Goal: Find specific fact: Find specific fact

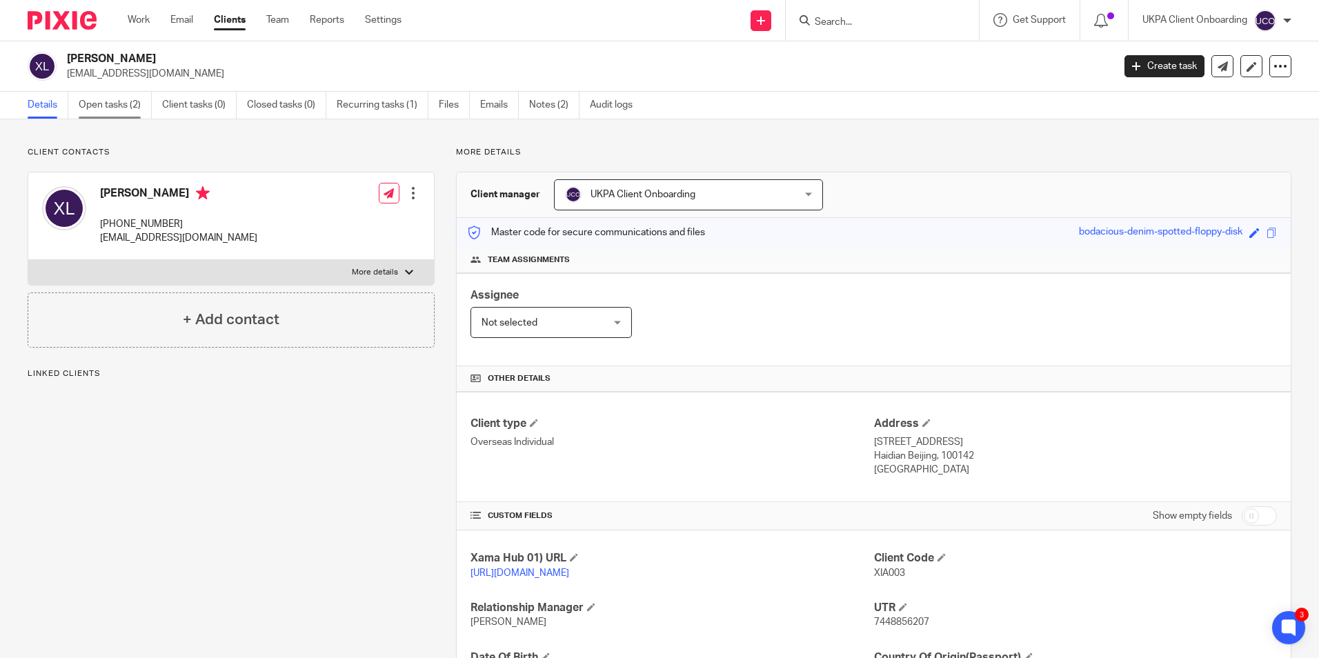
click at [139, 110] on link "Open tasks (2)" at bounding box center [115, 105] width 73 height 27
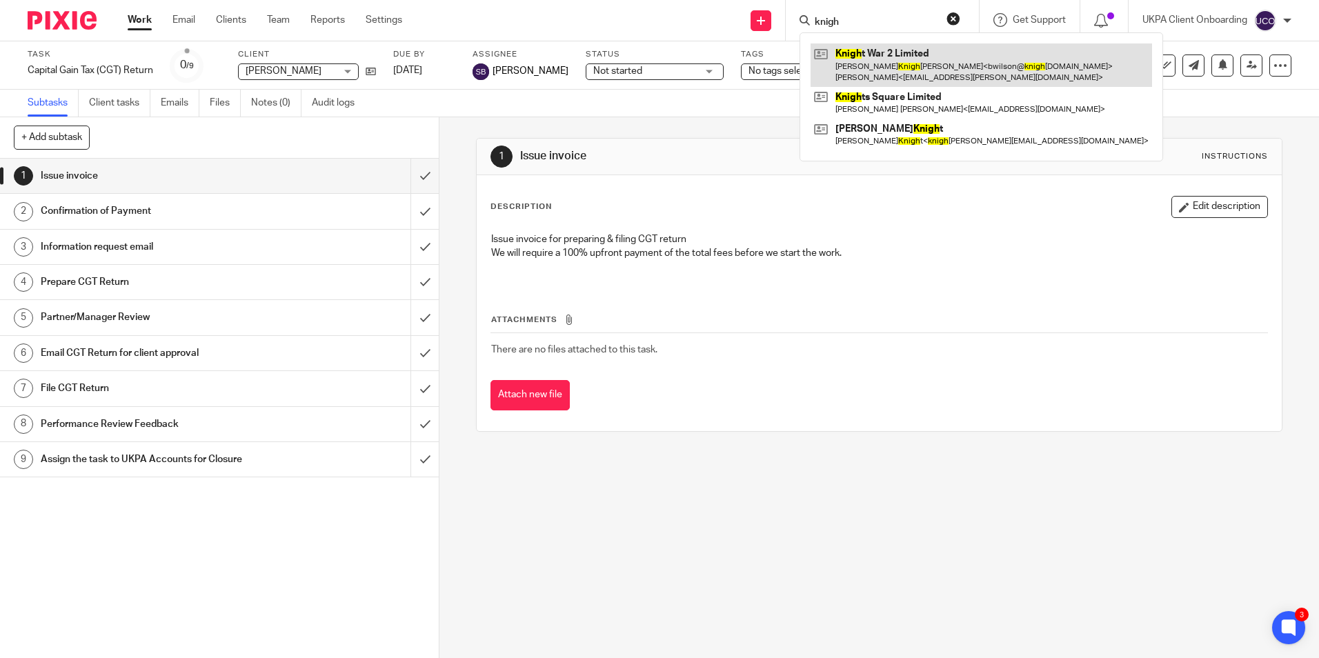
type input "knigh"
click at [873, 54] on link at bounding box center [980, 64] width 341 height 43
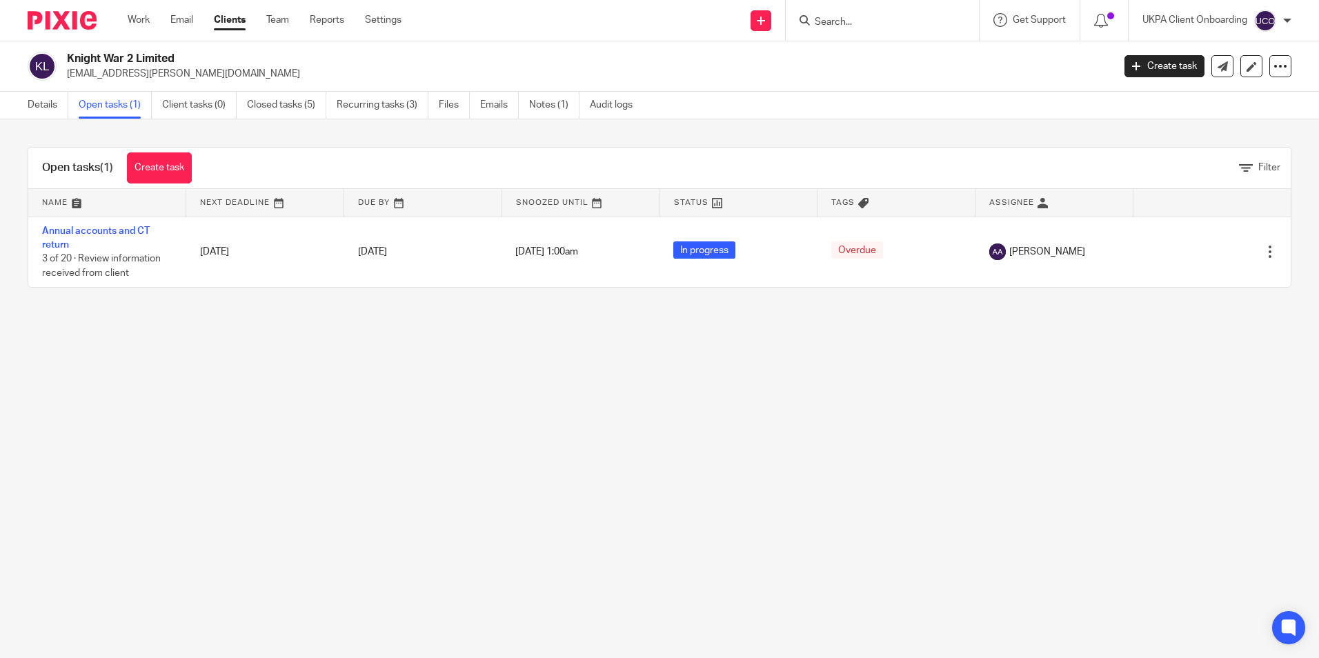
click at [845, 27] on input "Search" at bounding box center [875, 23] width 124 height 12
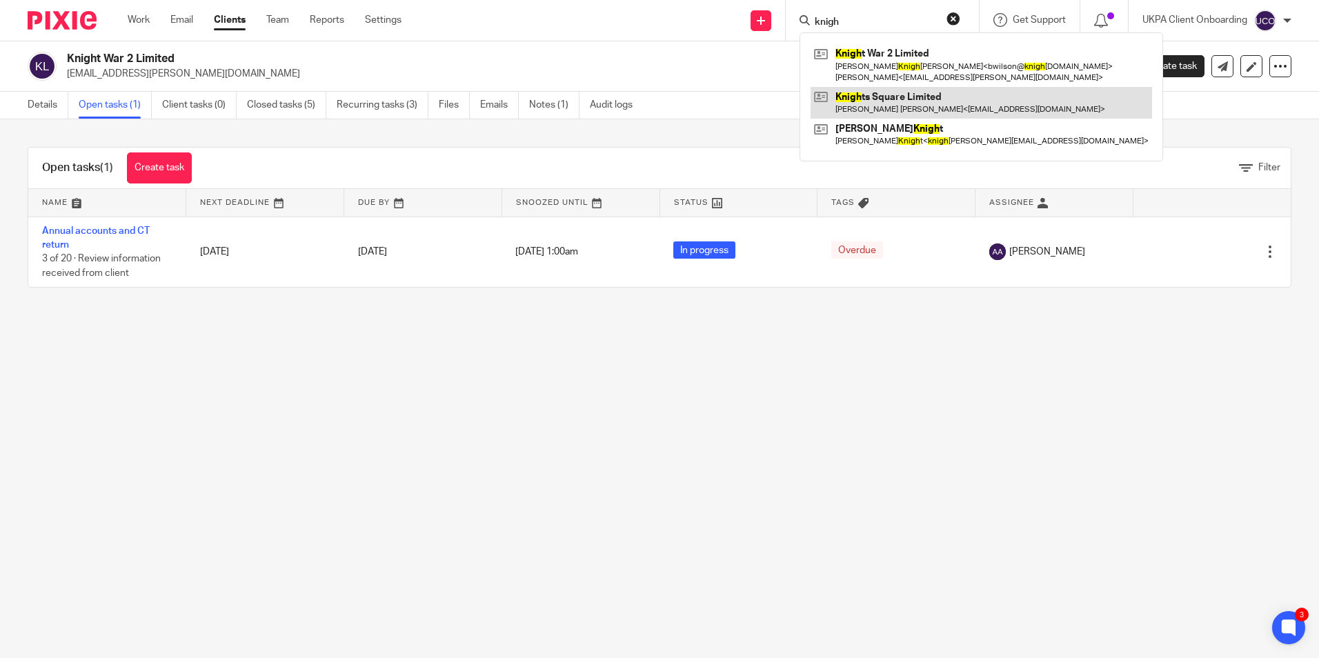
type input "knigh"
click at [859, 99] on link at bounding box center [980, 103] width 341 height 32
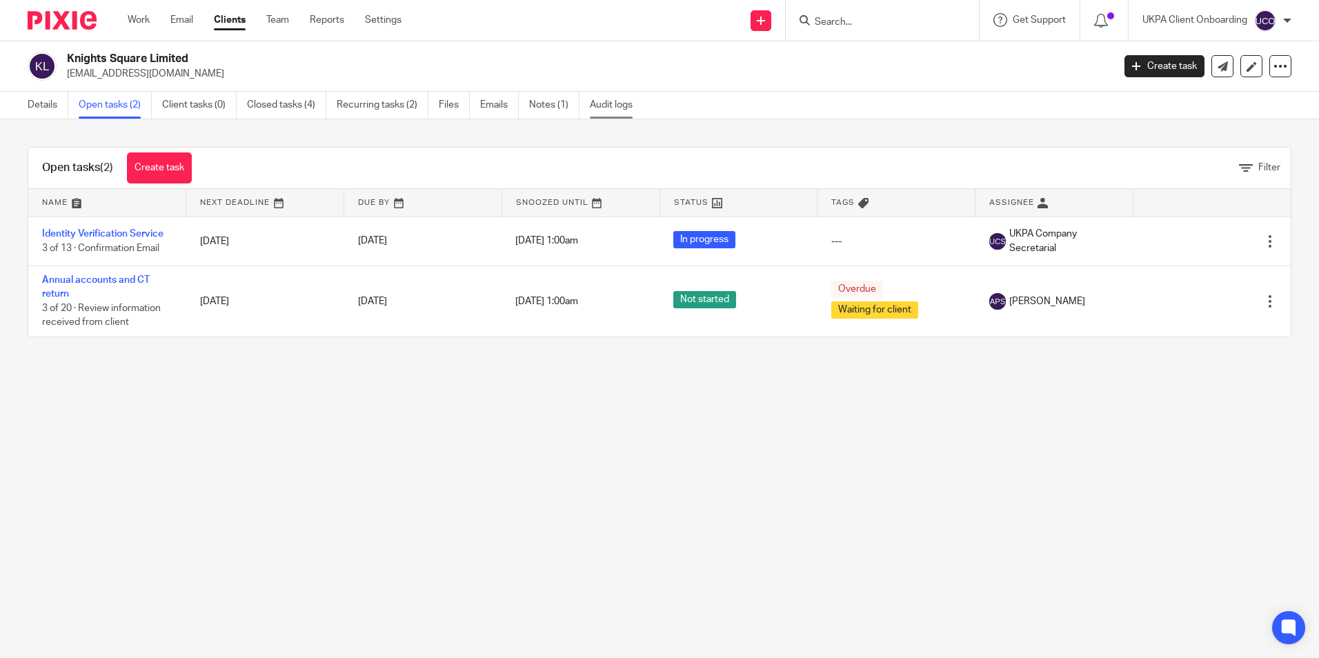
click at [623, 109] on link "Audit logs" at bounding box center [616, 105] width 53 height 27
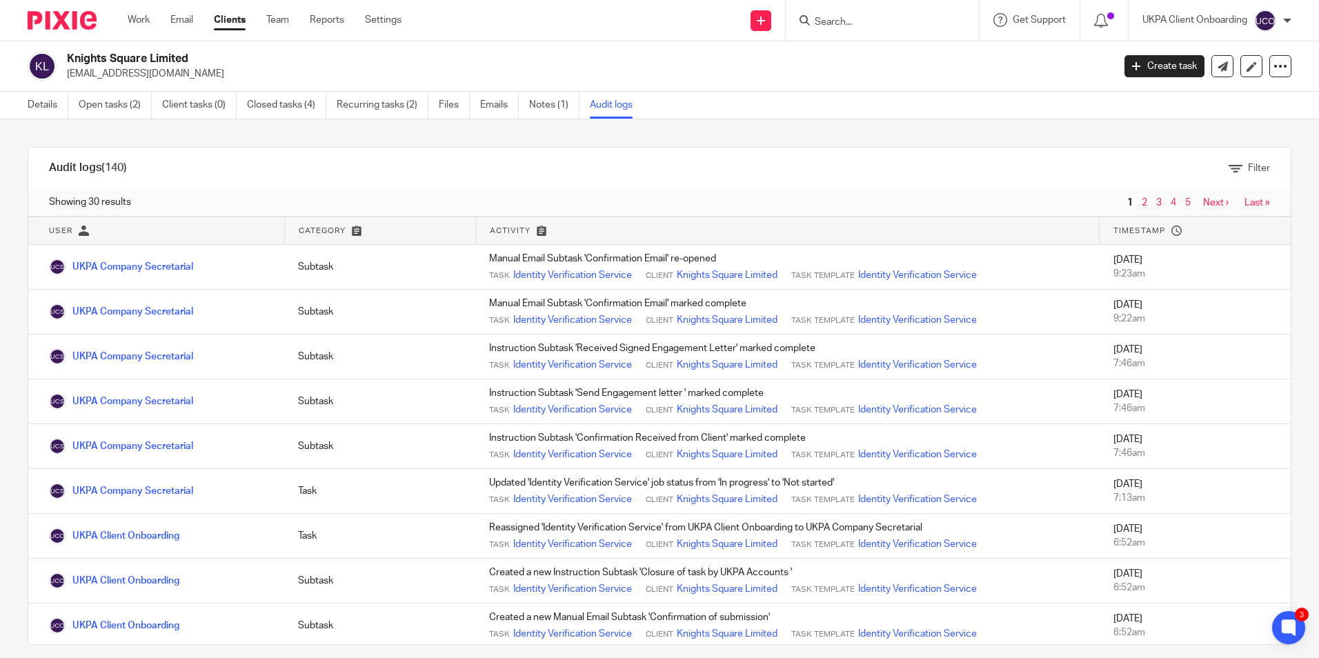
click at [833, 23] on div at bounding box center [882, 20] width 193 height 41
click at [833, 21] on input "Search" at bounding box center [875, 23] width 124 height 12
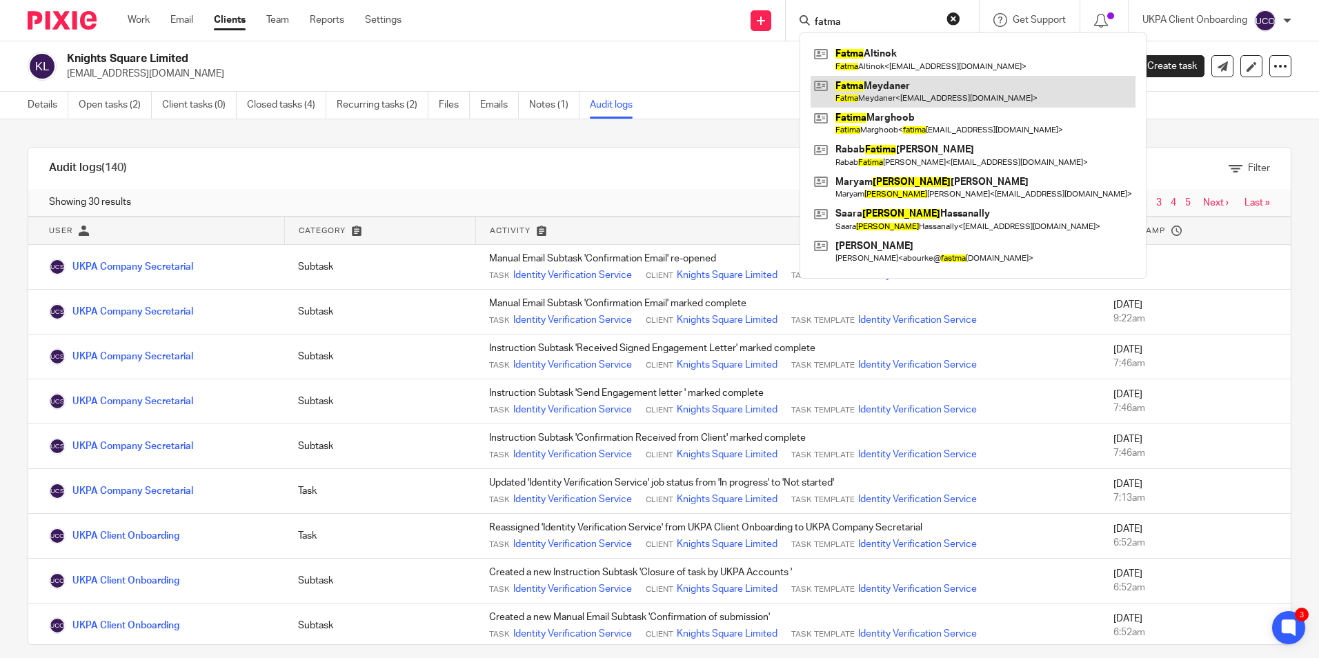
type input "fatma"
click at [853, 94] on link at bounding box center [972, 92] width 325 height 32
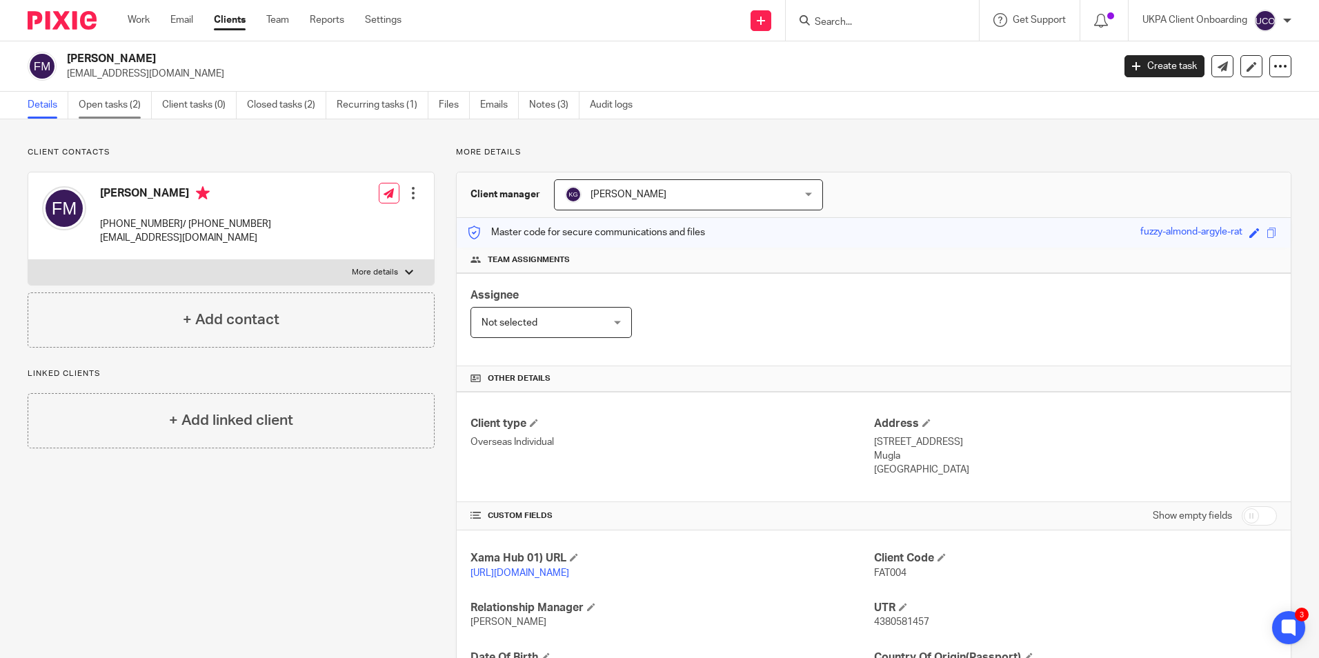
click at [115, 100] on link "Open tasks (2)" at bounding box center [115, 105] width 73 height 27
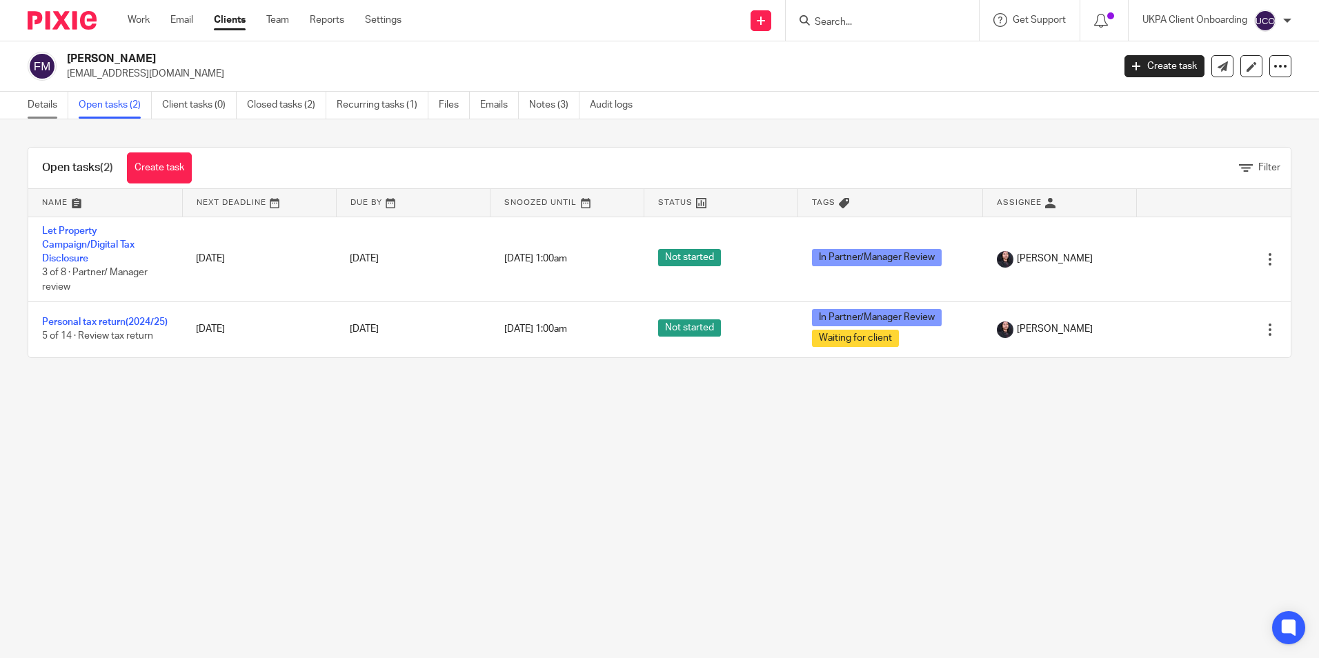
click at [52, 109] on link "Details" at bounding box center [48, 105] width 41 height 27
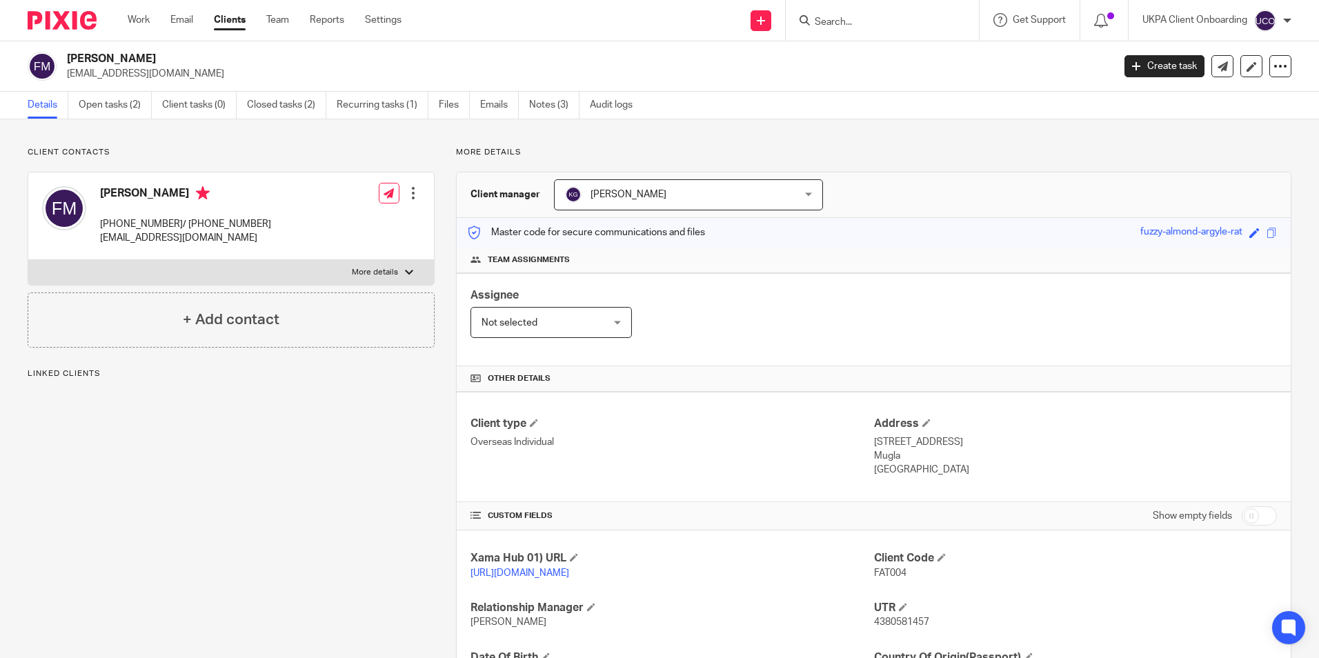
scroll to position [183, 0]
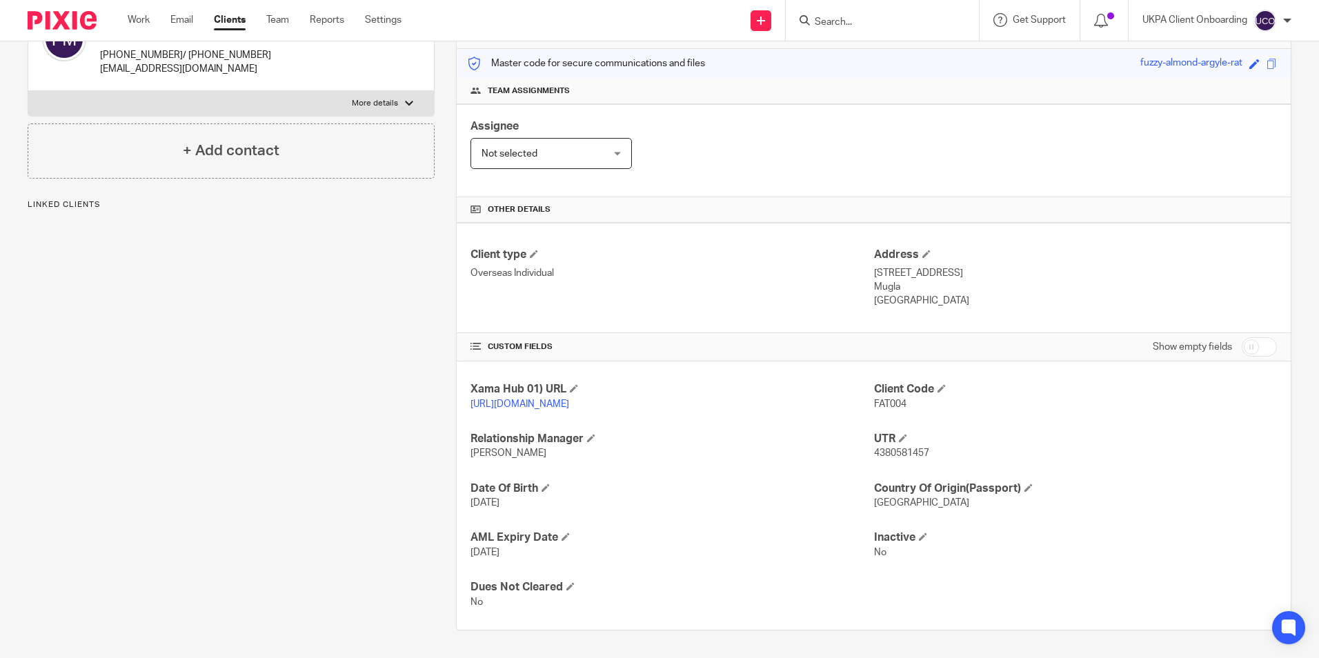
click at [886, 452] on span "4380581457" at bounding box center [901, 453] width 55 height 10
copy span "4380581457"
click at [914, 456] on span "4380581457" at bounding box center [901, 453] width 55 height 10
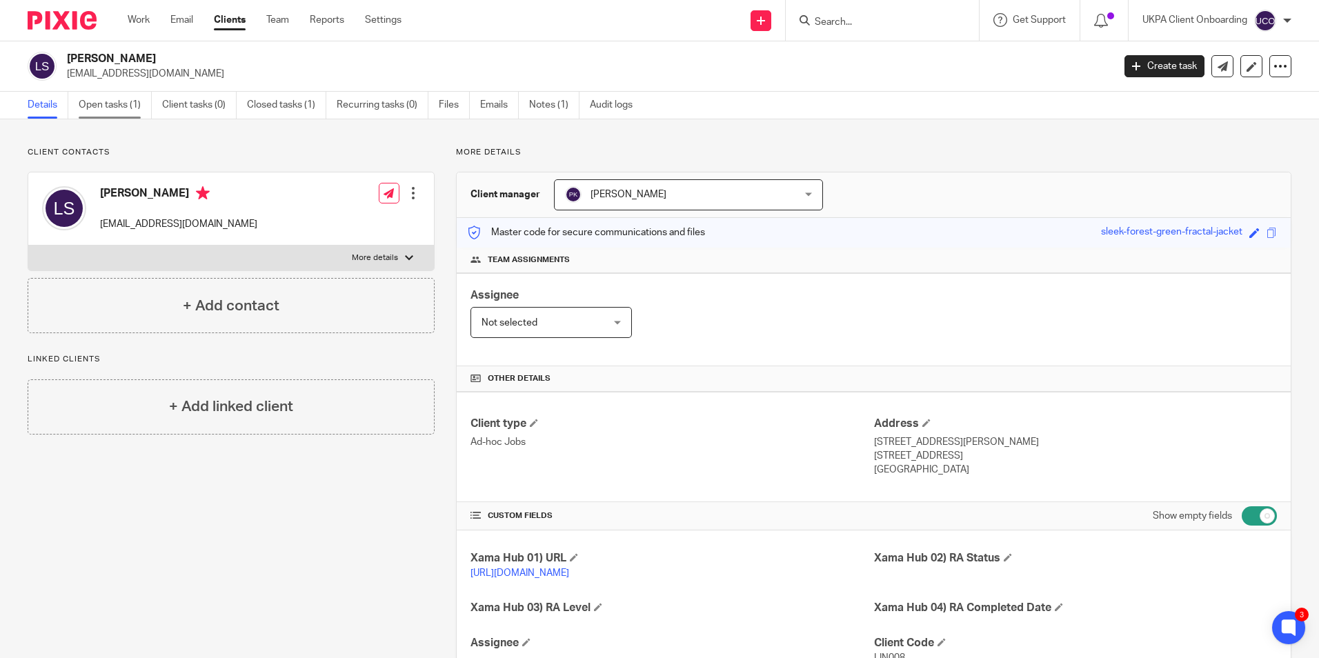
click at [142, 110] on link "Open tasks (1)" at bounding box center [115, 105] width 73 height 27
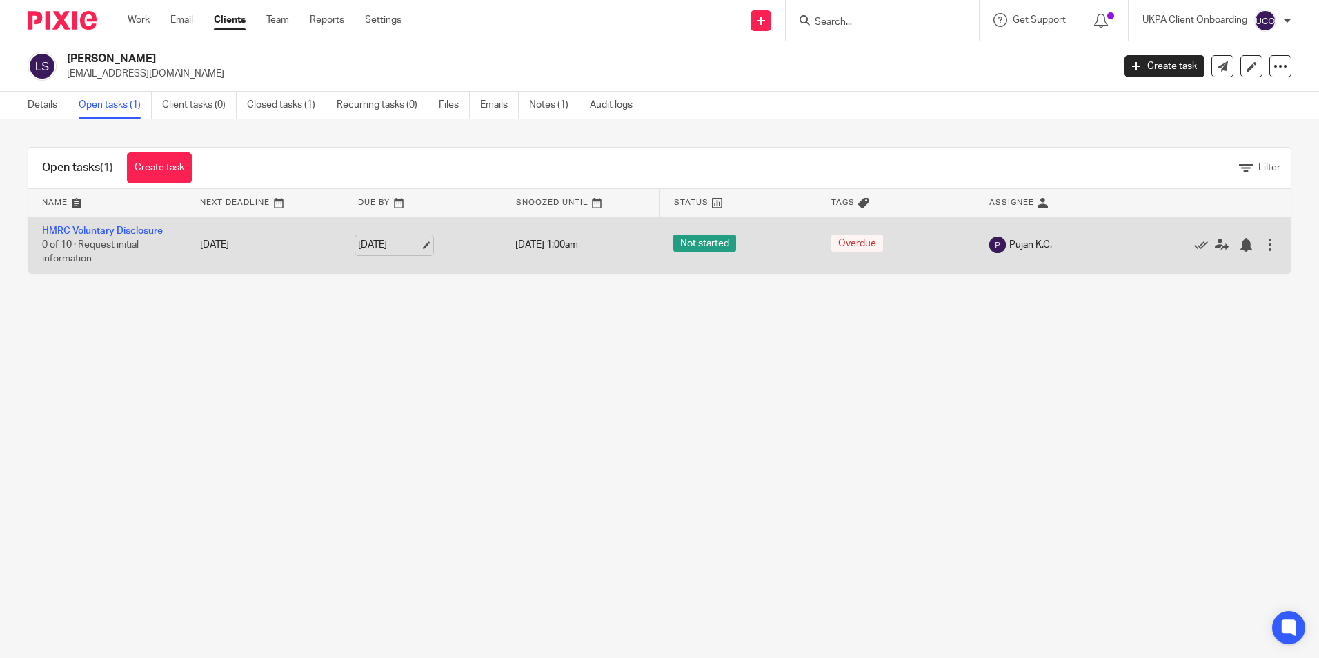
click at [416, 245] on link "[DATE]" at bounding box center [389, 245] width 62 height 14
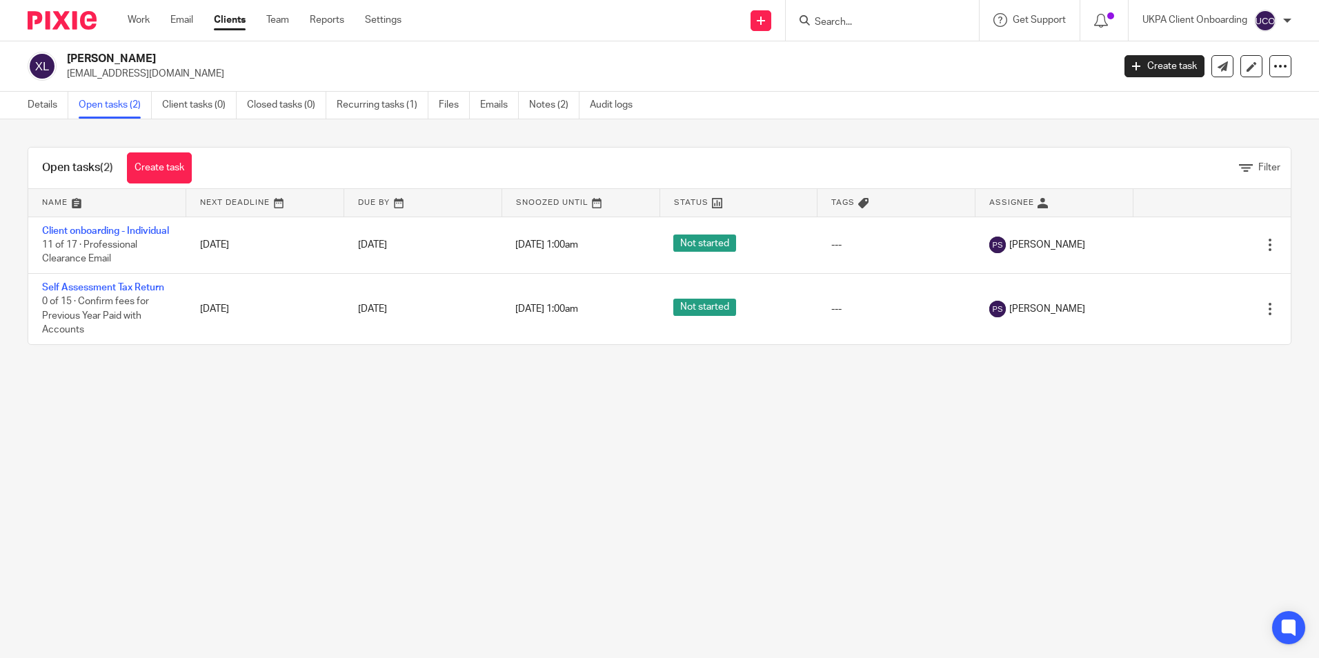
click at [128, 80] on p "[EMAIL_ADDRESS][DOMAIN_NAME]" at bounding box center [585, 74] width 1037 height 14
drag, startPoint x: 0, startPoint y: 0, endPoint x: 128, endPoint y: 80, distance: 151.2
click at [128, 80] on p "[EMAIL_ADDRESS][DOMAIN_NAME]" at bounding box center [585, 74] width 1037 height 14
copy main "zhuyuchen962@gmail.com Create task Update from Companies House Export data Merg…"
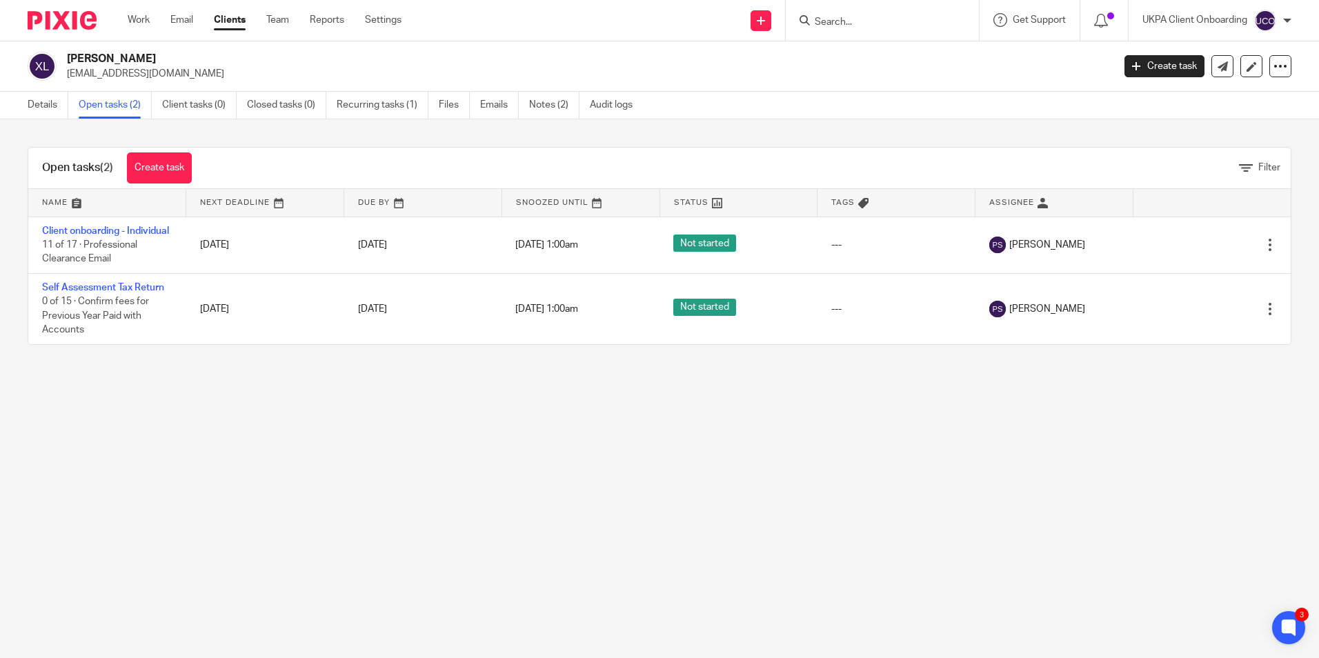
click at [859, 14] on form at bounding box center [886, 20] width 147 height 17
click at [855, 21] on input "Search" at bounding box center [875, 23] width 124 height 12
paste input "zhuyuchen962@gmail.com"
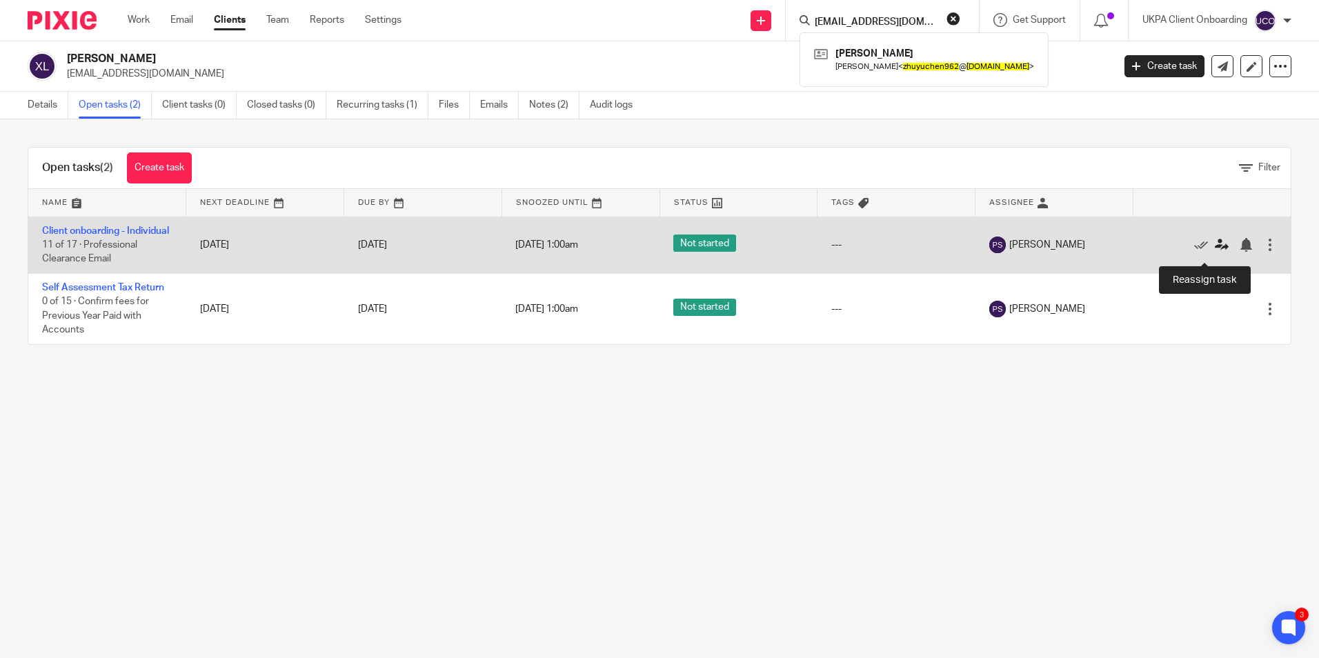
type input "zhuyuchen962@gmail.com"
click at [1214, 252] on icon at bounding box center [1221, 245] width 14 height 14
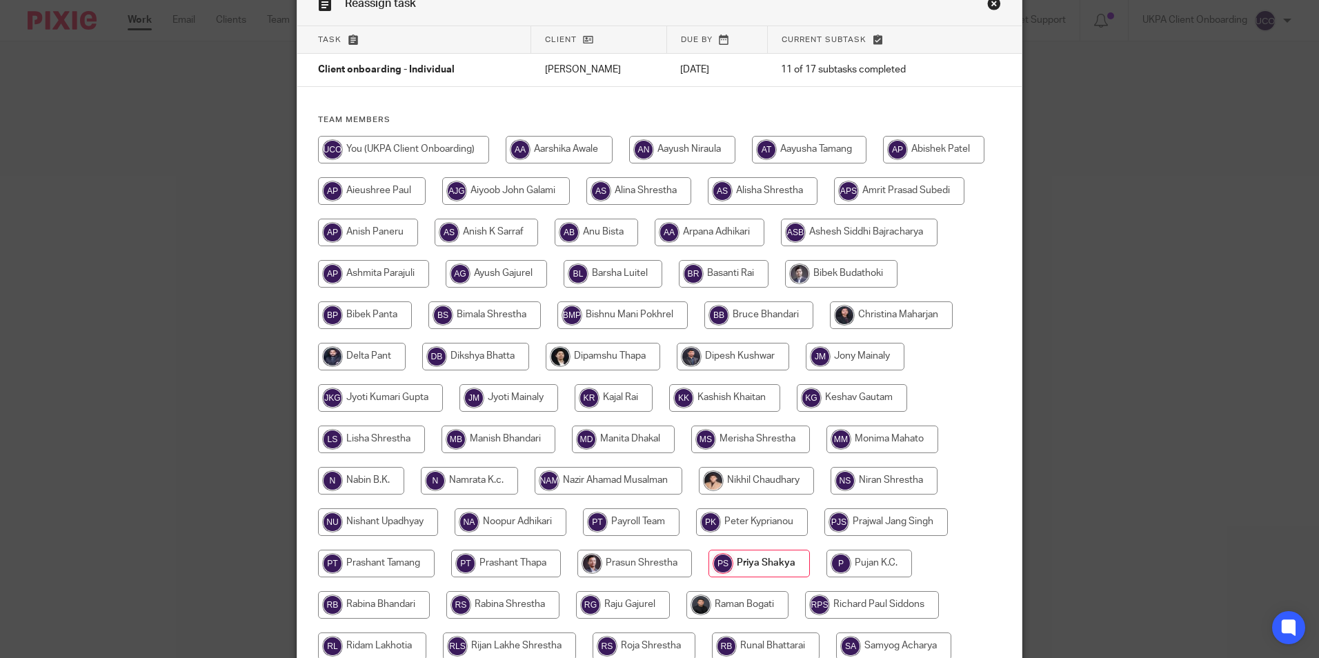
scroll to position [345, 0]
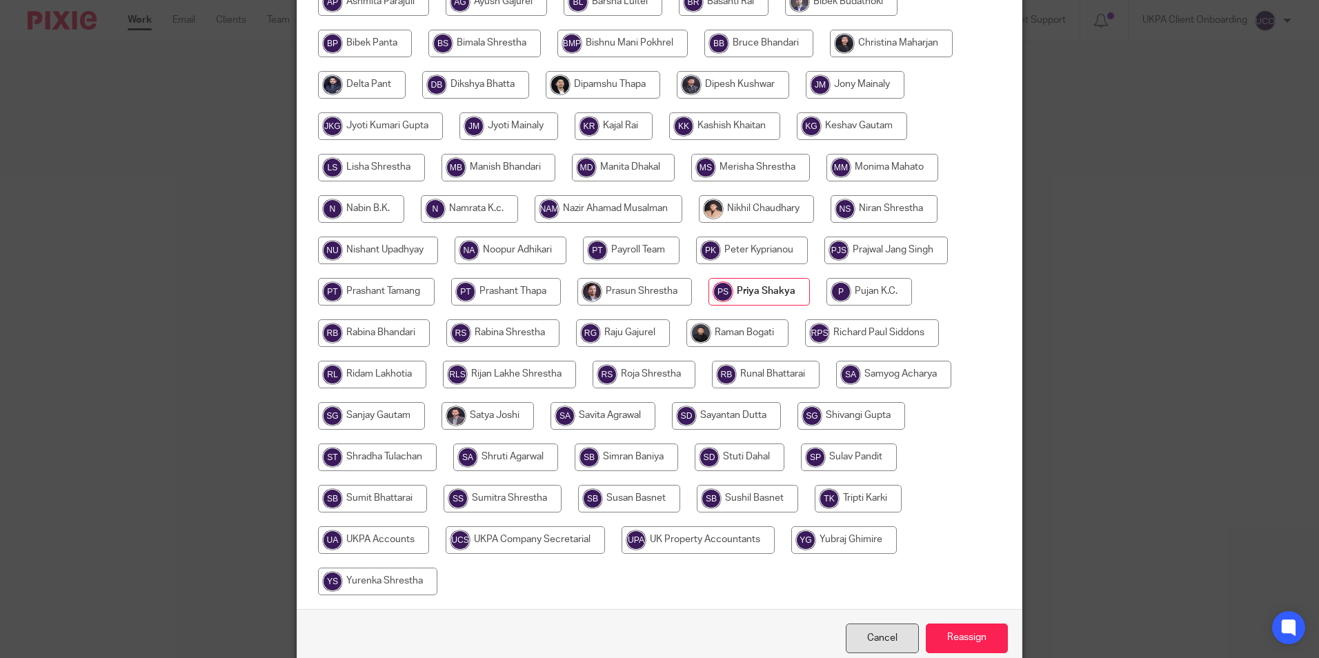
click at [893, 636] on link "Cancel" at bounding box center [882, 638] width 73 height 30
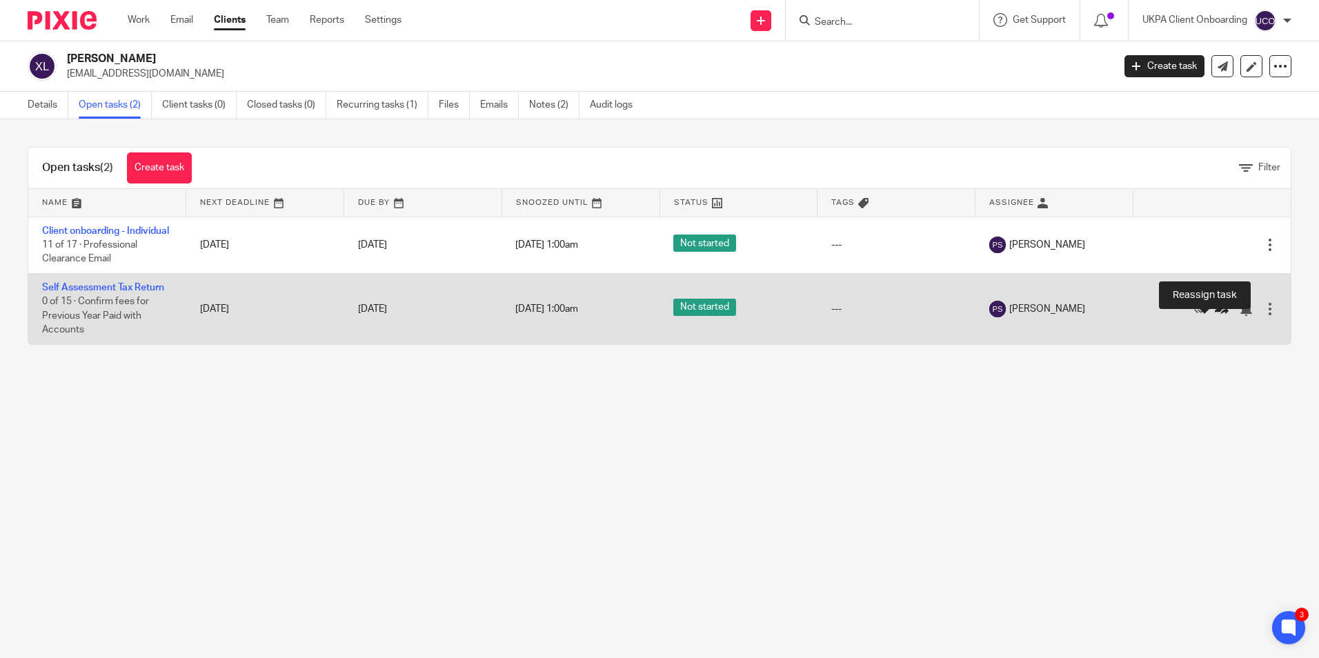
click at [1214, 316] on icon at bounding box center [1221, 309] width 14 height 14
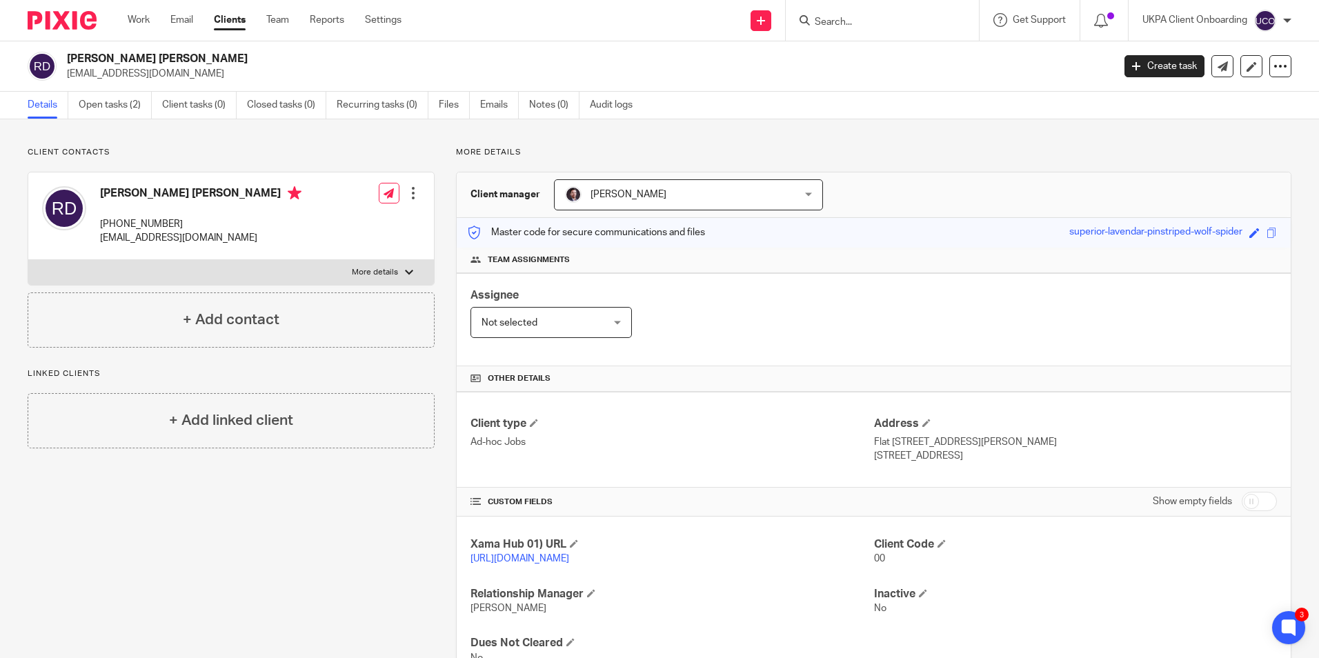
click at [873, 21] on input "Search" at bounding box center [875, 23] width 124 height 12
type input "rekha"
click at [905, 69] on link at bounding box center [921, 59] width 222 height 32
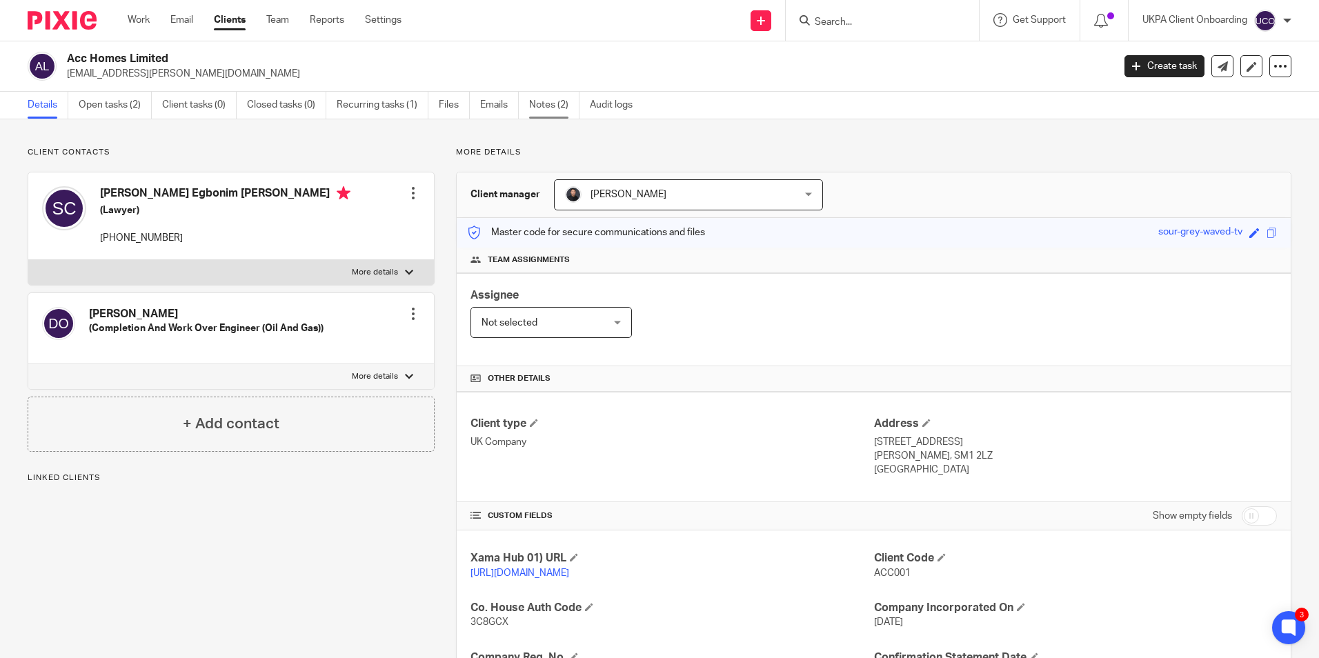
click at [563, 106] on link "Notes (2)" at bounding box center [554, 105] width 50 height 27
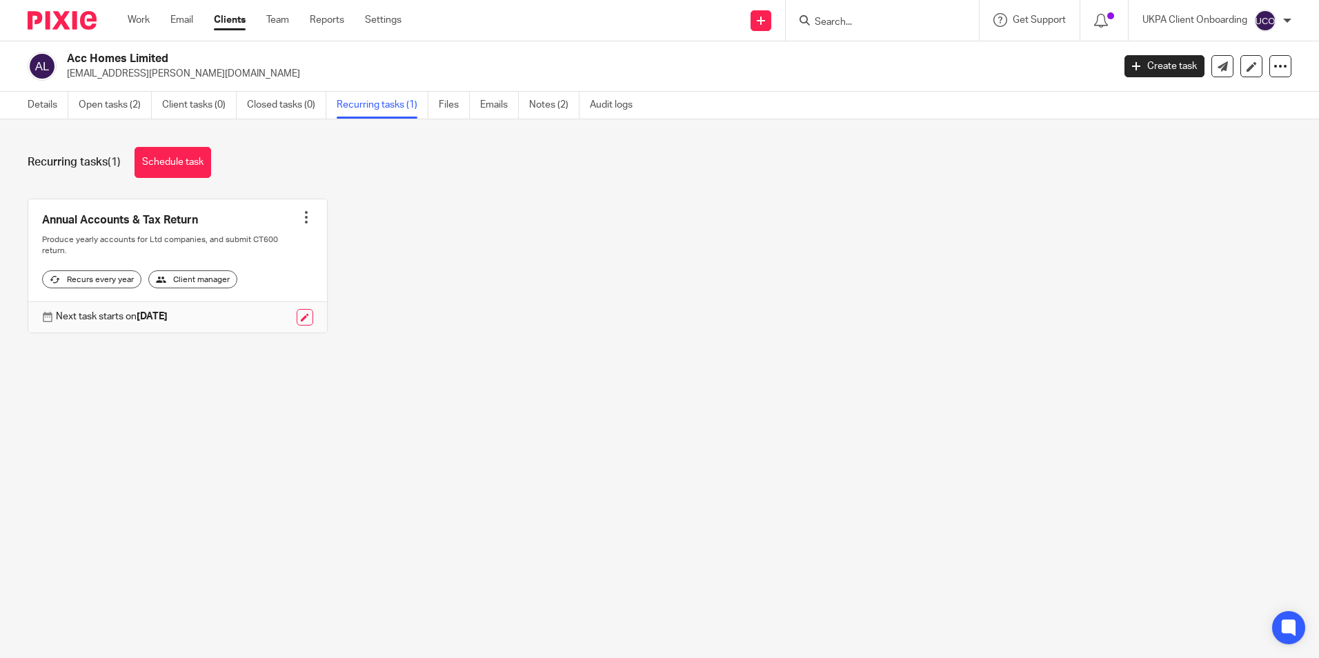
click at [101, 110] on link "Open tasks (2)" at bounding box center [115, 105] width 73 height 27
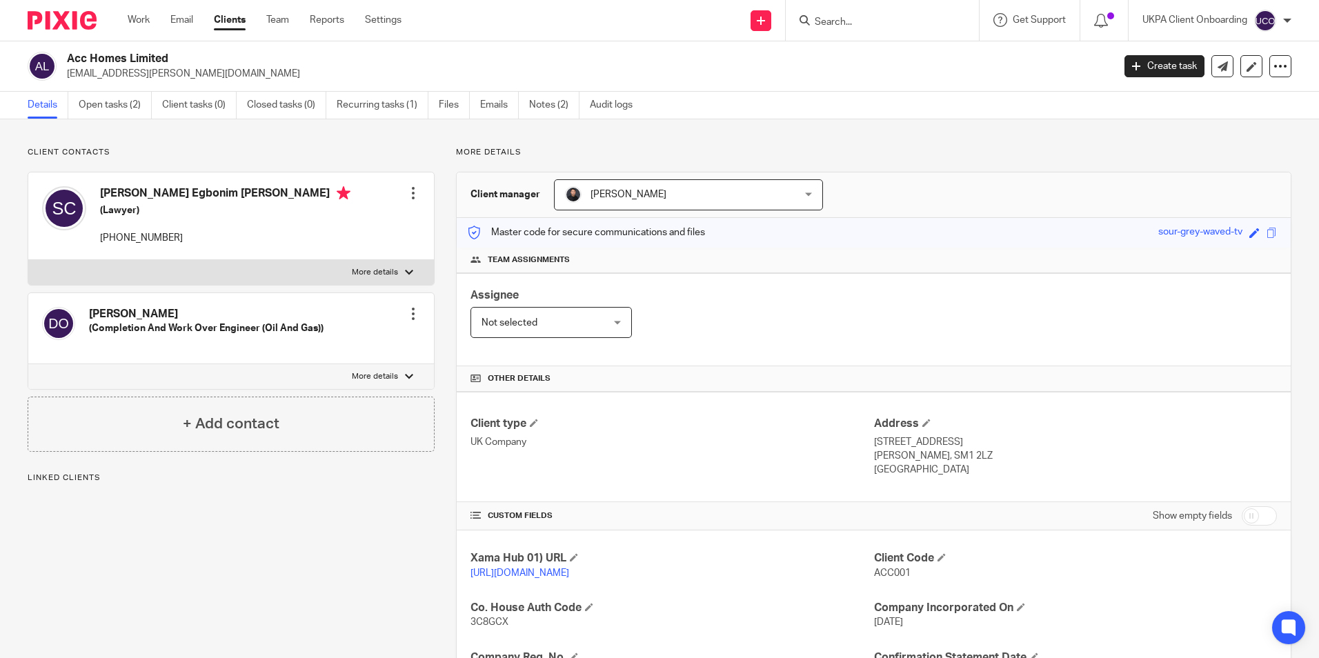
scroll to position [183, 0]
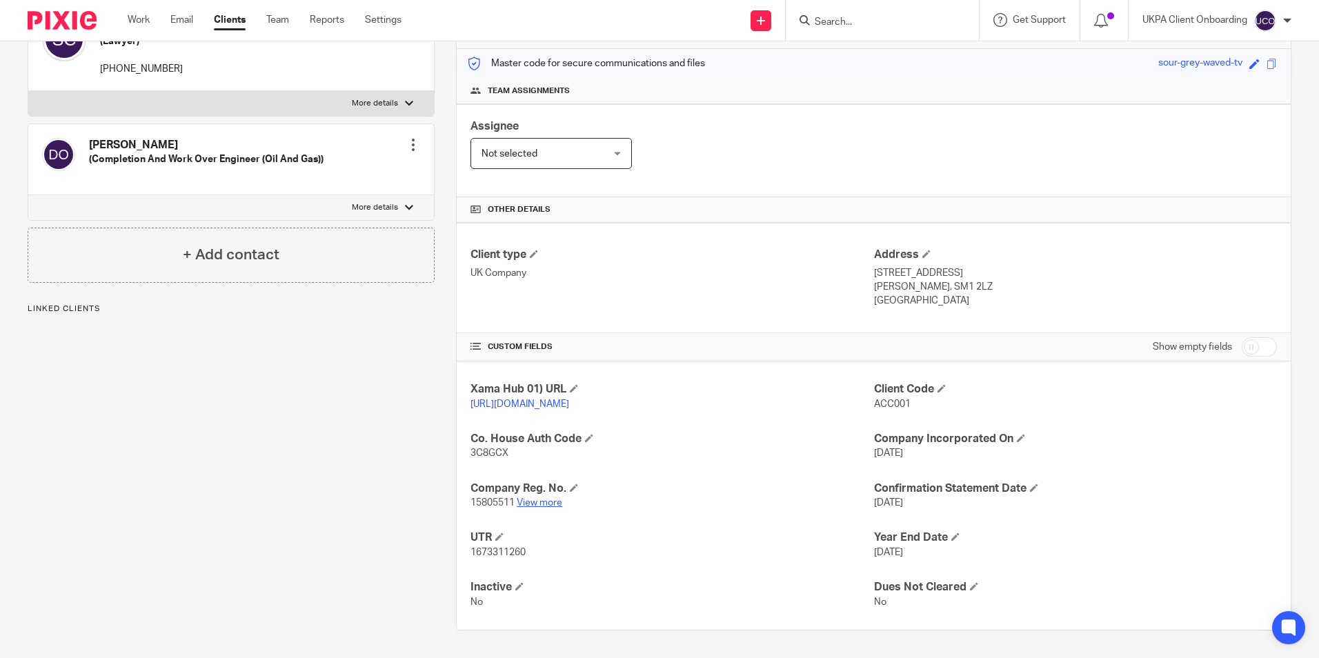
click at [540, 503] on link "View more" at bounding box center [540, 503] width 46 height 10
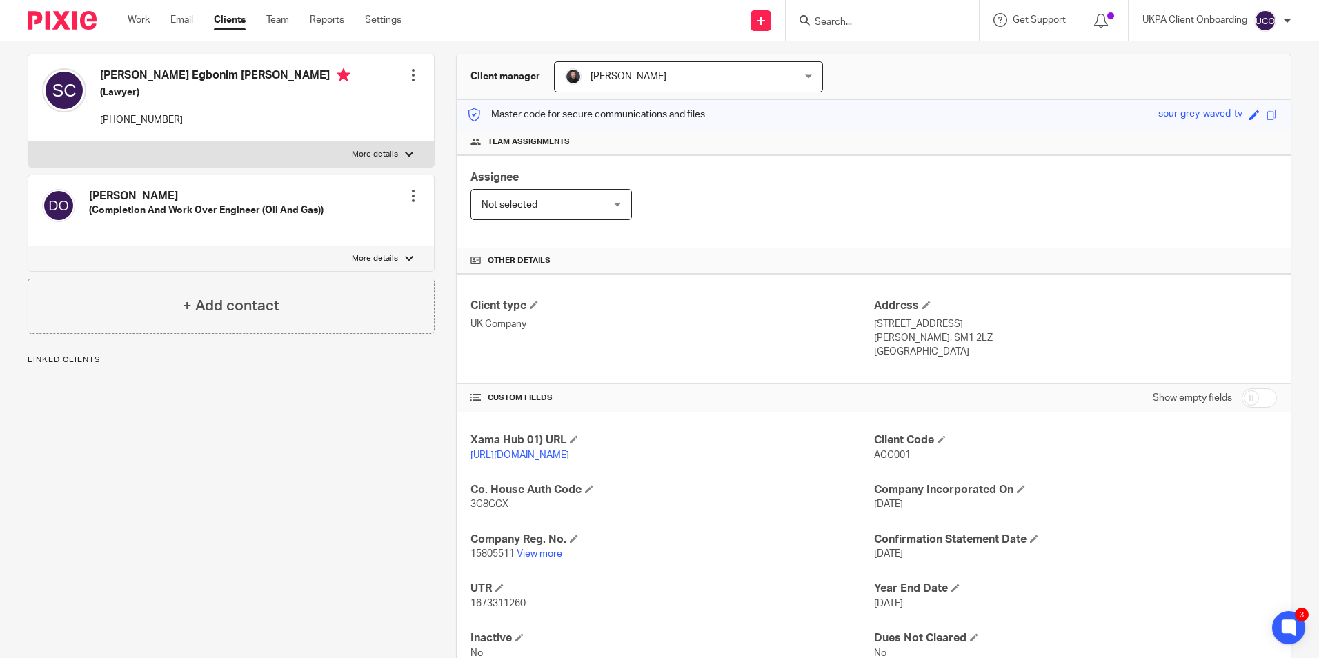
scroll to position [0, 0]
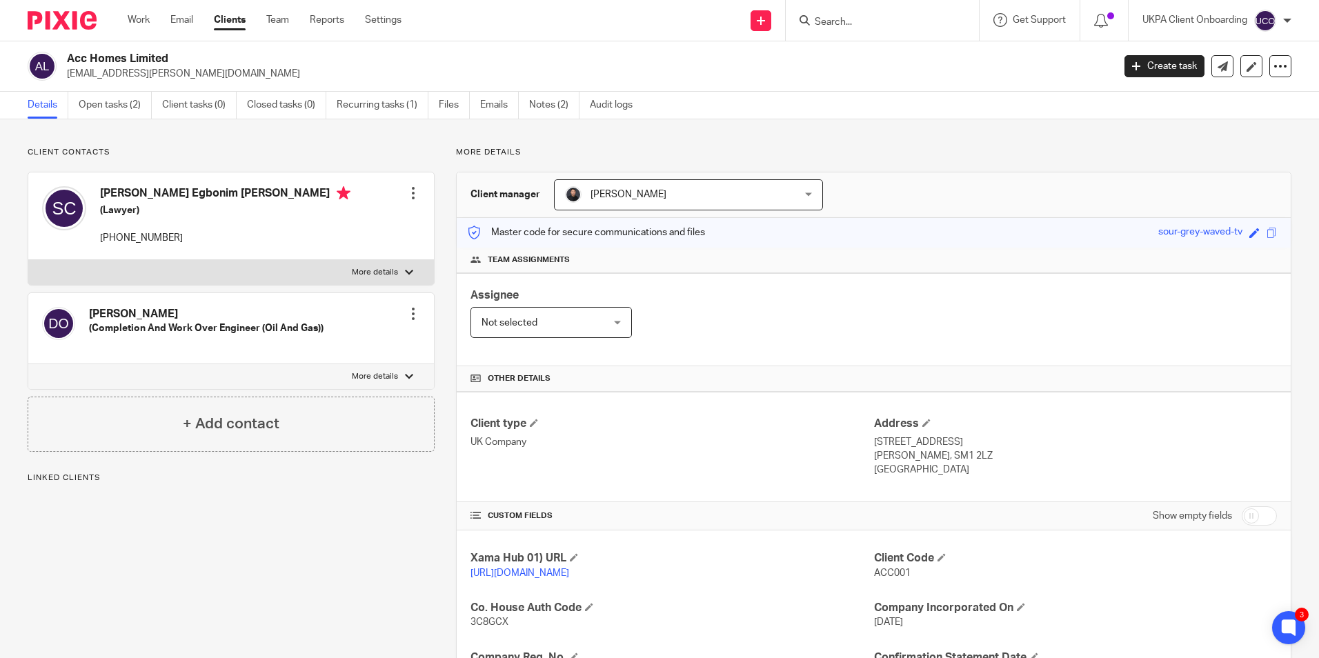
click at [128, 66] on h2 "Acc Homes Limited" at bounding box center [481, 59] width 829 height 14
drag, startPoint x: 128, startPoint y: 66, endPoint x: 126, endPoint y: 72, distance: 7.0
click at [126, 72] on p "[EMAIL_ADDRESS][PERSON_NAME][DOMAIN_NAME]" at bounding box center [585, 74] width 1037 height 14
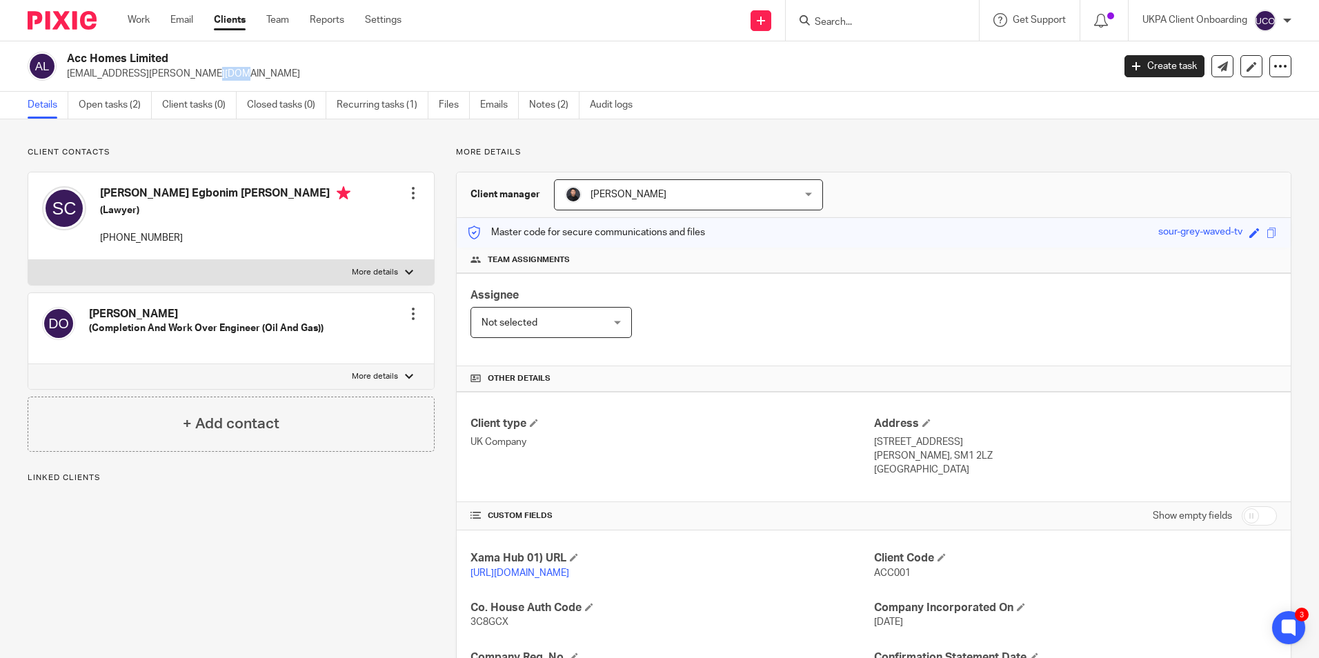
click at [126, 72] on p "[EMAIL_ADDRESS][PERSON_NAME][DOMAIN_NAME]" at bounding box center [585, 74] width 1037 height 14
copy main "se.culley@yahoo.co.uk Create task Update from Companies House Export data Merge…"
click at [861, 24] on input "Search" at bounding box center [875, 23] width 124 height 12
paste input "[EMAIL_ADDRESS][PERSON_NAME][DOMAIN_NAME]"
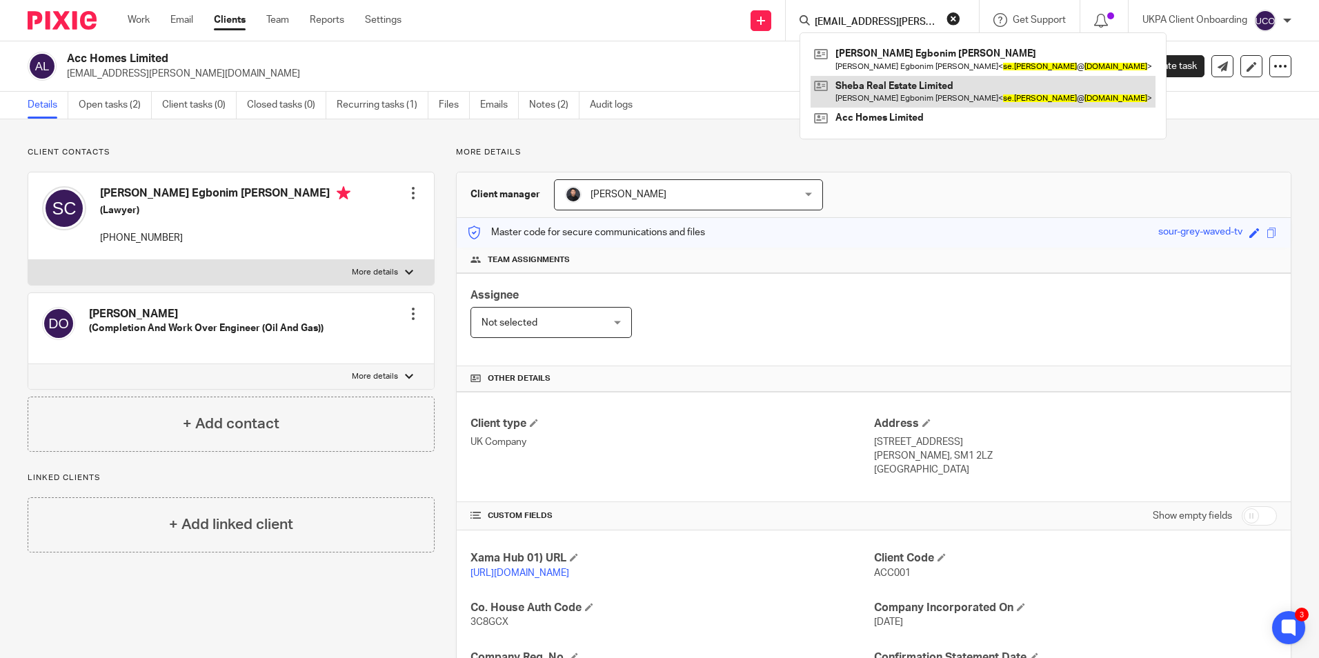
type input "[EMAIL_ADDRESS][PERSON_NAME][DOMAIN_NAME]"
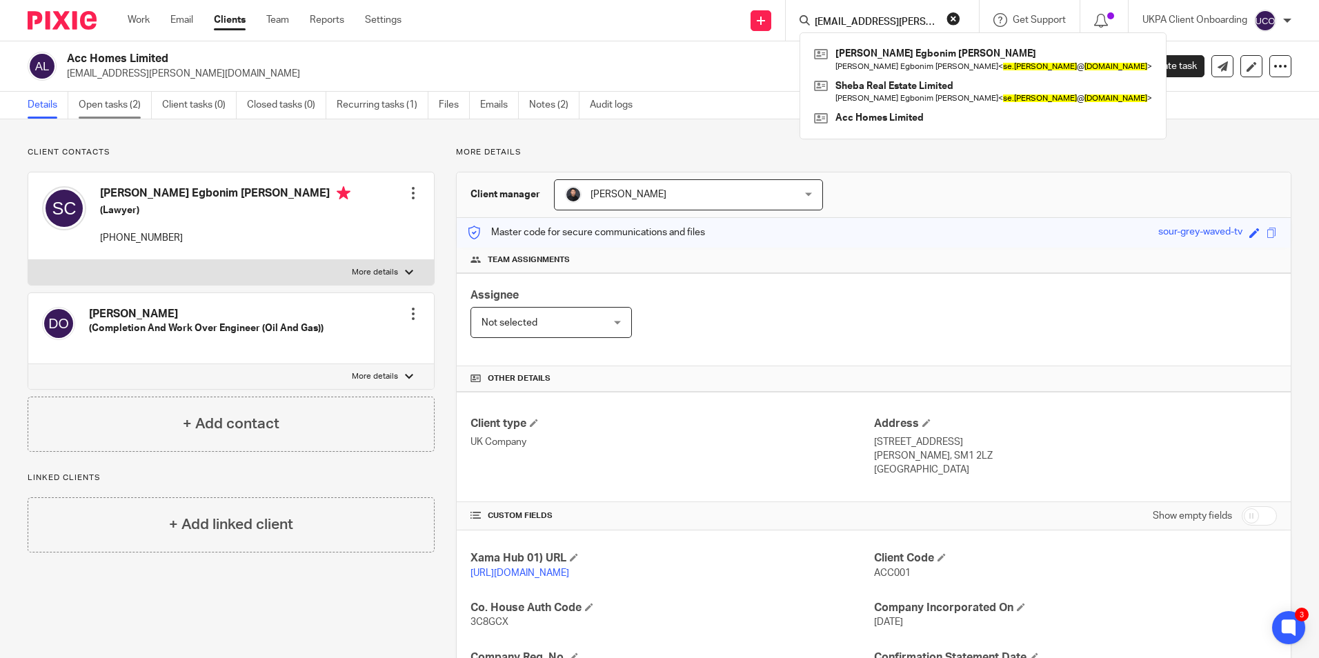
click at [116, 106] on link "Open tasks (2)" at bounding box center [115, 105] width 73 height 27
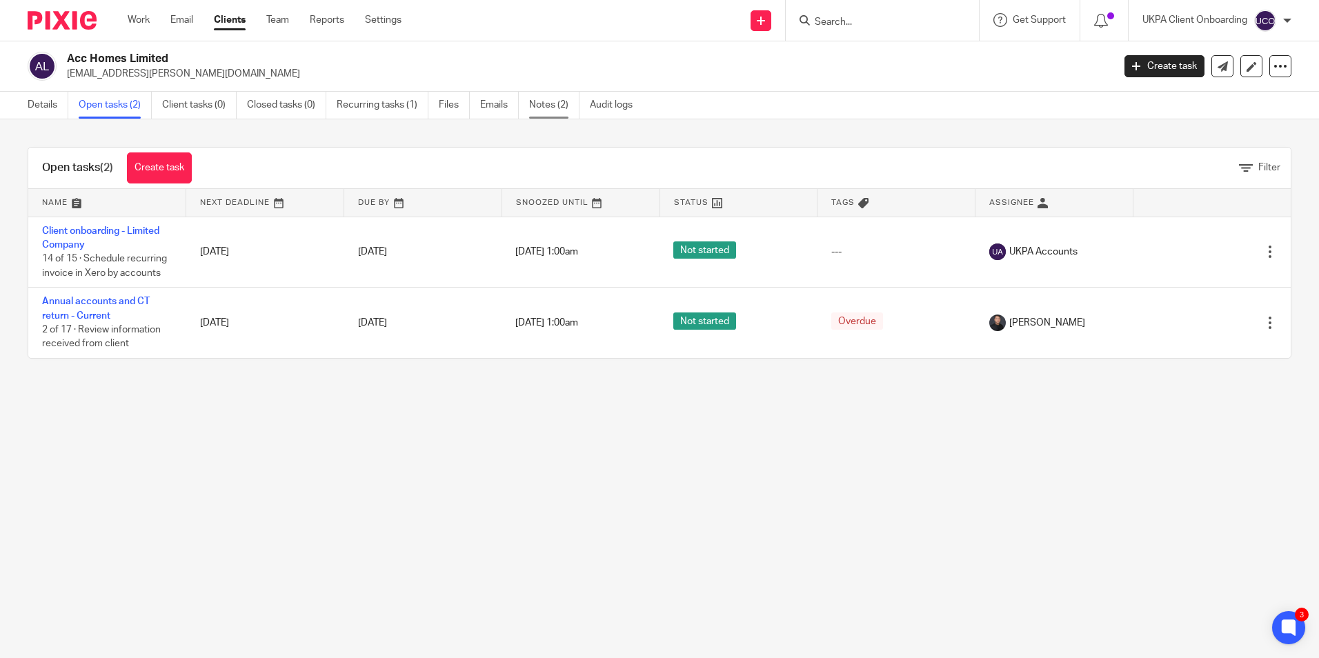
click at [550, 106] on link "Notes (2)" at bounding box center [554, 105] width 50 height 27
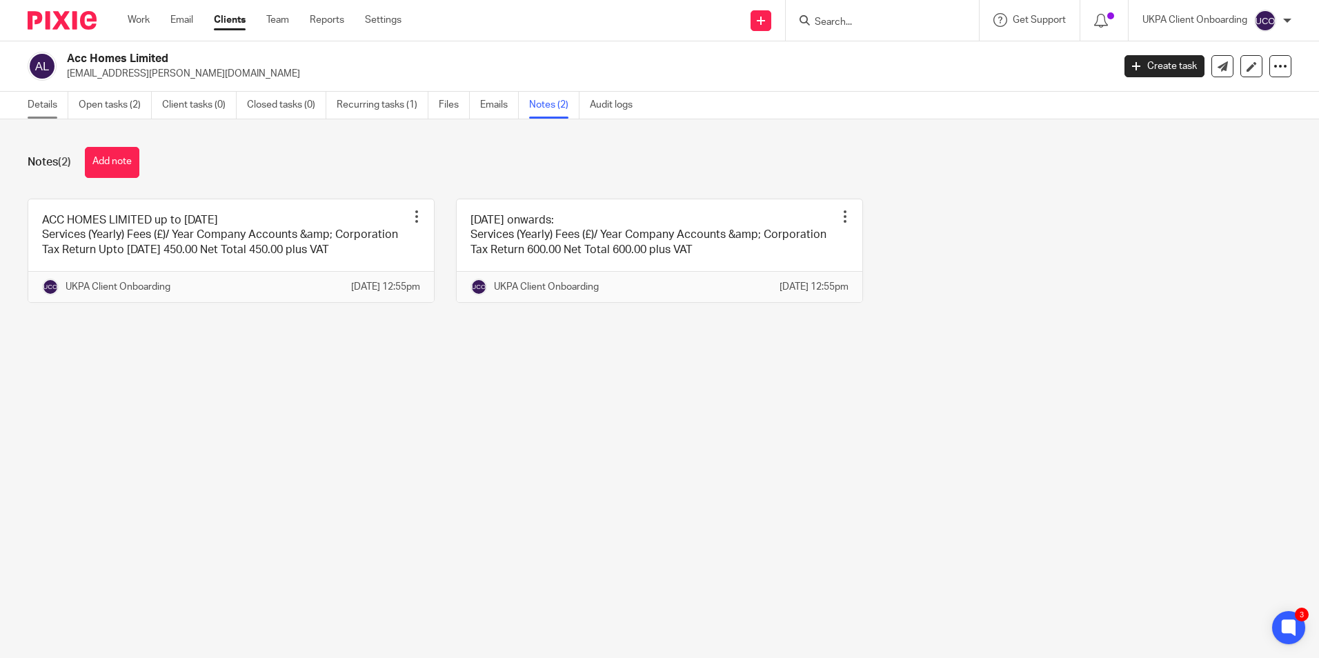
click at [43, 110] on link "Details" at bounding box center [48, 105] width 41 height 27
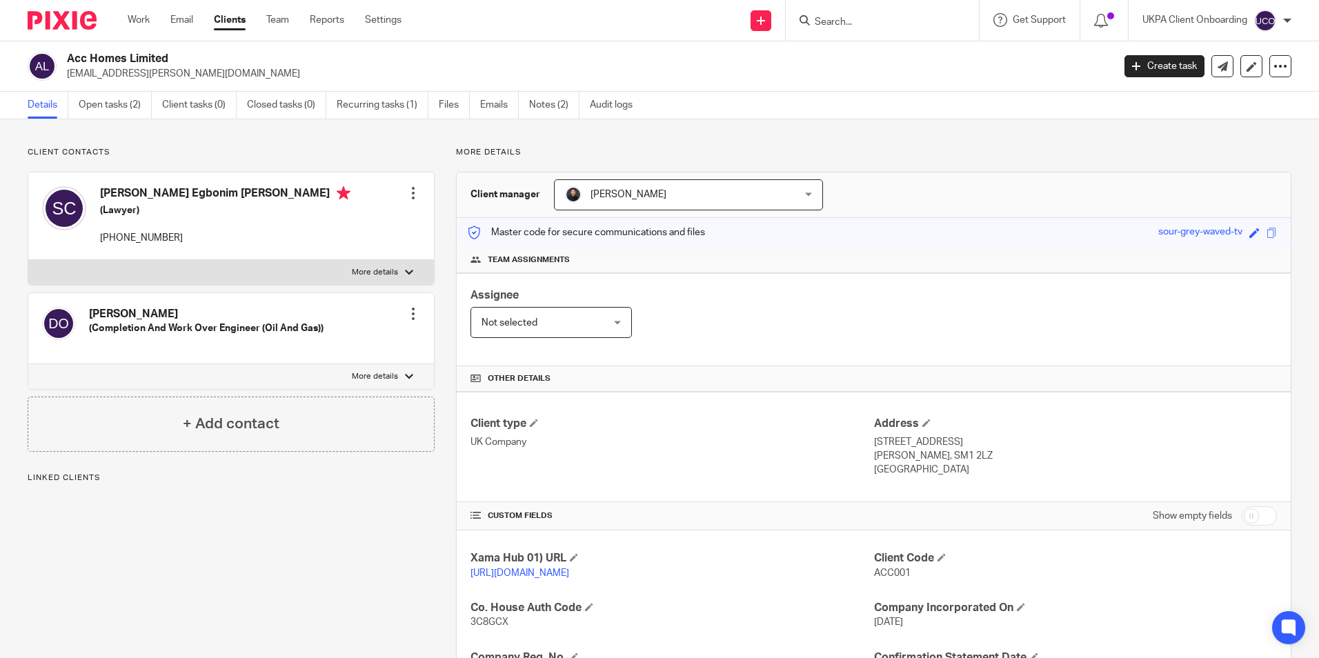
scroll to position [183, 0]
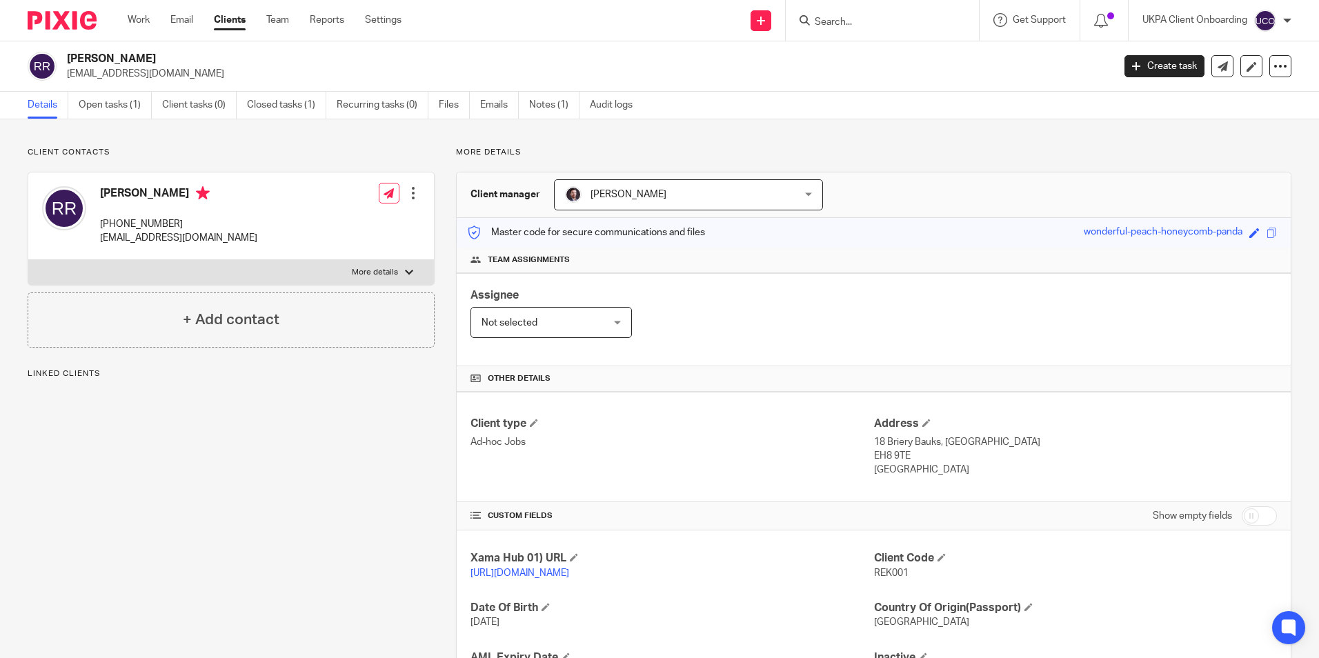
click at [95, 56] on h2 "[PERSON_NAME]" at bounding box center [481, 59] width 829 height 14
drag, startPoint x: 0, startPoint y: 0, endPoint x: 95, endPoint y: 56, distance: 110.4
click at [95, 56] on h2 "[PERSON_NAME]" at bounding box center [481, 59] width 829 height 14
click at [119, 117] on link "Open tasks (1)" at bounding box center [115, 105] width 73 height 27
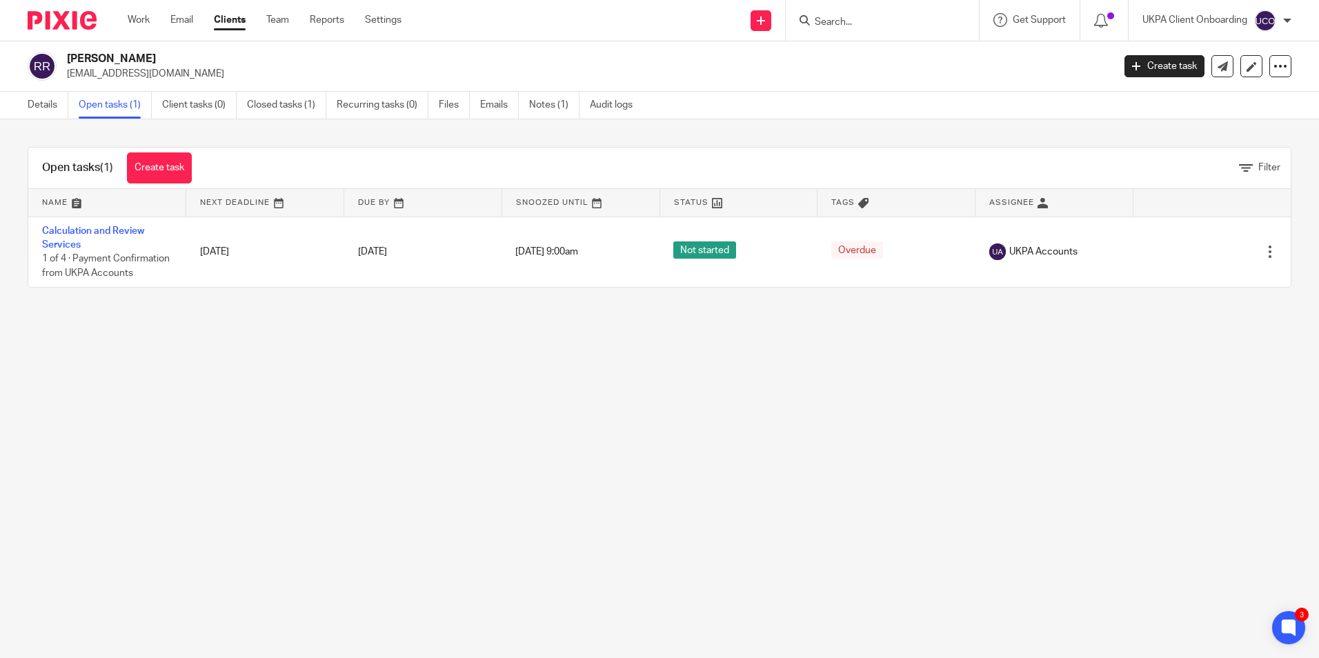
click at [844, 26] on input "Search" at bounding box center [875, 23] width 124 height 12
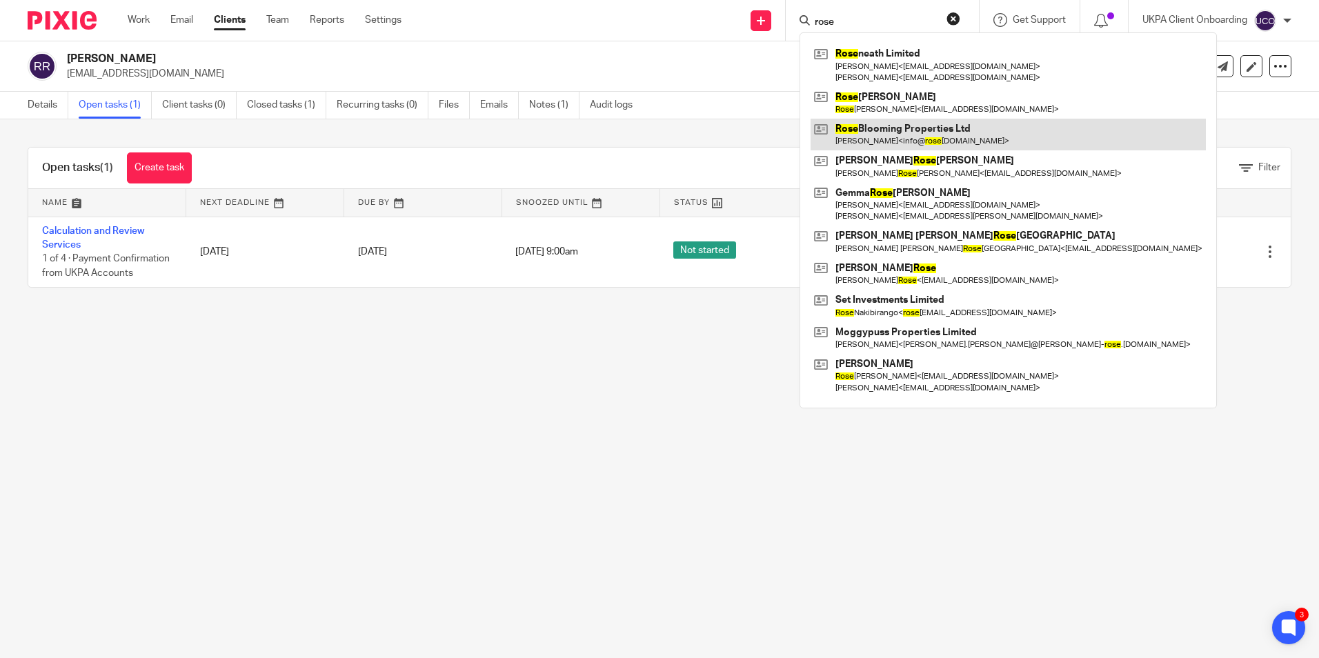
type input "rose"
click at [871, 126] on link at bounding box center [1007, 135] width 395 height 32
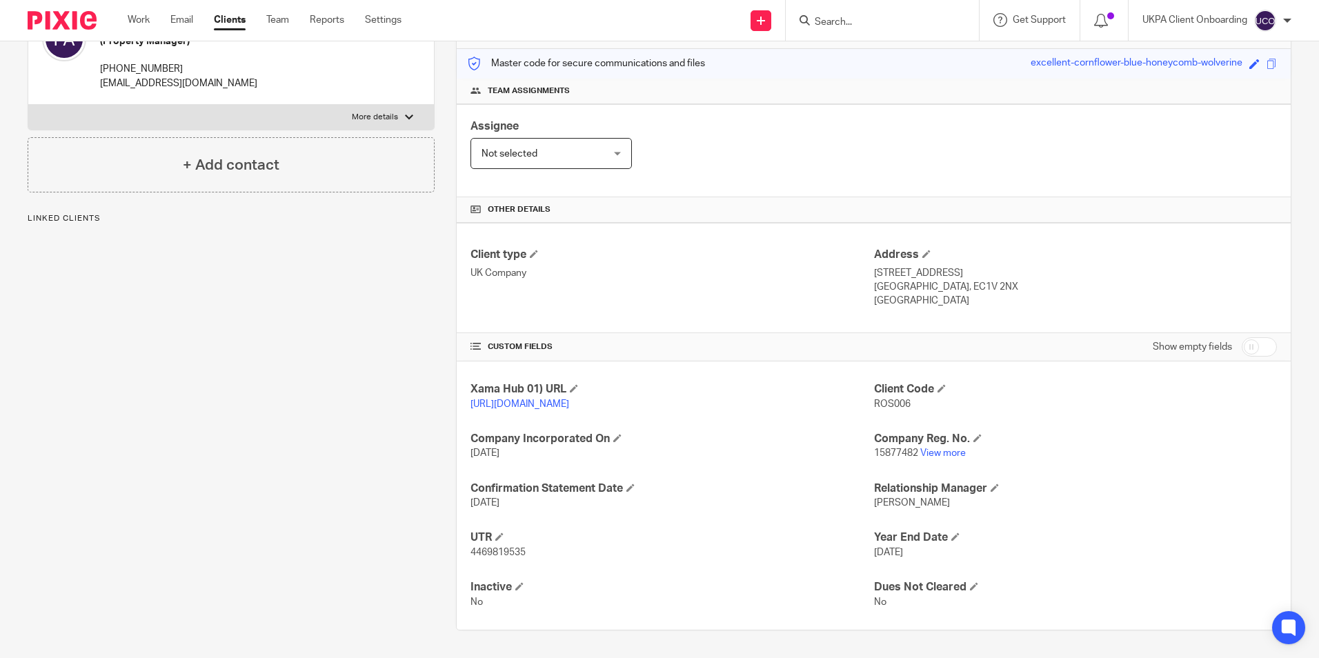
click at [1242, 337] on input "checkbox" at bounding box center [1258, 346] width 35 height 19
checkbox input "true"
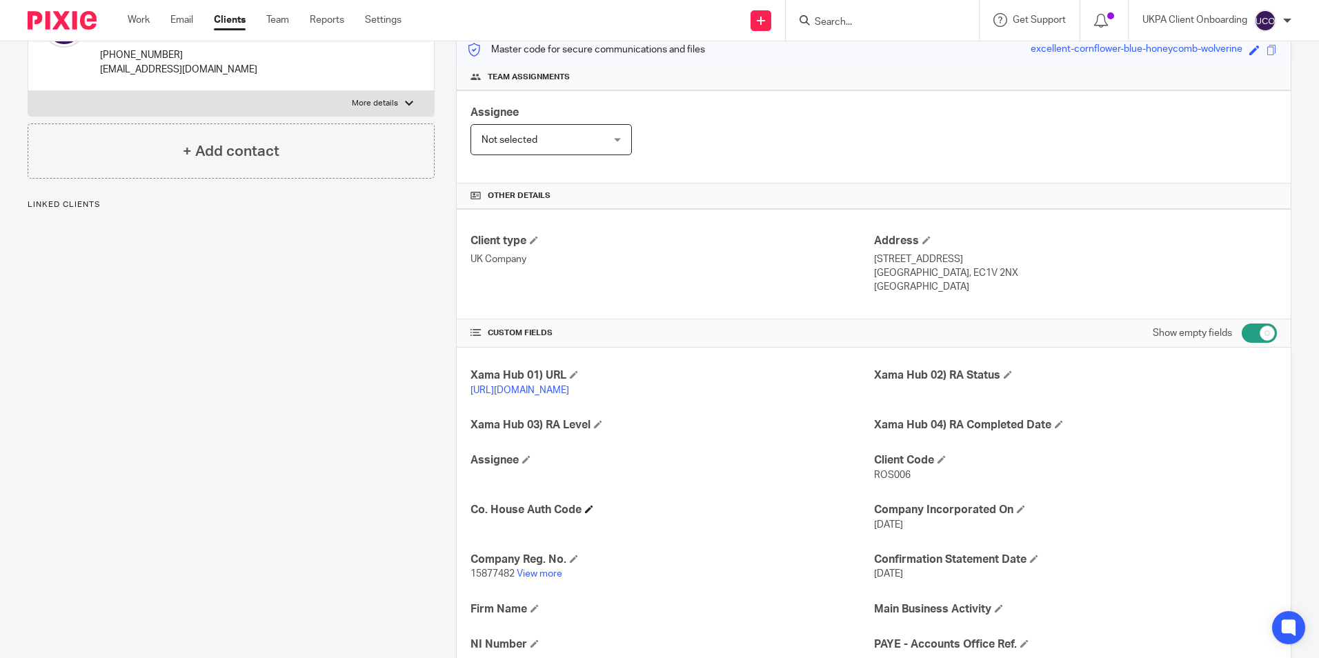
scroll to position [321, 0]
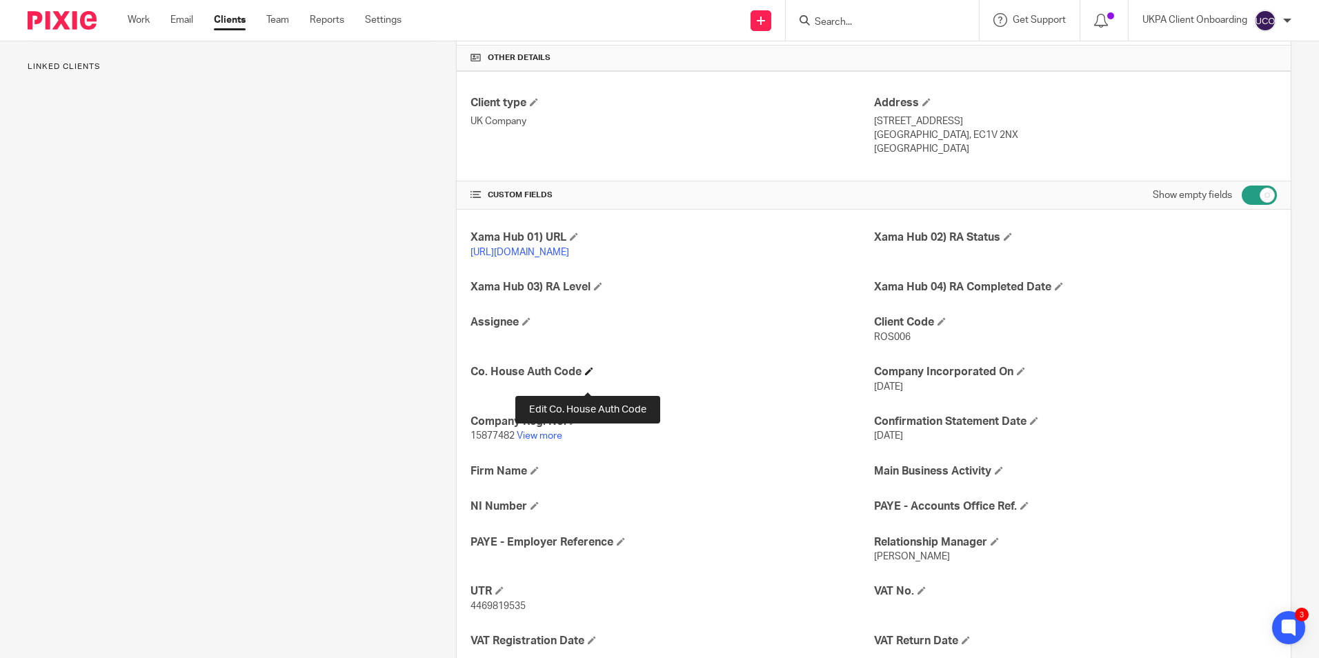
click at [588, 375] on span at bounding box center [589, 371] width 8 height 8
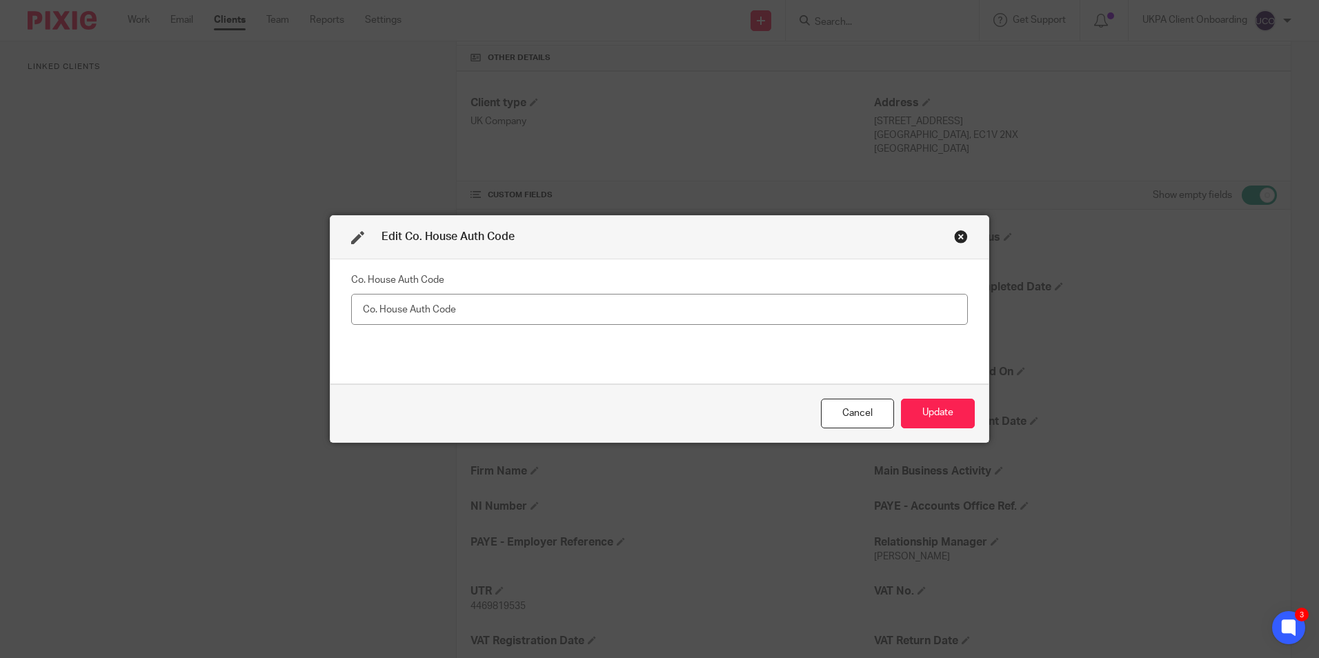
click at [430, 306] on input "text" at bounding box center [659, 309] width 617 height 31
type input "KH8P63"
click at [937, 411] on button "Update" at bounding box center [938, 414] width 74 height 30
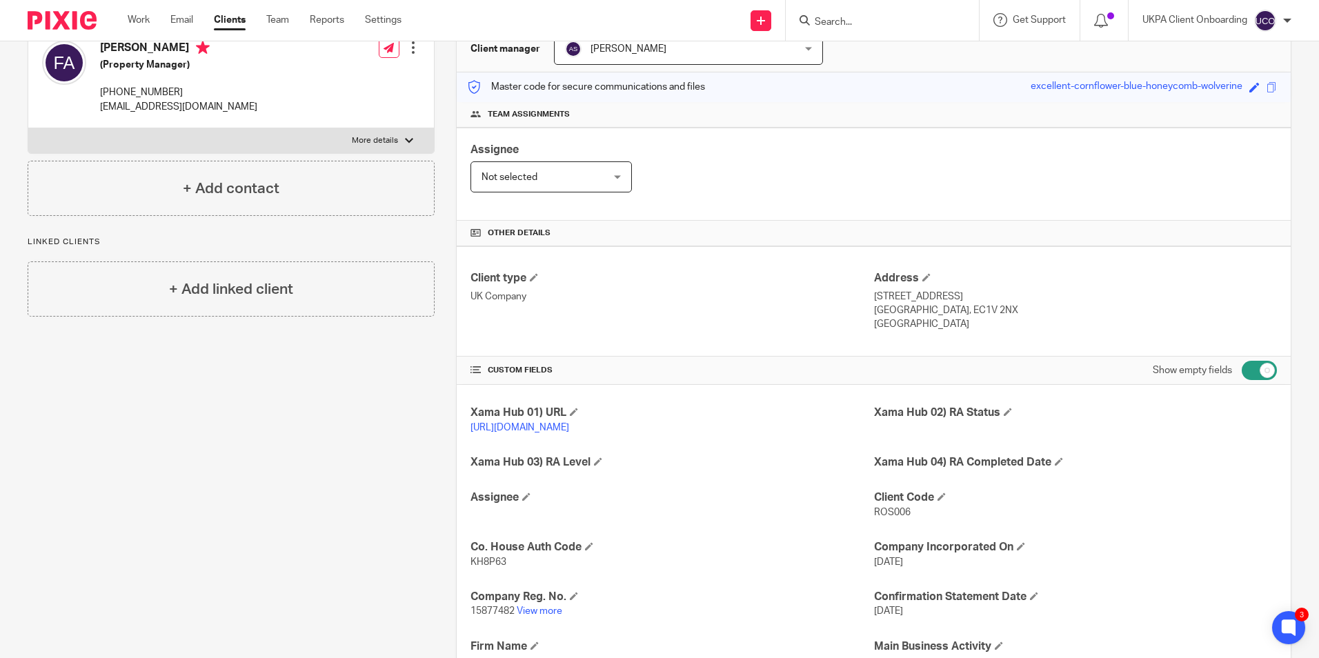
scroll to position [0, 0]
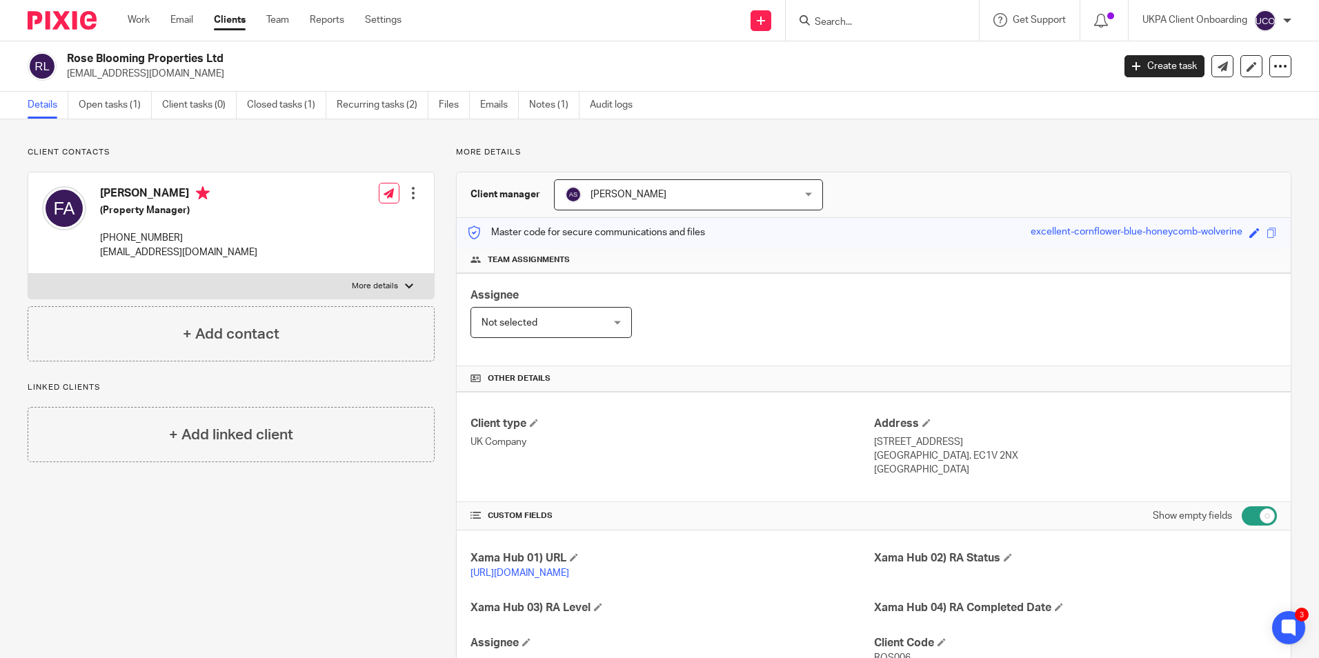
click at [859, 21] on input "Search" at bounding box center [875, 23] width 124 height 12
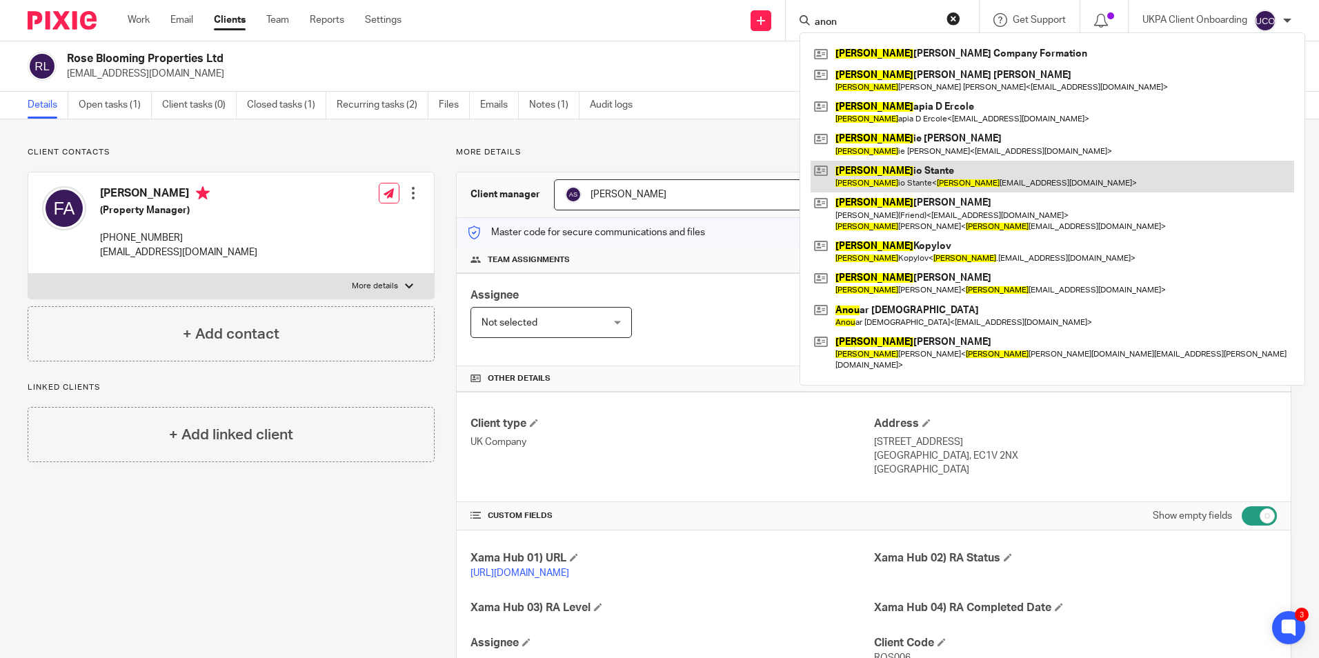
type input "anon"
click at [877, 172] on link at bounding box center [1051, 177] width 483 height 32
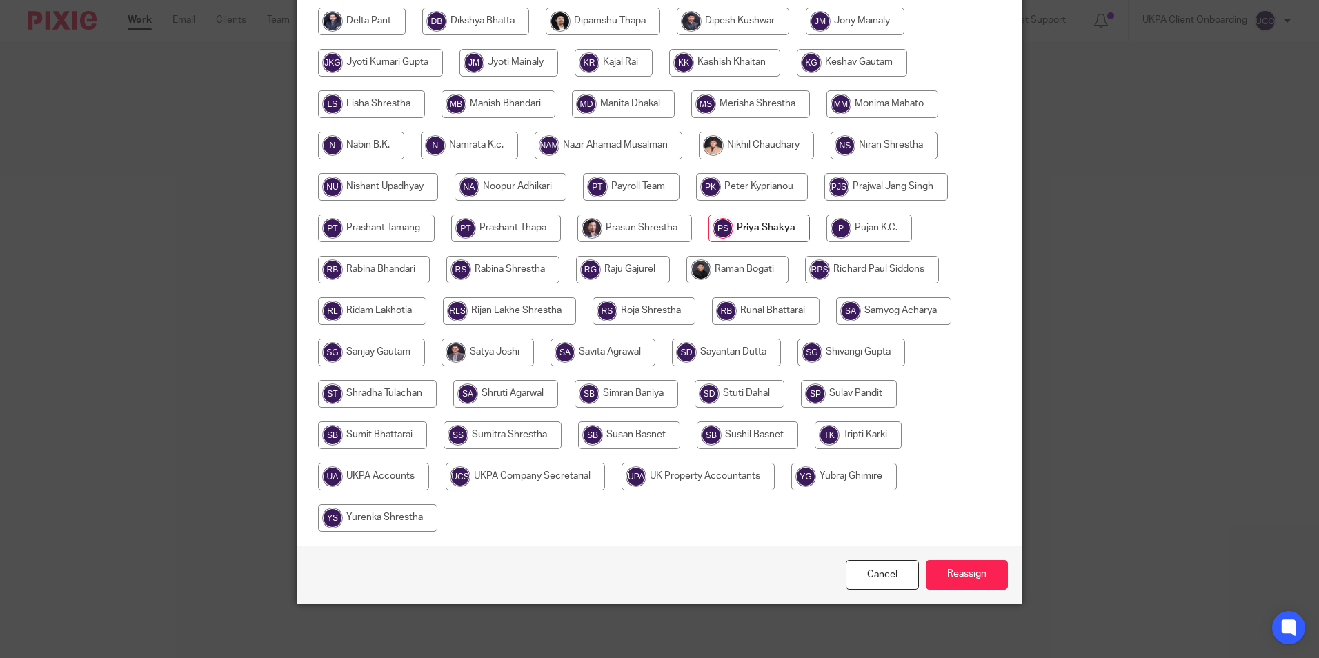
scroll to position [410, 0]
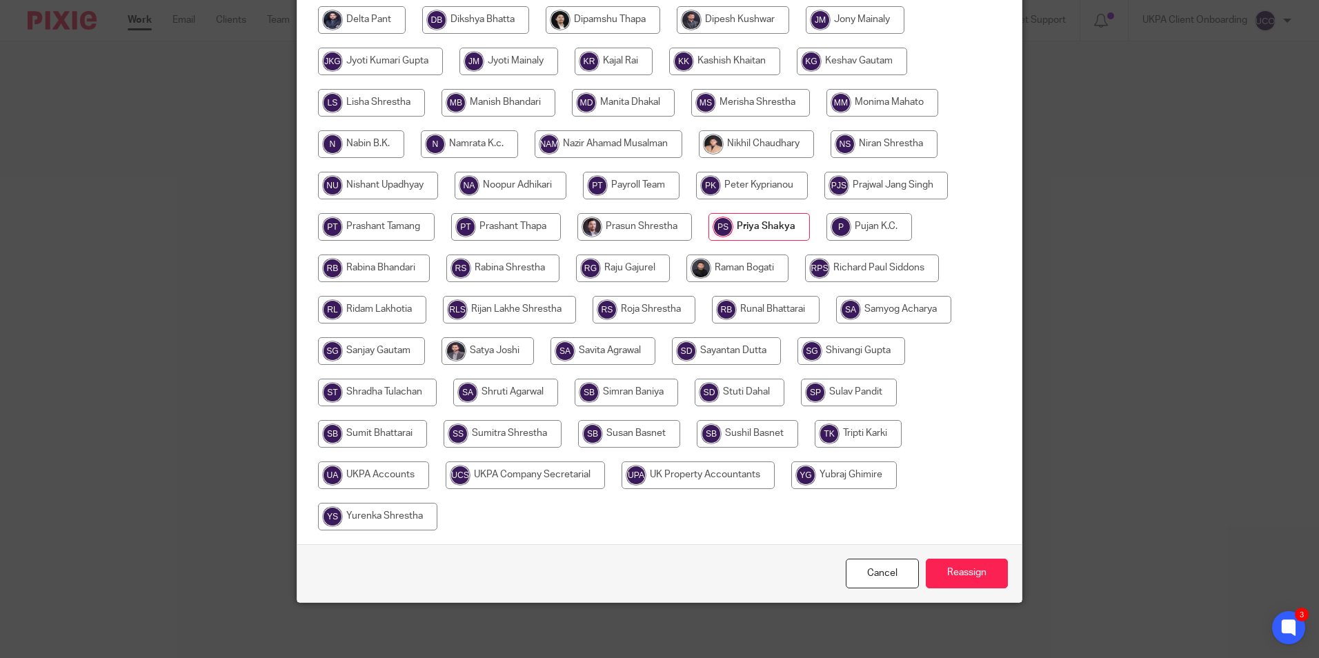
click at [426, 308] on input "radio" at bounding box center [372, 310] width 108 height 28
radio input "true"
click at [970, 566] on input "Reassign" at bounding box center [967, 574] width 82 height 30
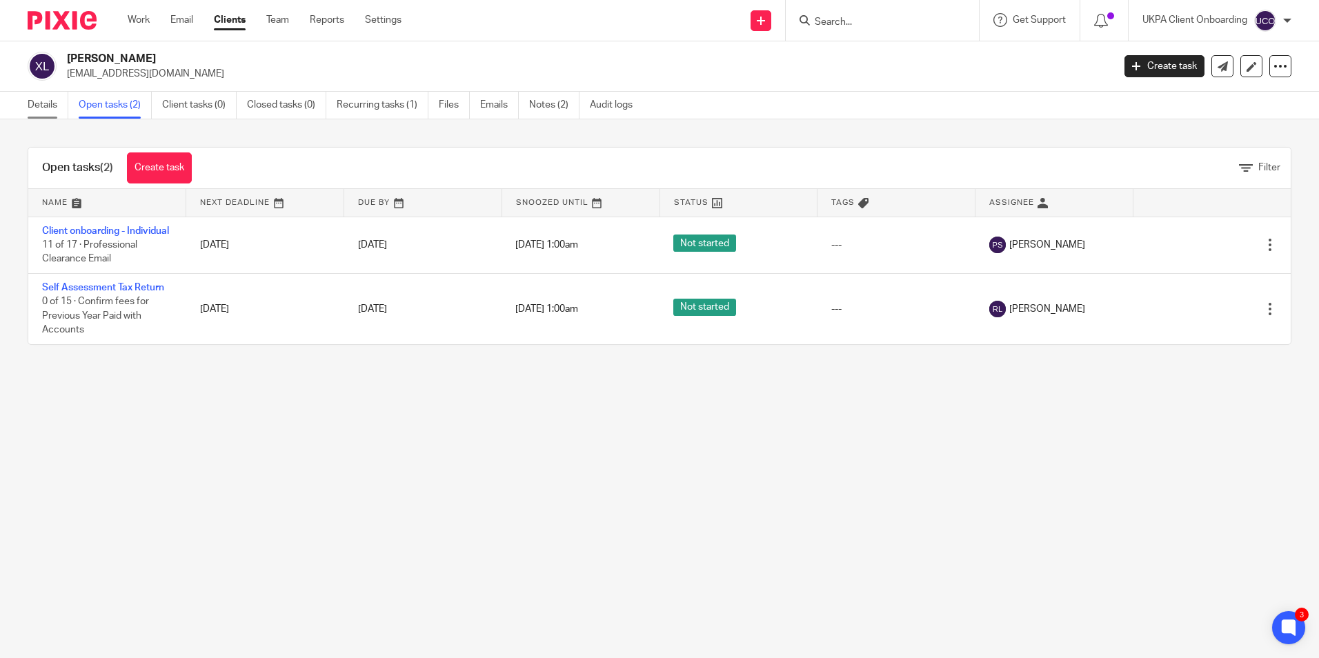
click at [53, 101] on link "Details" at bounding box center [48, 105] width 41 height 27
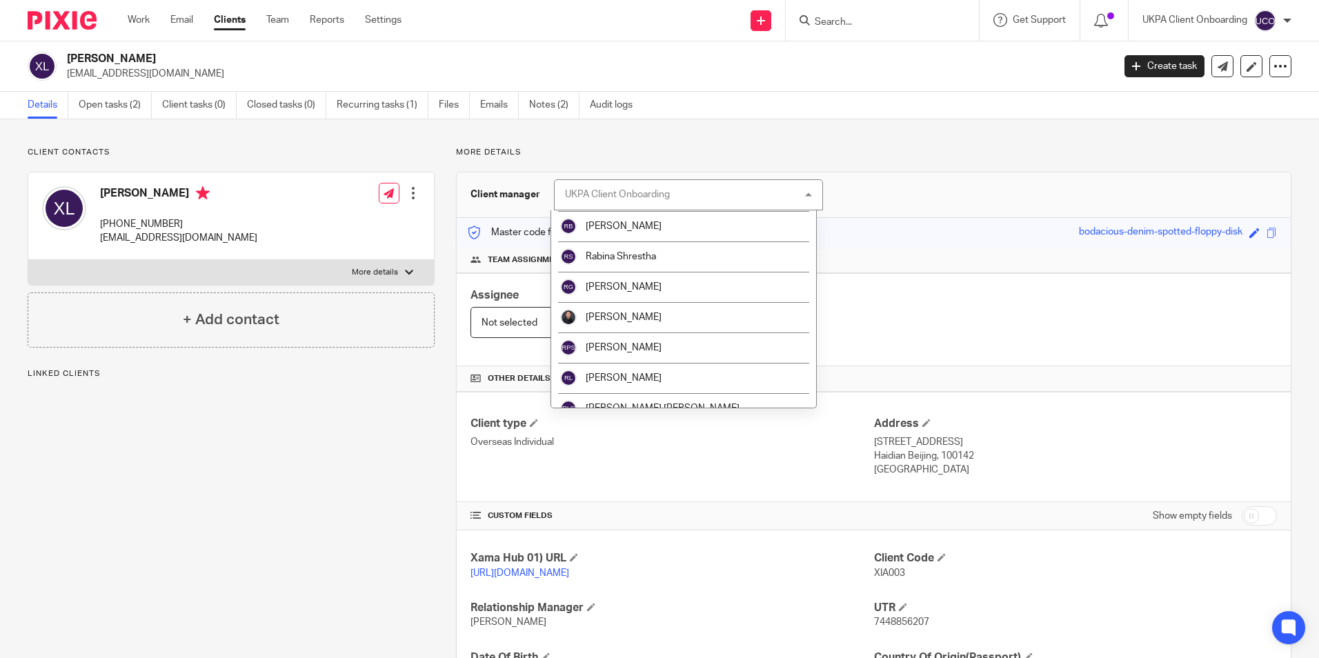
scroll to position [1655, 0]
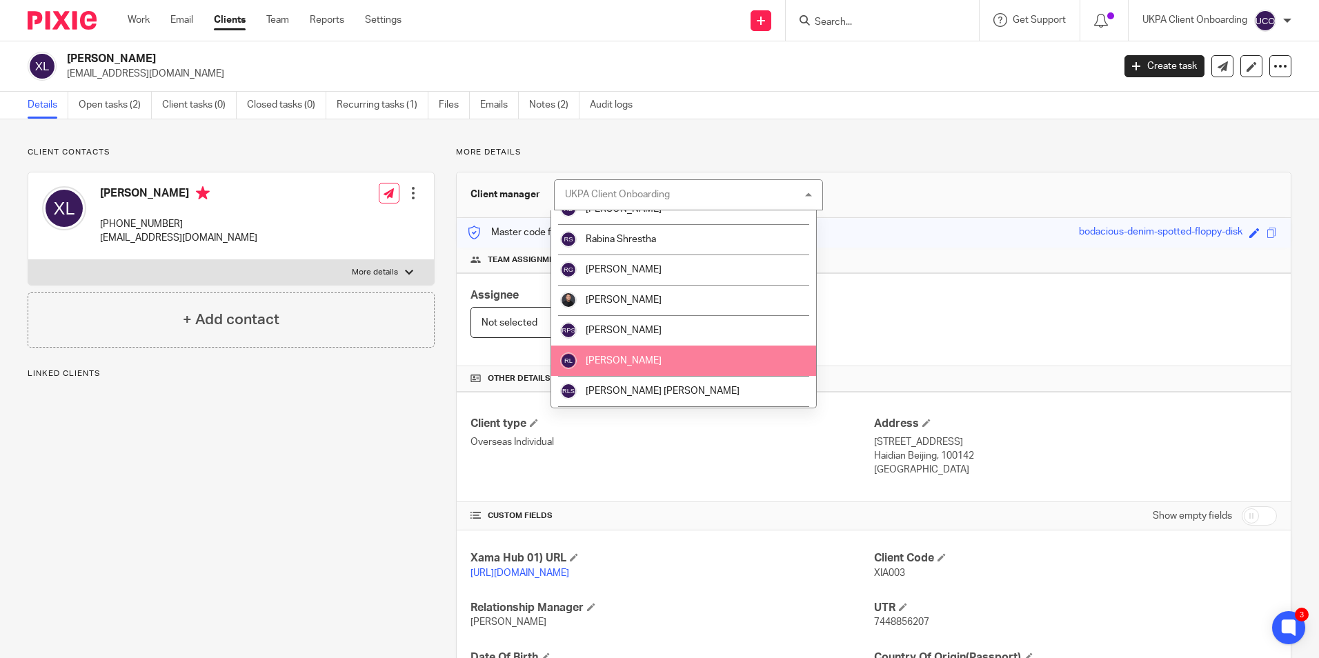
click at [633, 363] on span "[PERSON_NAME]" at bounding box center [624, 361] width 76 height 10
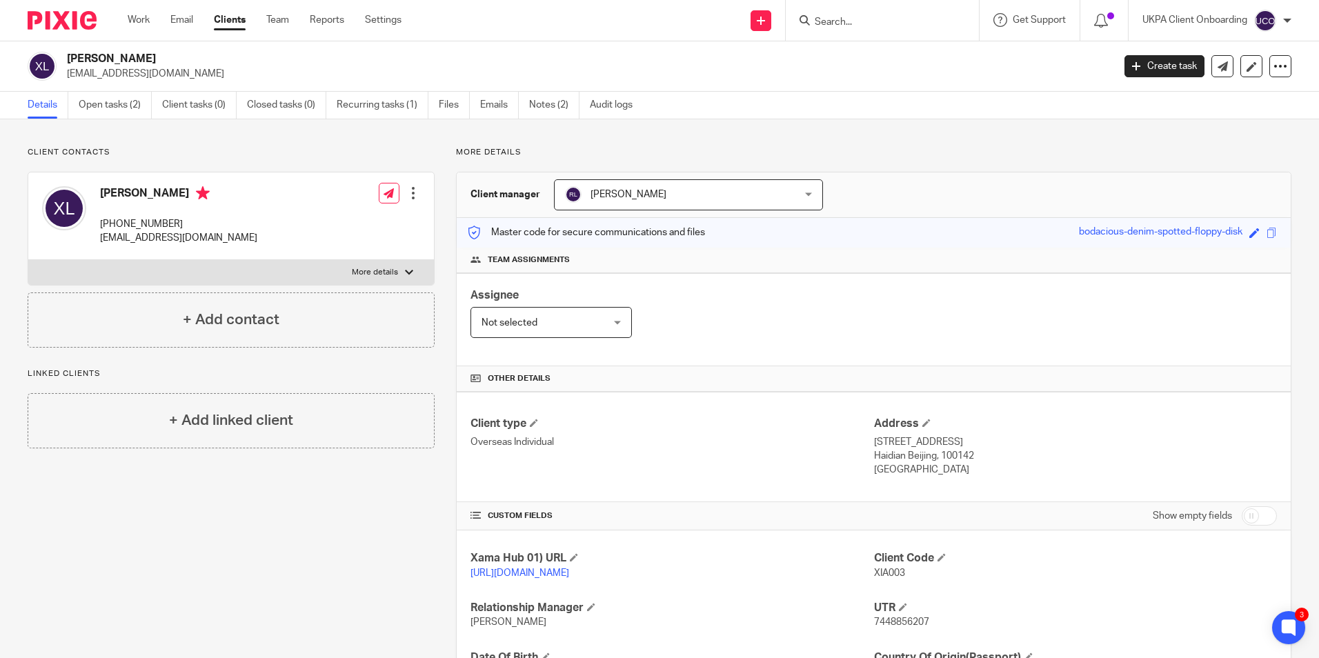
click at [106, 53] on h2 "[PERSON_NAME]" at bounding box center [481, 59] width 829 height 14
click at [104, 54] on h2 "[PERSON_NAME]" at bounding box center [481, 59] width 829 height 14
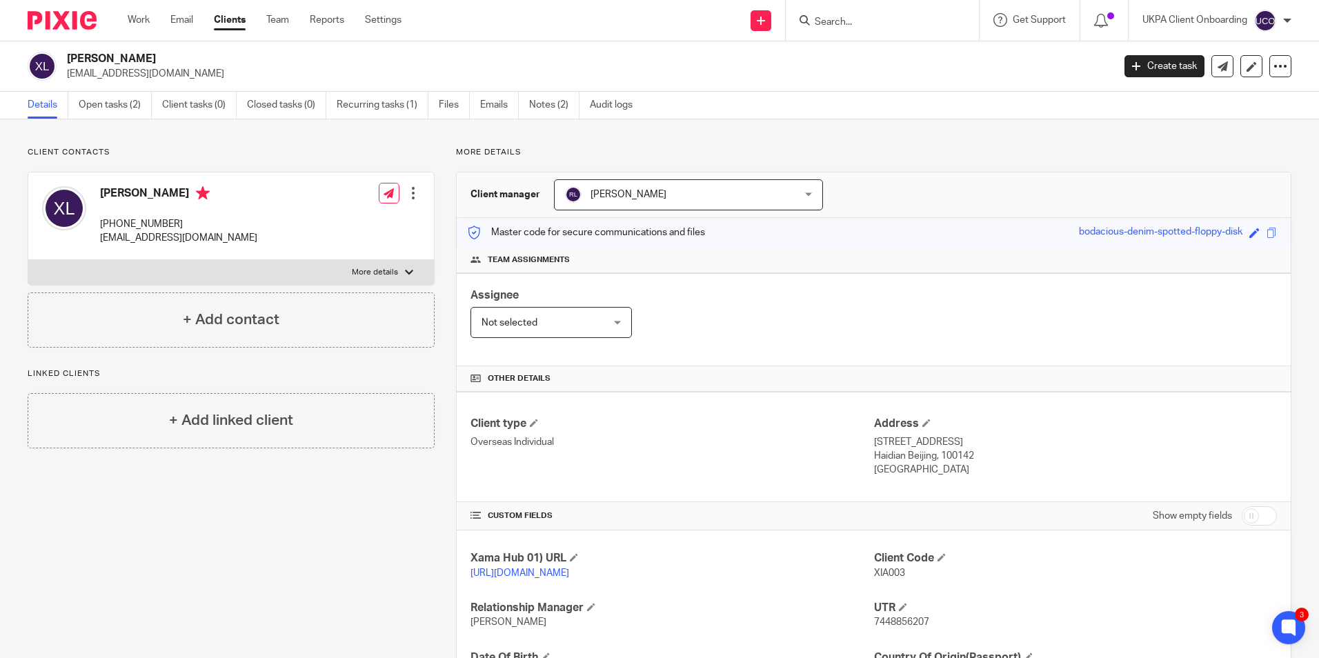
click at [866, 29] on form at bounding box center [886, 20] width 147 height 17
click at [859, 24] on input "Search" at bounding box center [875, 23] width 124 height 12
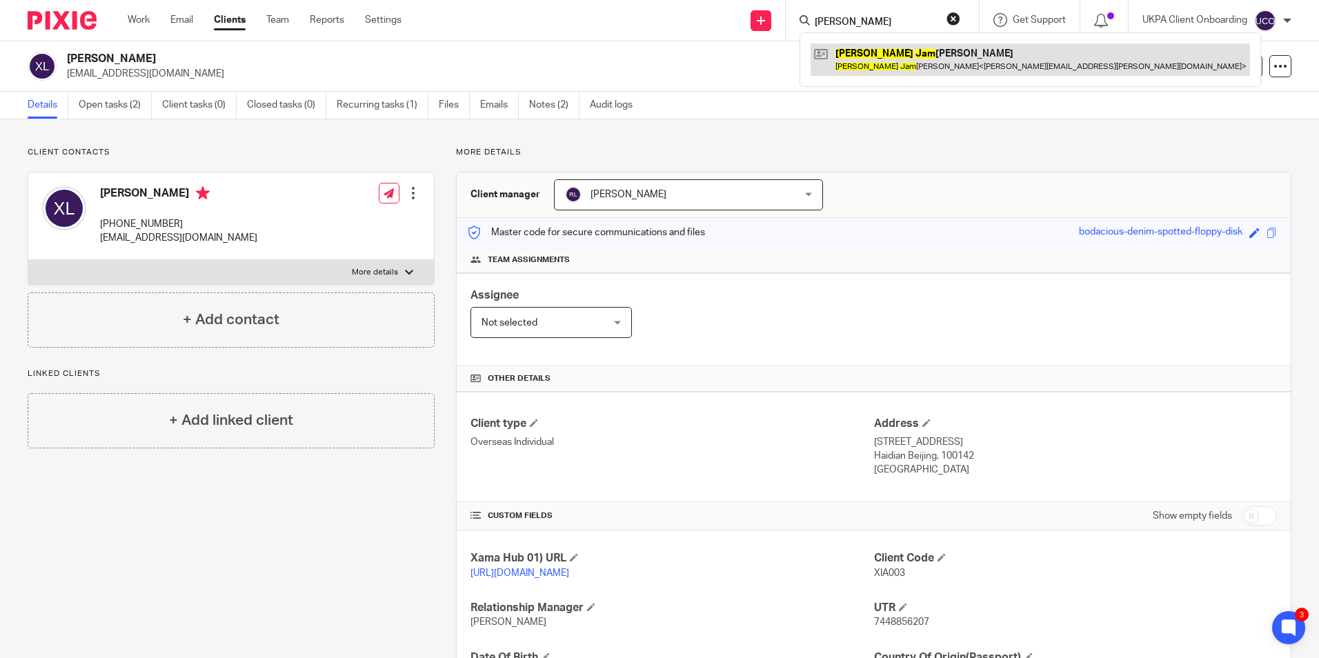
type input "[PERSON_NAME]"
click at [898, 64] on link at bounding box center [1029, 59] width 439 height 32
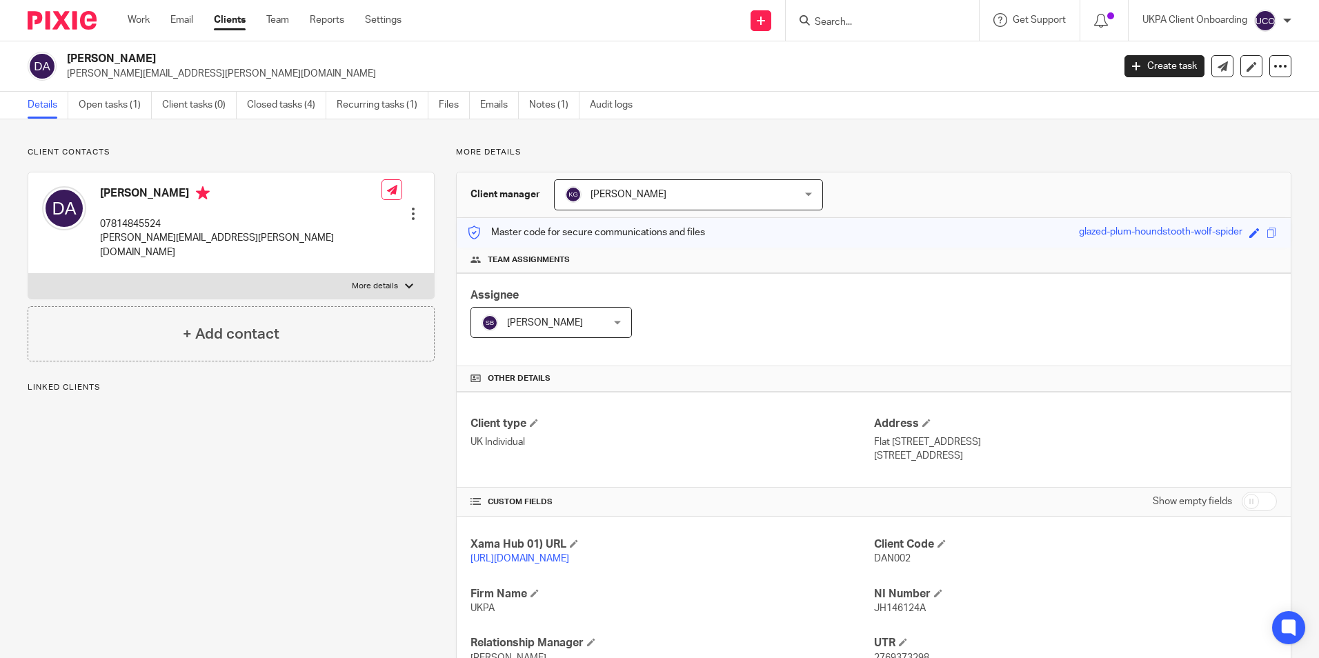
scroll to position [219, 0]
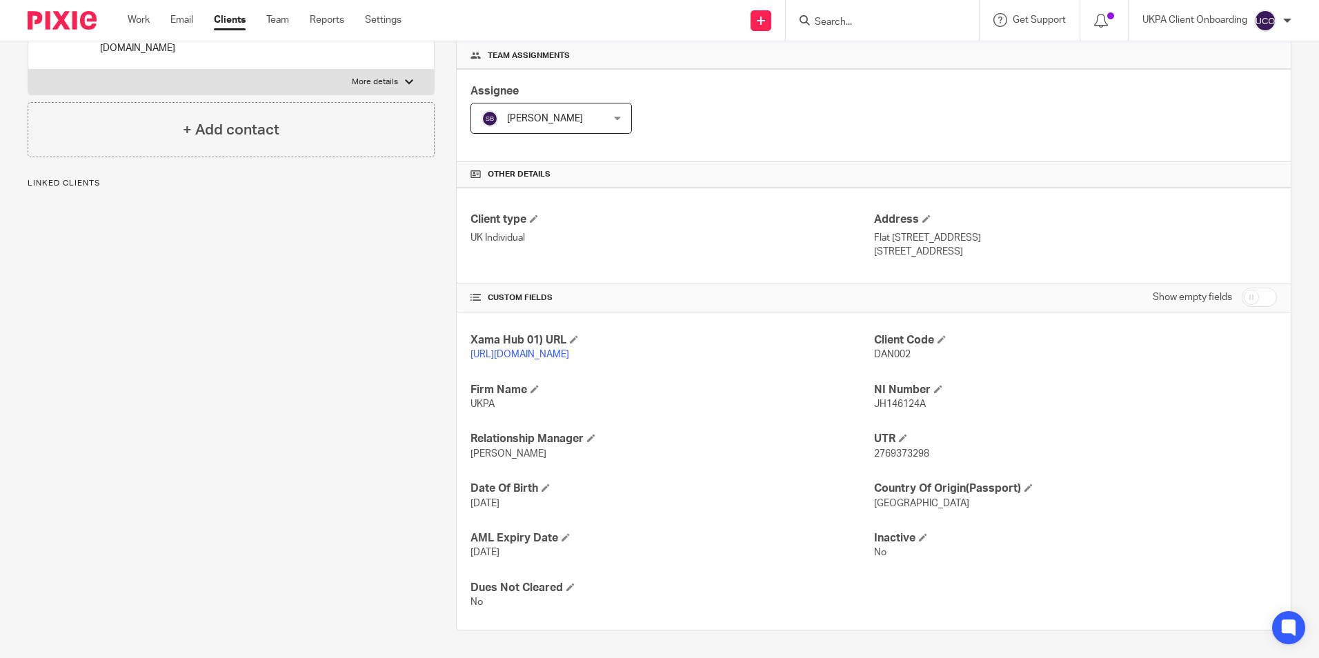
click at [908, 454] on span "2769373298" at bounding box center [901, 454] width 55 height 10
click at [908, 453] on span "2769373298" at bounding box center [901, 454] width 55 height 10
copy span "2769373298"
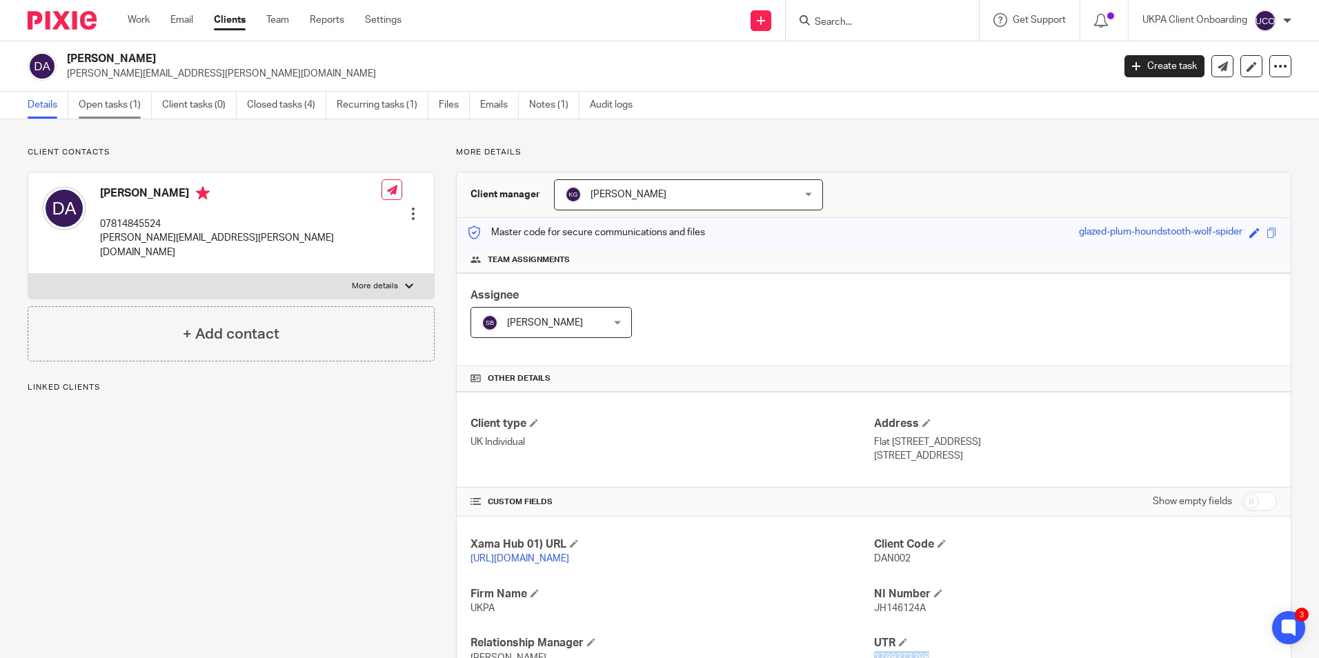
click at [122, 108] on link "Open tasks (1)" at bounding box center [115, 105] width 73 height 27
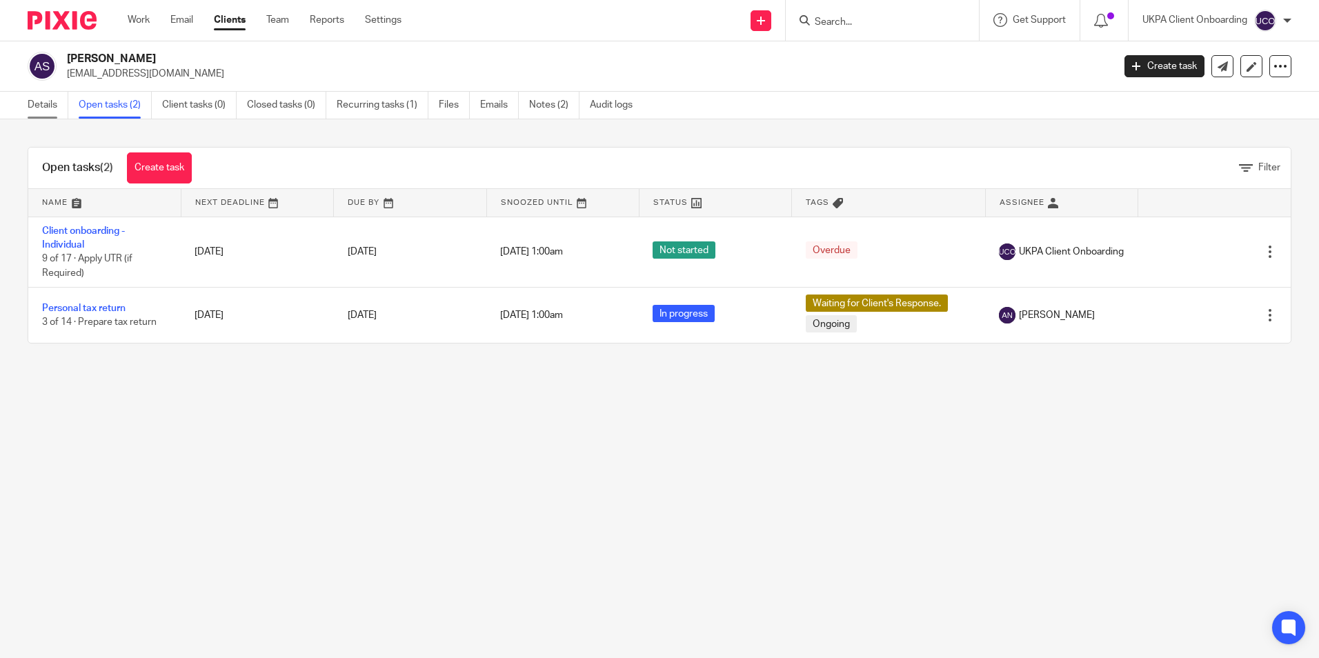
click at [46, 108] on link "Details" at bounding box center [48, 105] width 41 height 27
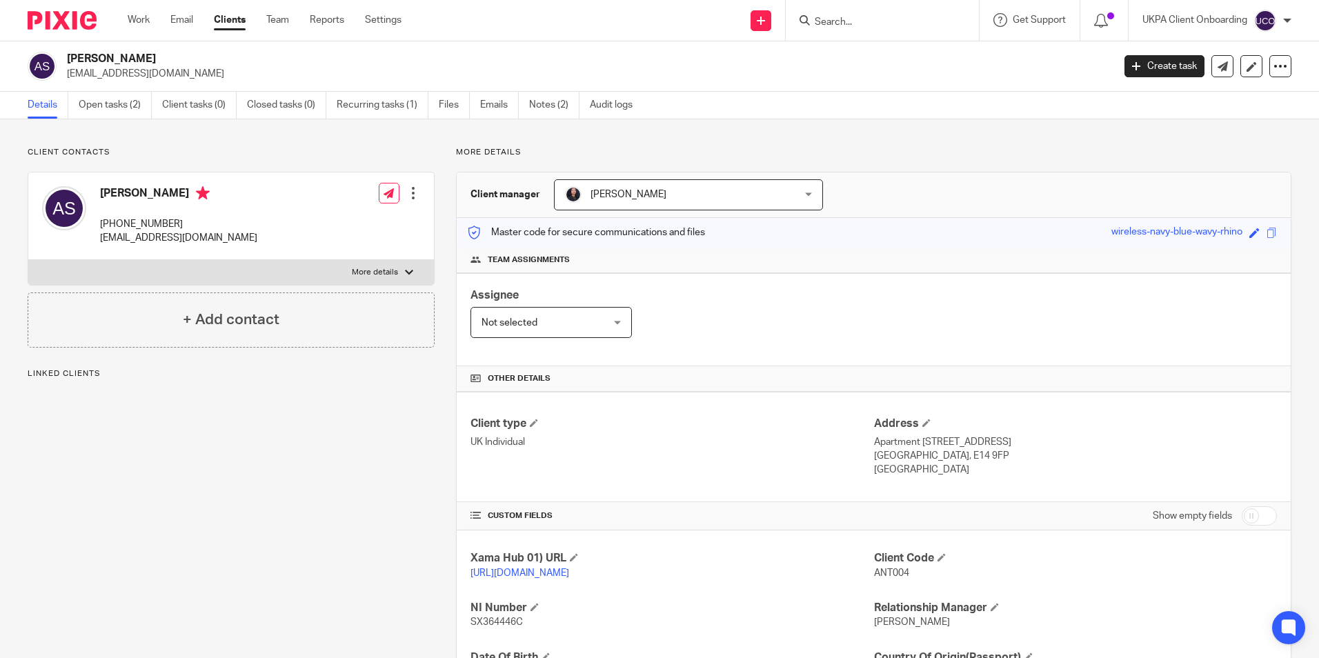
click at [905, 20] on input "Search" at bounding box center [875, 23] width 124 height 12
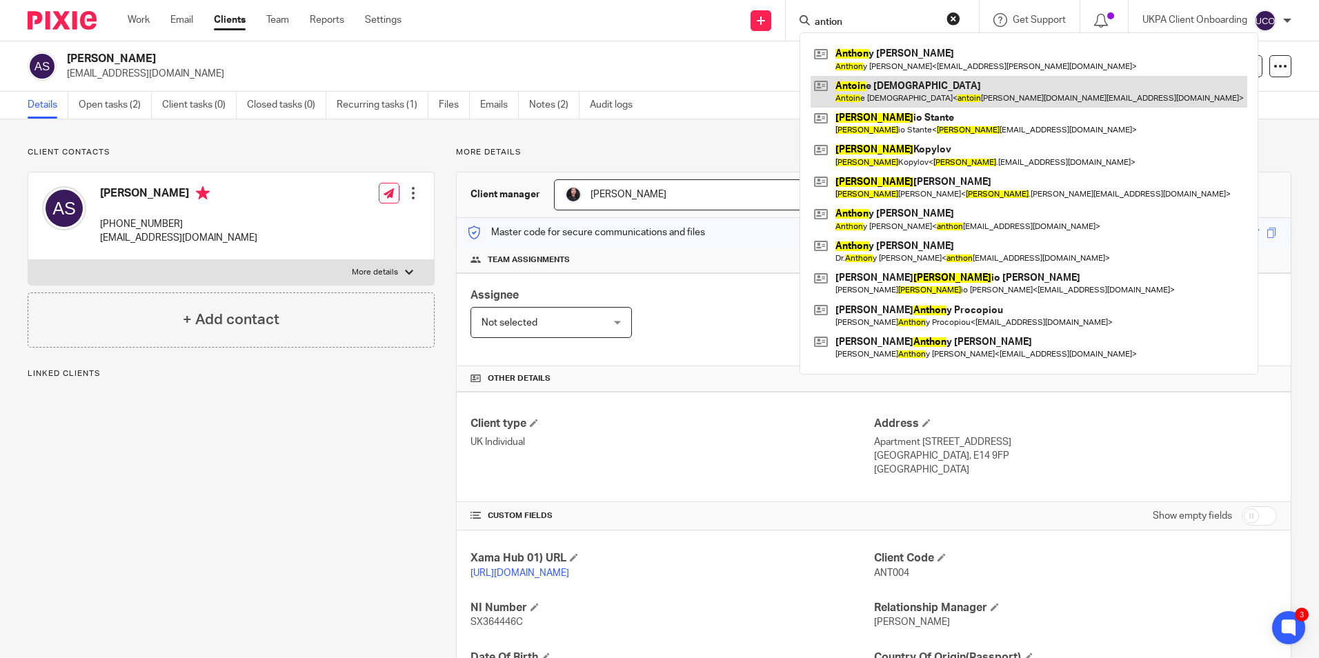
type input "antion"
click at [871, 91] on link at bounding box center [1028, 92] width 437 height 32
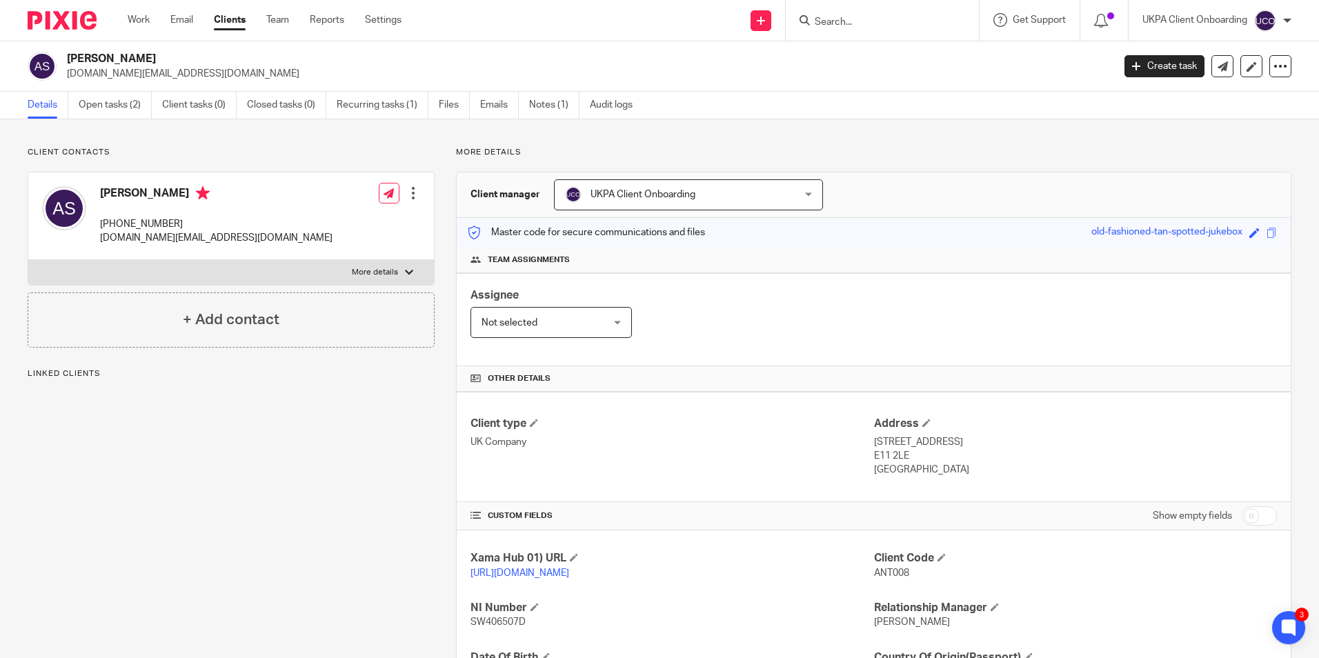
click at [683, 198] on span "UKPA Client Onboarding" at bounding box center [642, 195] width 105 height 10
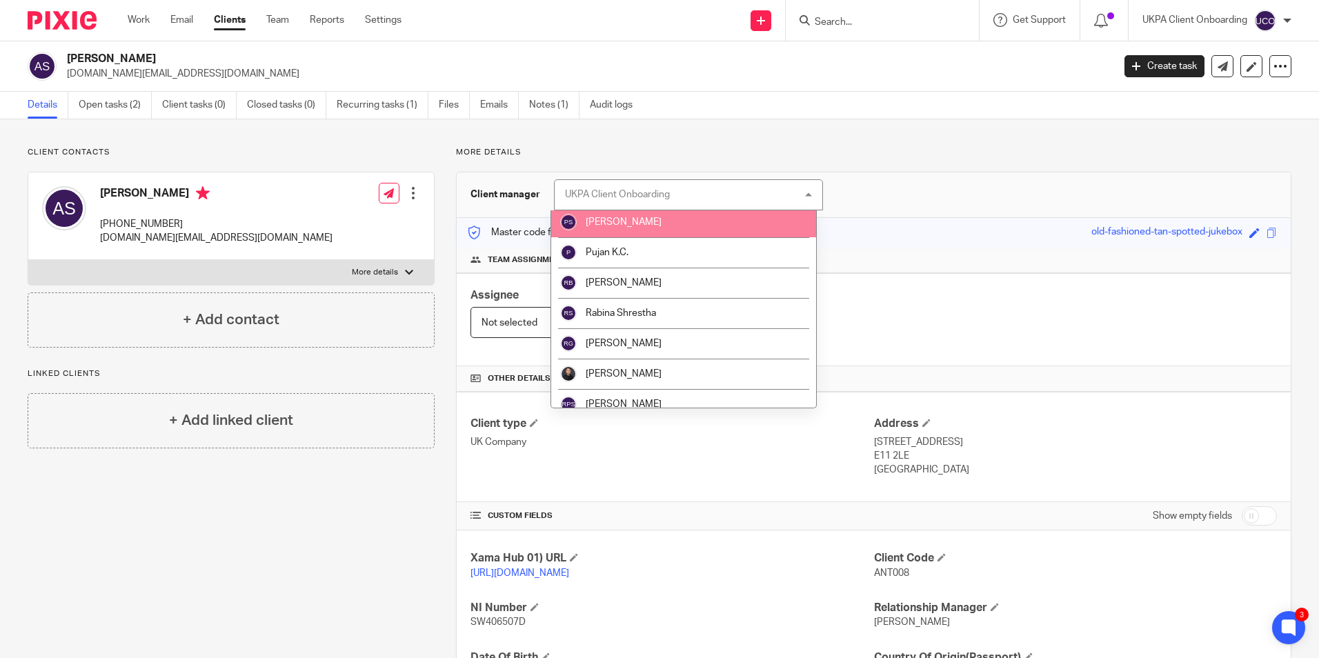
scroll to position [1586, 0]
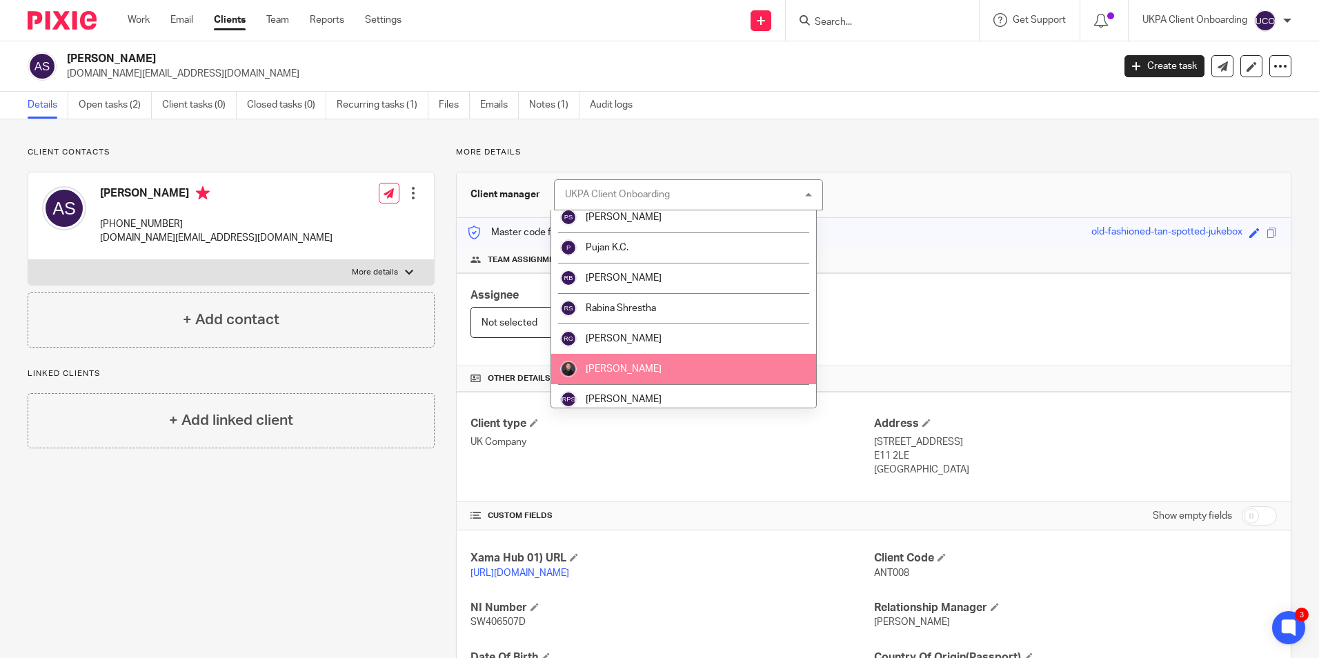
click at [637, 358] on li "[PERSON_NAME]" at bounding box center [683, 369] width 265 height 30
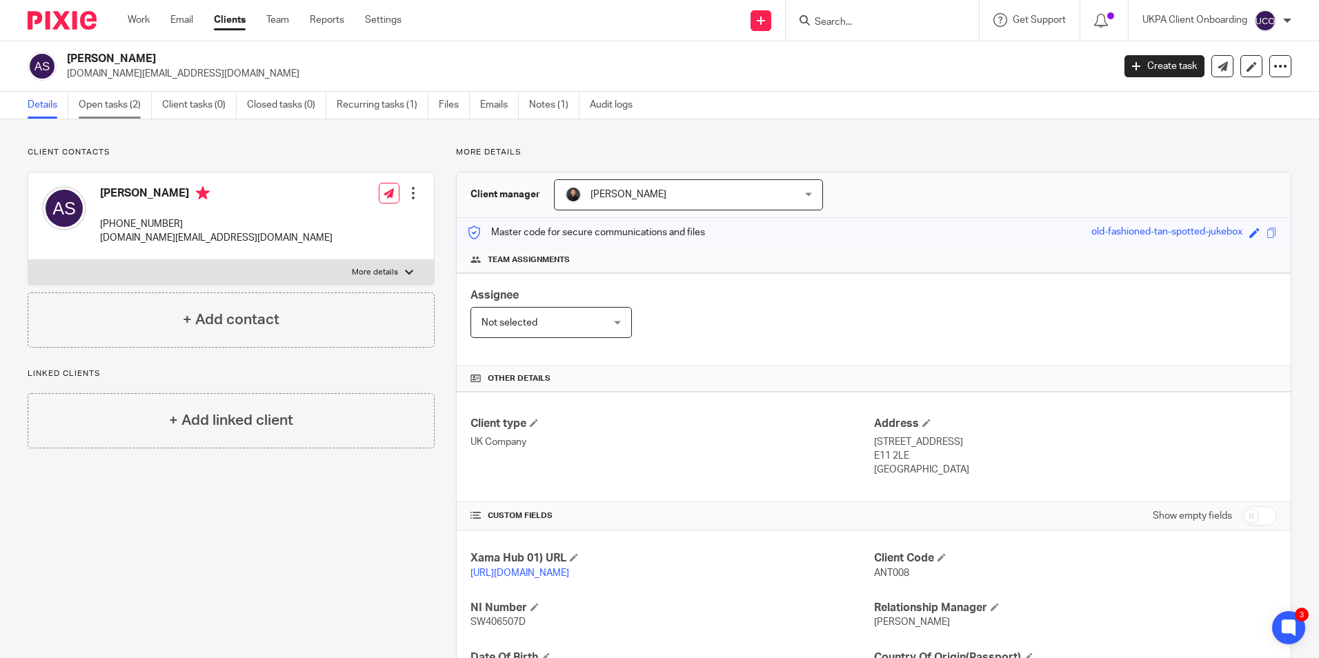
click at [125, 97] on link "Open tasks (2)" at bounding box center [115, 105] width 73 height 27
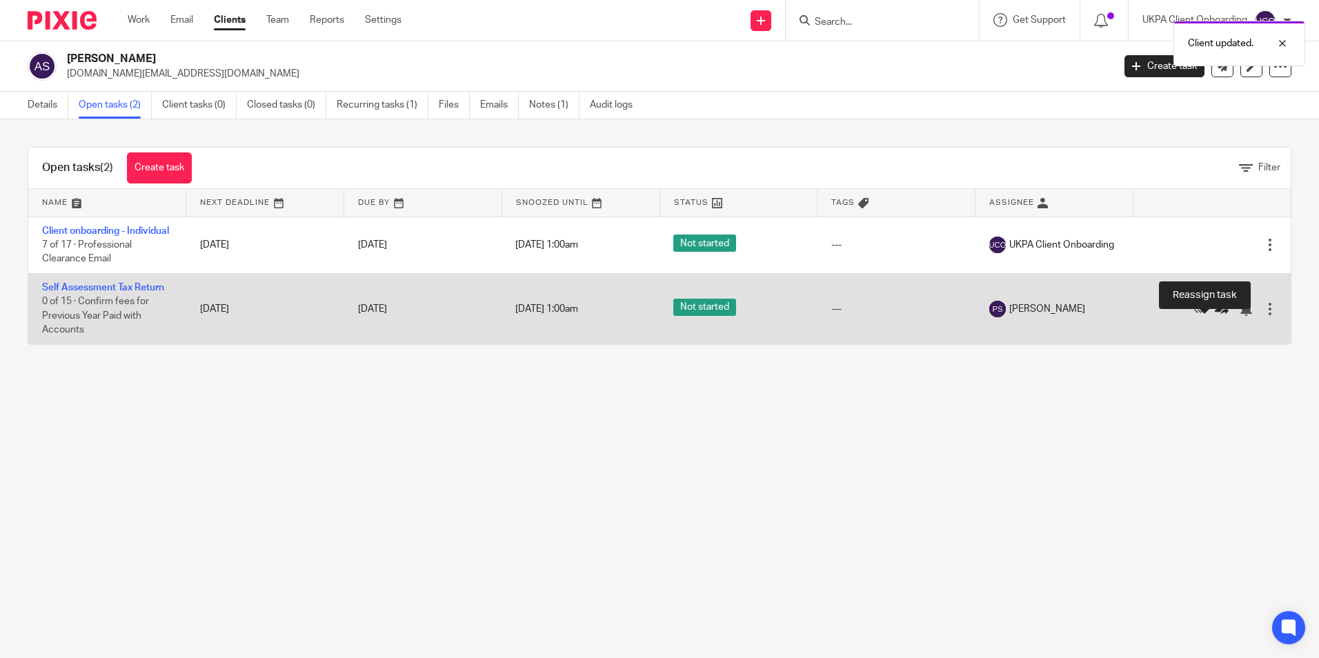
click at [1214, 316] on icon at bounding box center [1221, 309] width 14 height 14
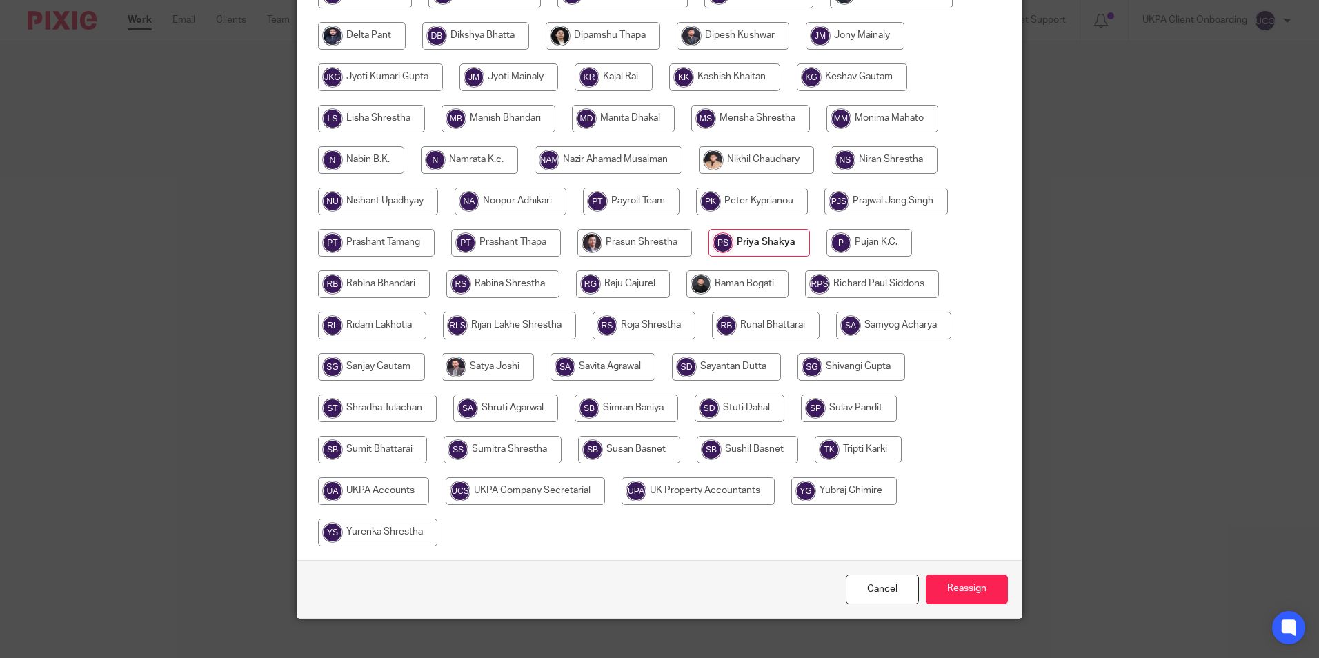
scroll to position [410, 0]
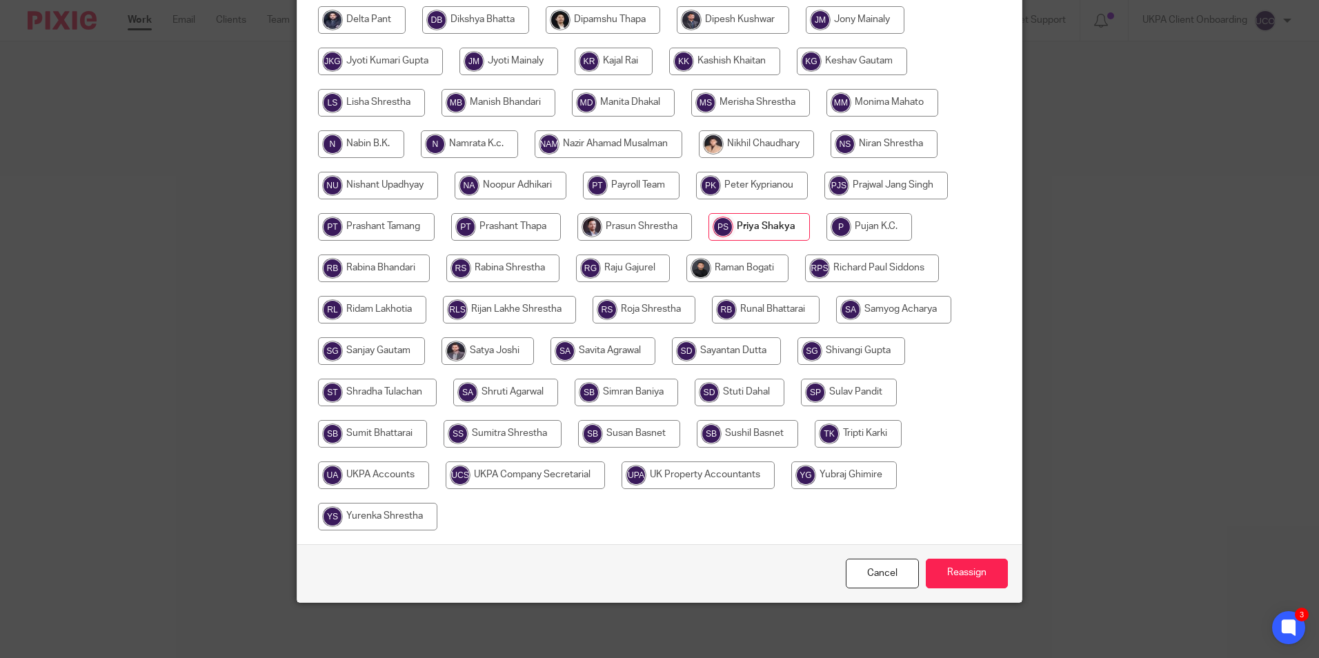
click at [788, 270] on input "radio" at bounding box center [737, 268] width 102 height 28
radio input "true"
click at [972, 568] on input "Reassign" at bounding box center [967, 574] width 82 height 30
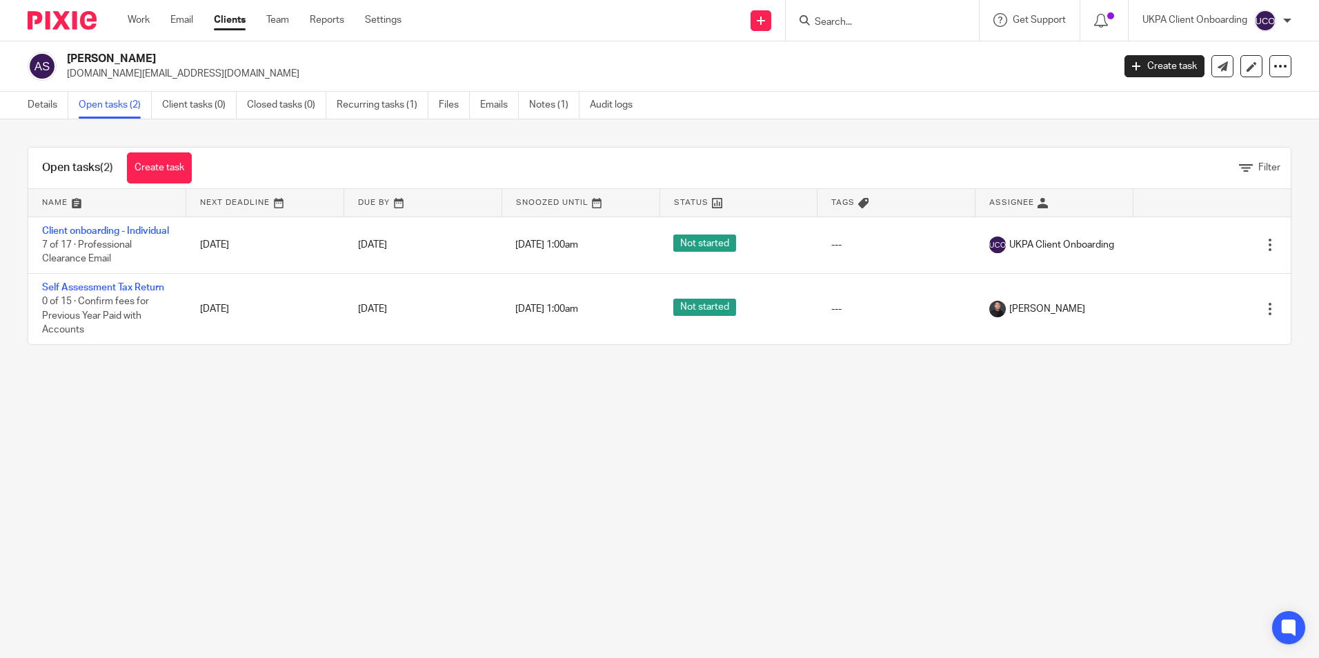
click at [544, 107] on link "Notes (1)" at bounding box center [554, 105] width 50 height 27
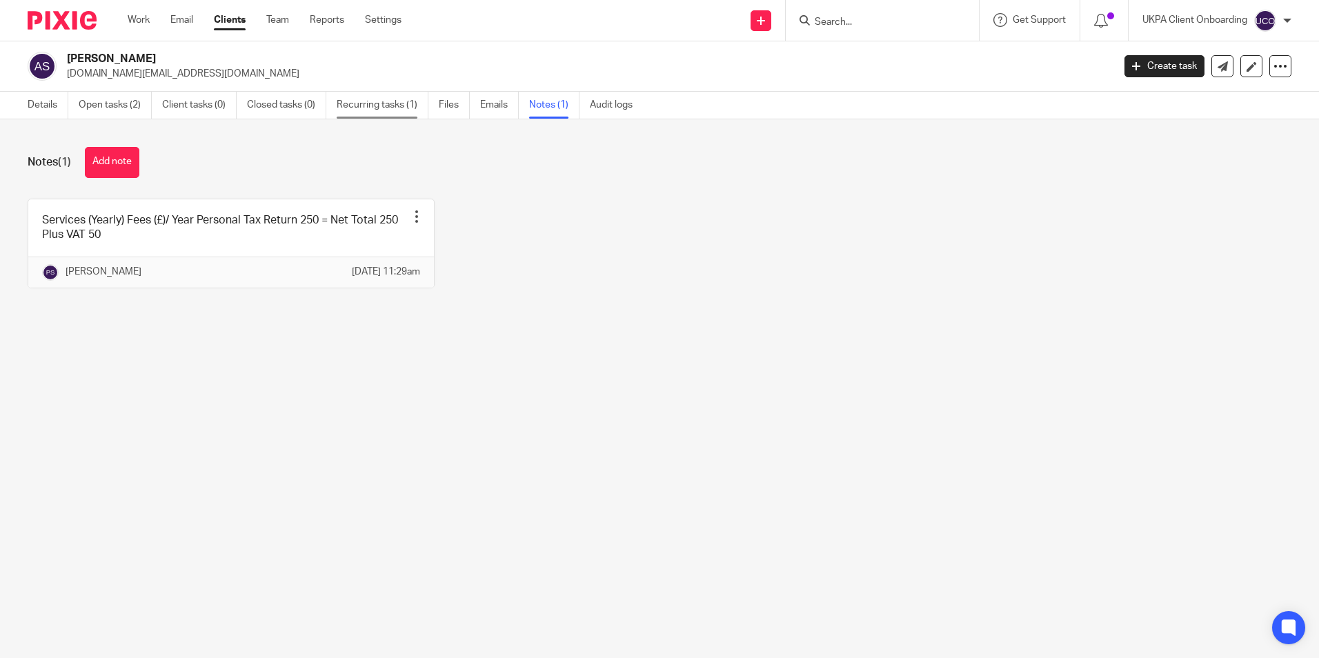
click at [375, 115] on link "Recurring tasks (1)" at bounding box center [383, 105] width 92 height 27
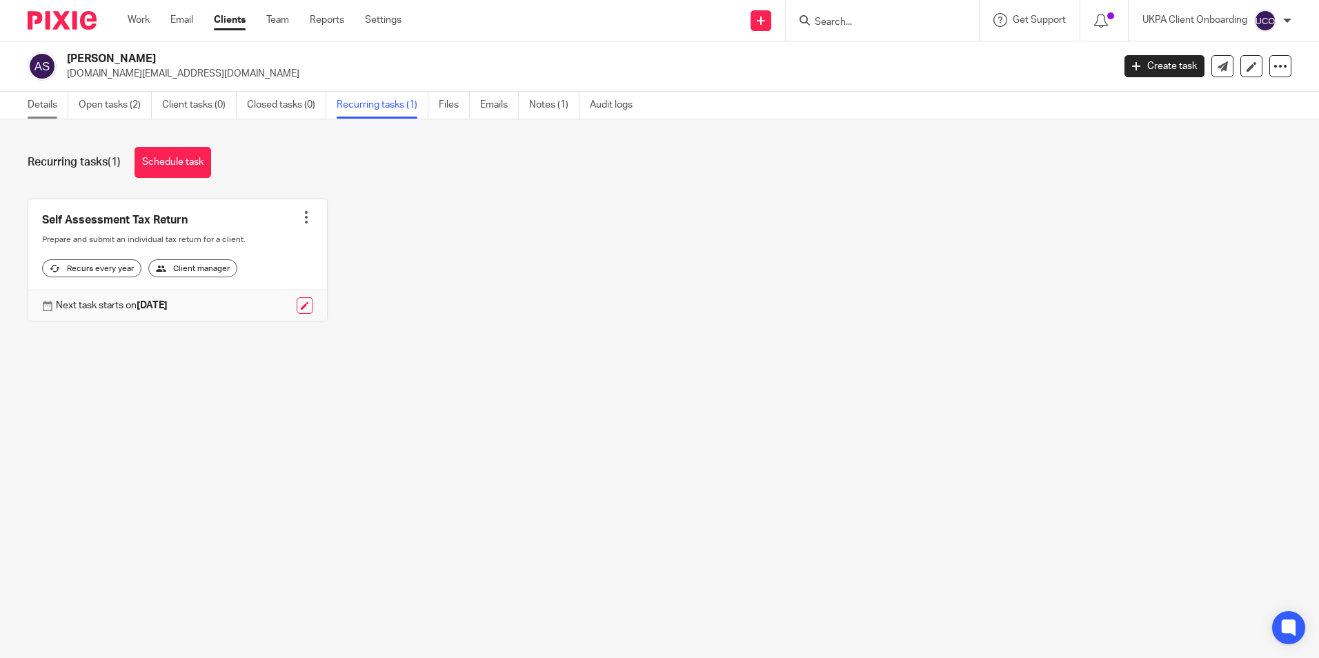
click at [28, 107] on link "Details" at bounding box center [48, 105] width 41 height 27
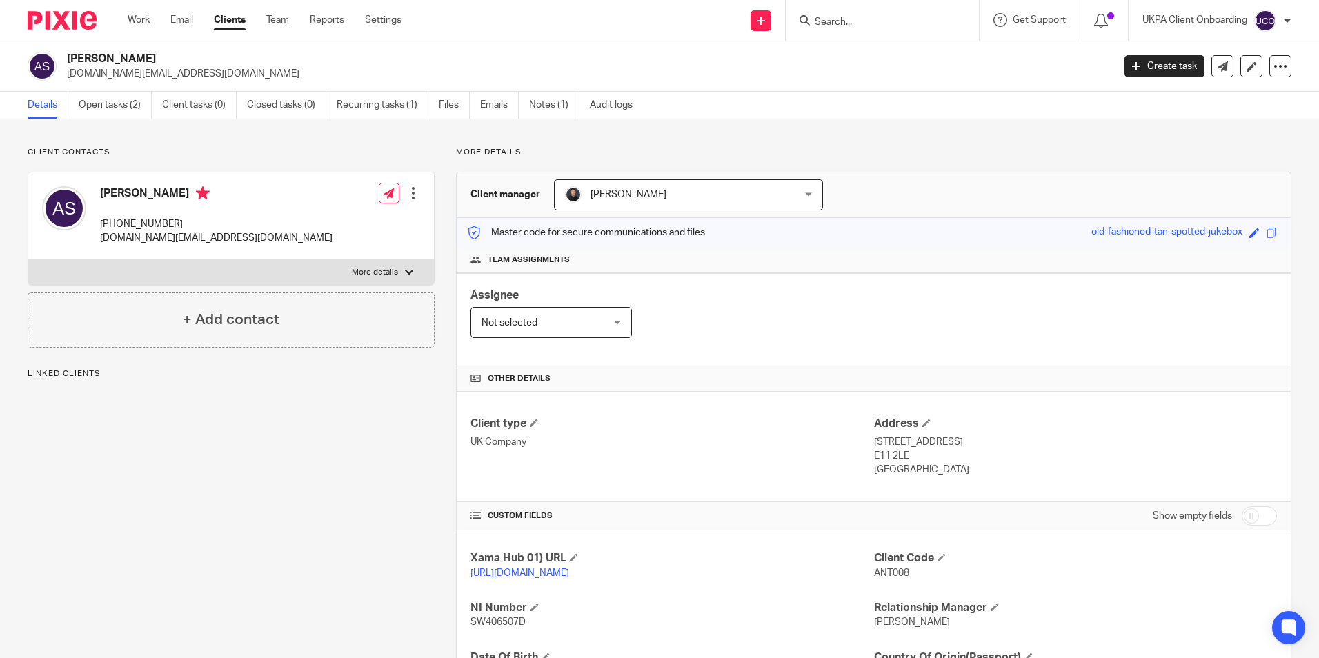
click at [99, 59] on h2 "Antoine Safi" at bounding box center [481, 59] width 829 height 14
copy div "Antoine Safi"
drag, startPoint x: 875, startPoint y: 14, endPoint x: 868, endPoint y: 26, distance: 14.2
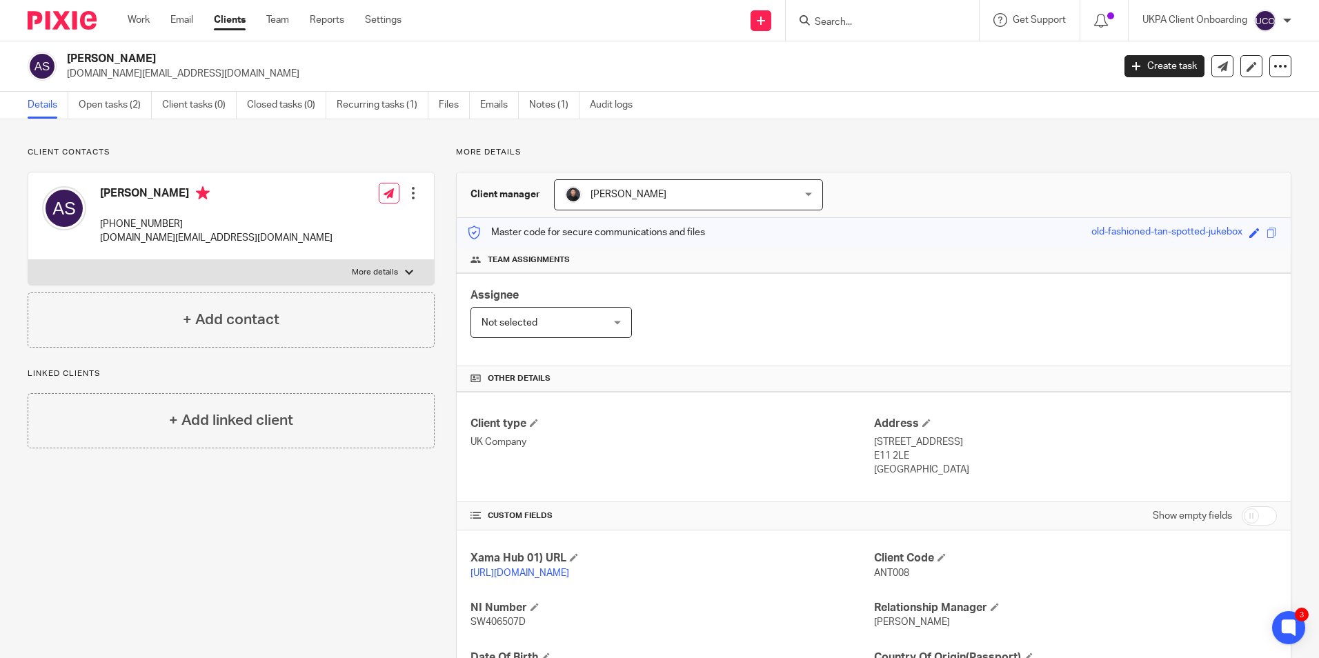
click at [875, 15] on form at bounding box center [886, 20] width 147 height 17
click at [868, 26] on input "Search" at bounding box center [875, 23] width 124 height 12
paste input "Brooklawn Properties Limited"
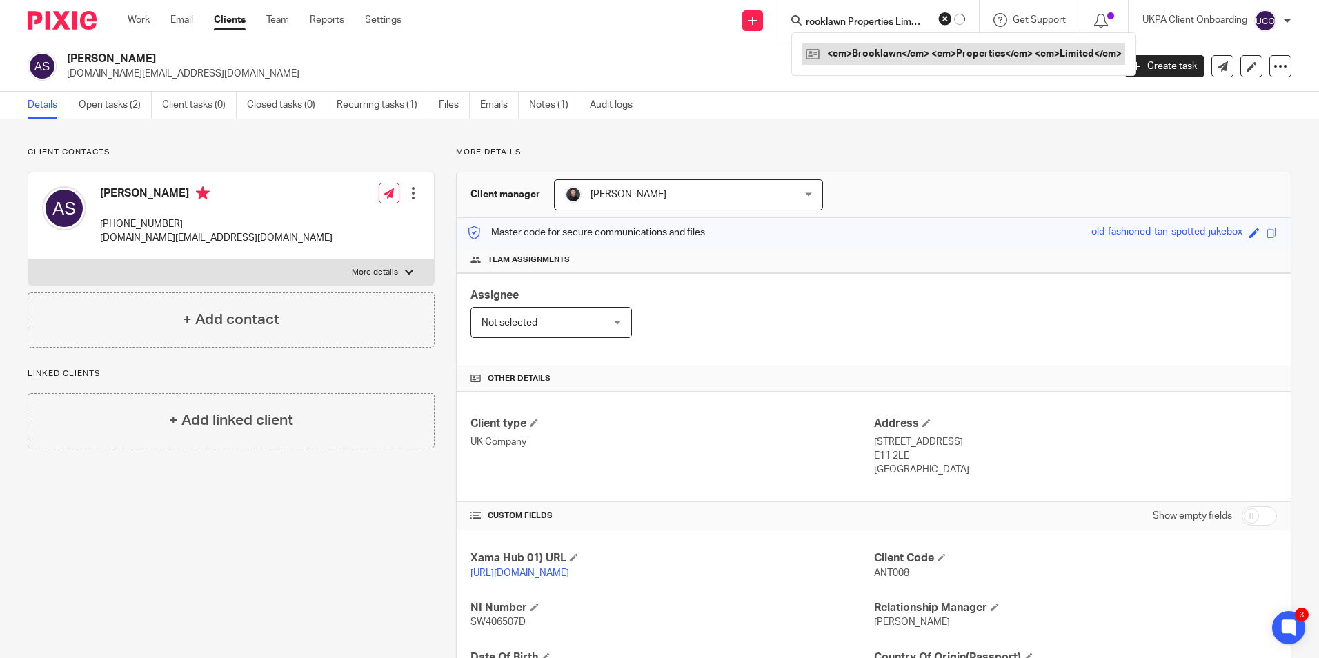
type input "Brooklawn Properties Limited"
drag, startPoint x: 870, startPoint y: 50, endPoint x: 247, endPoint y: 30, distance: 623.8
click at [932, 68] on div "Brooklawn Properties Limited" at bounding box center [895, 53] width 193 height 43
click at [135, 78] on p "antoine.safi.med@gmail.com" at bounding box center [585, 74] width 1037 height 14
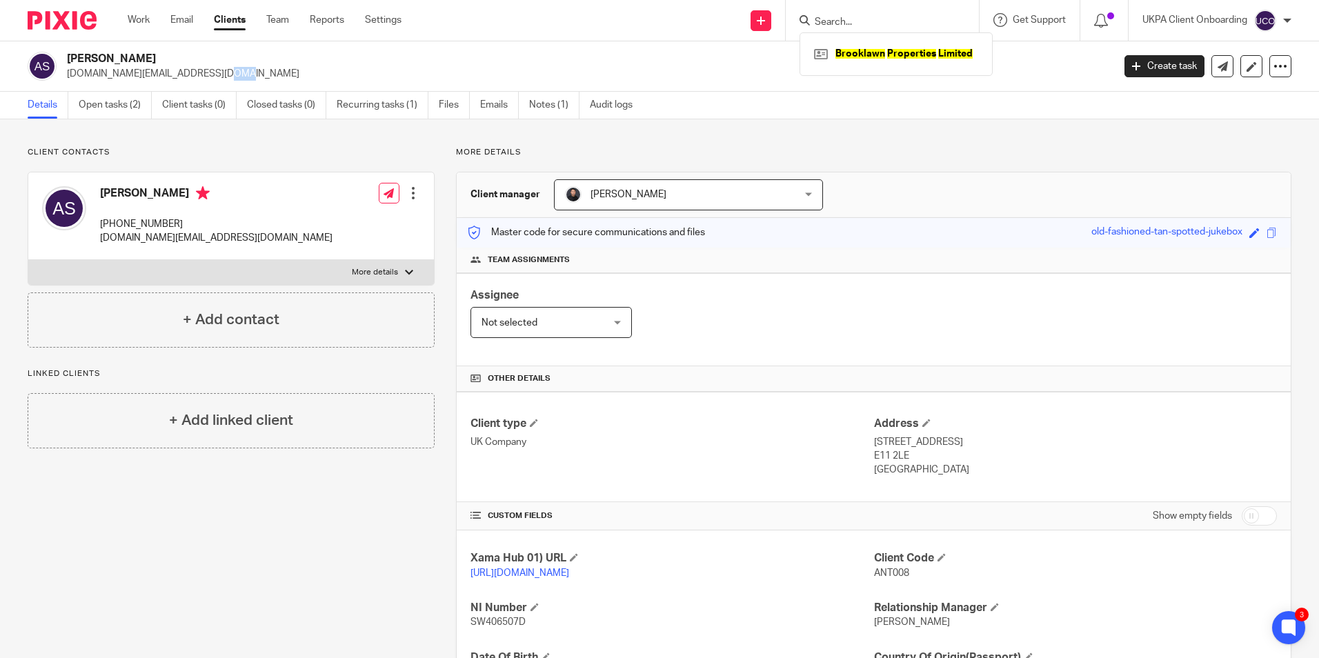
click at [135, 78] on p "antoine.safi.med@gmail.com" at bounding box center [585, 74] width 1037 height 14
copy main "antoine.safi.med@gmail.com Create task Update from Companies House Export data …"
click at [856, 21] on input "Search" at bounding box center [875, 23] width 124 height 12
paste input "antoine.safi.med@gmail.com"
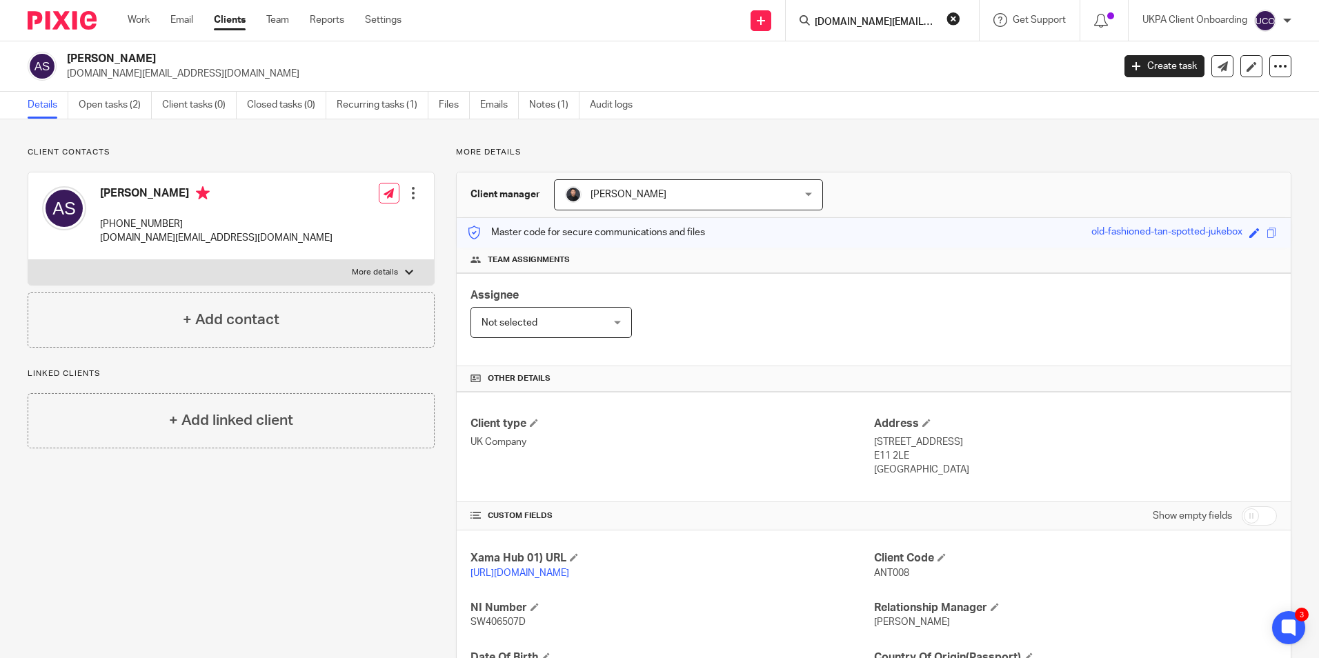
scroll to position [0, 7]
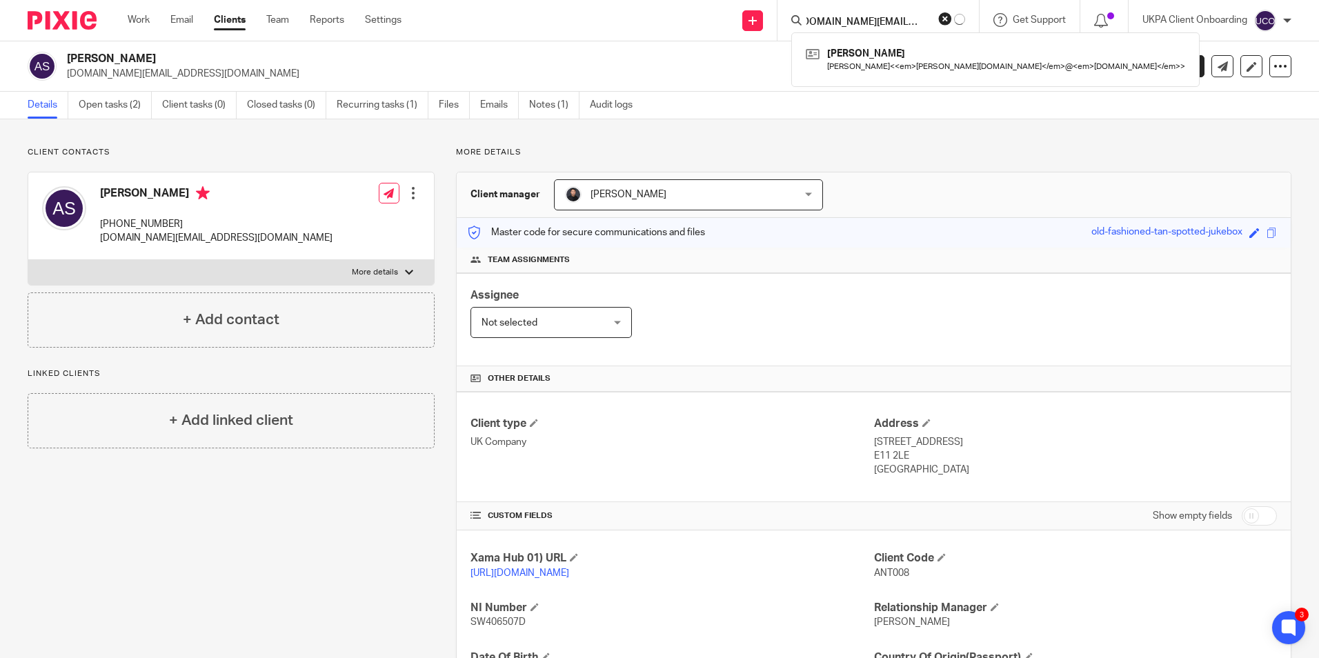
type input "antoine.safi.med@gmail.com"
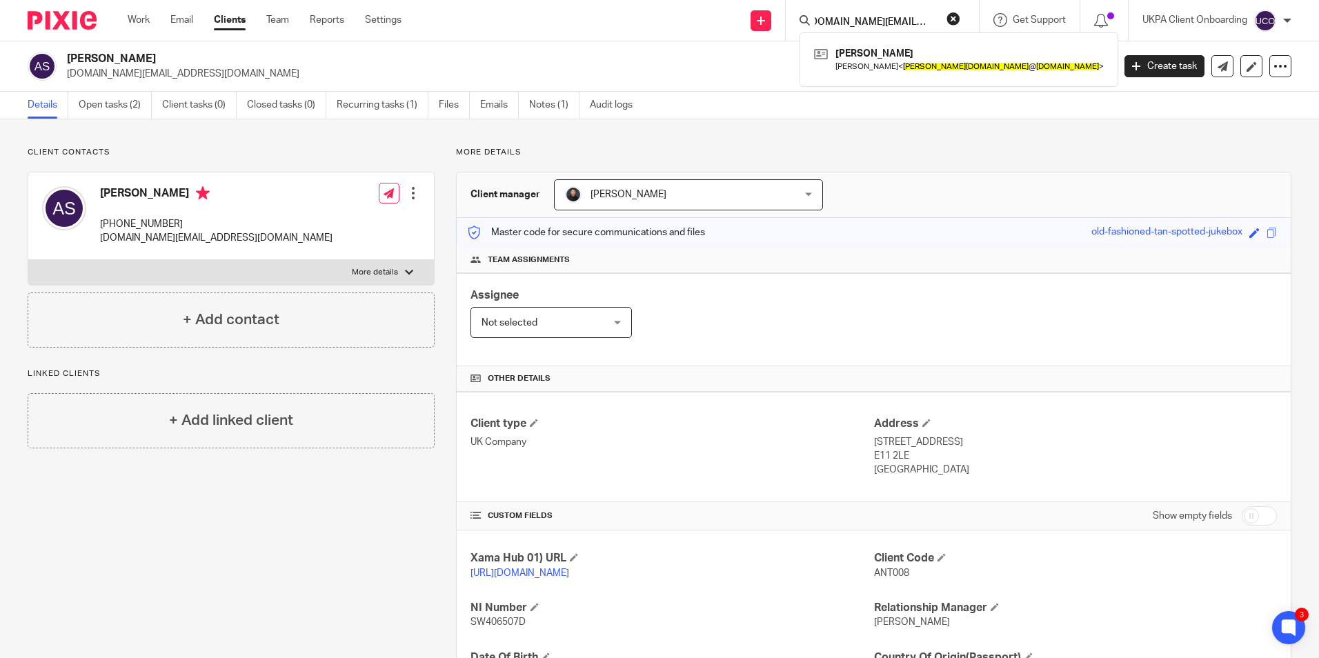
scroll to position [0, 0]
drag, startPoint x: 534, startPoint y: 105, endPoint x: 543, endPoint y: 104, distance: 9.0
click at [534, 105] on link "Notes (1)" at bounding box center [554, 105] width 50 height 27
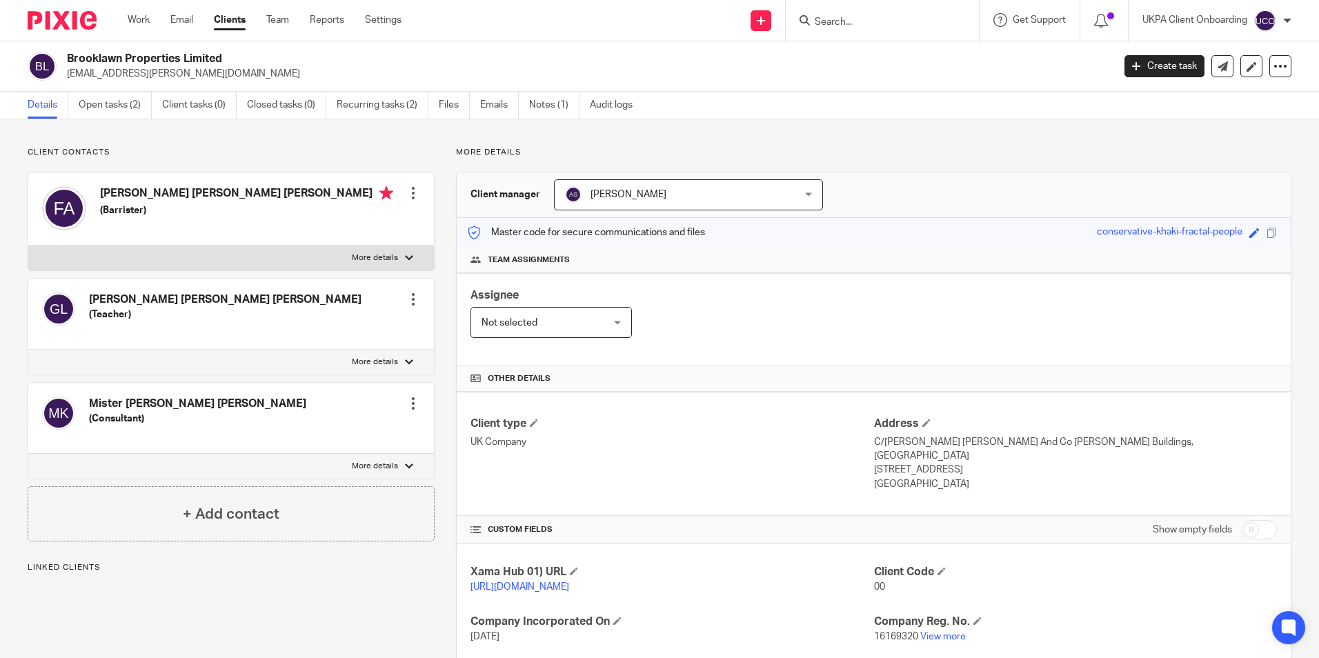
click at [117, 109] on link "Open tasks (2)" at bounding box center [115, 105] width 73 height 27
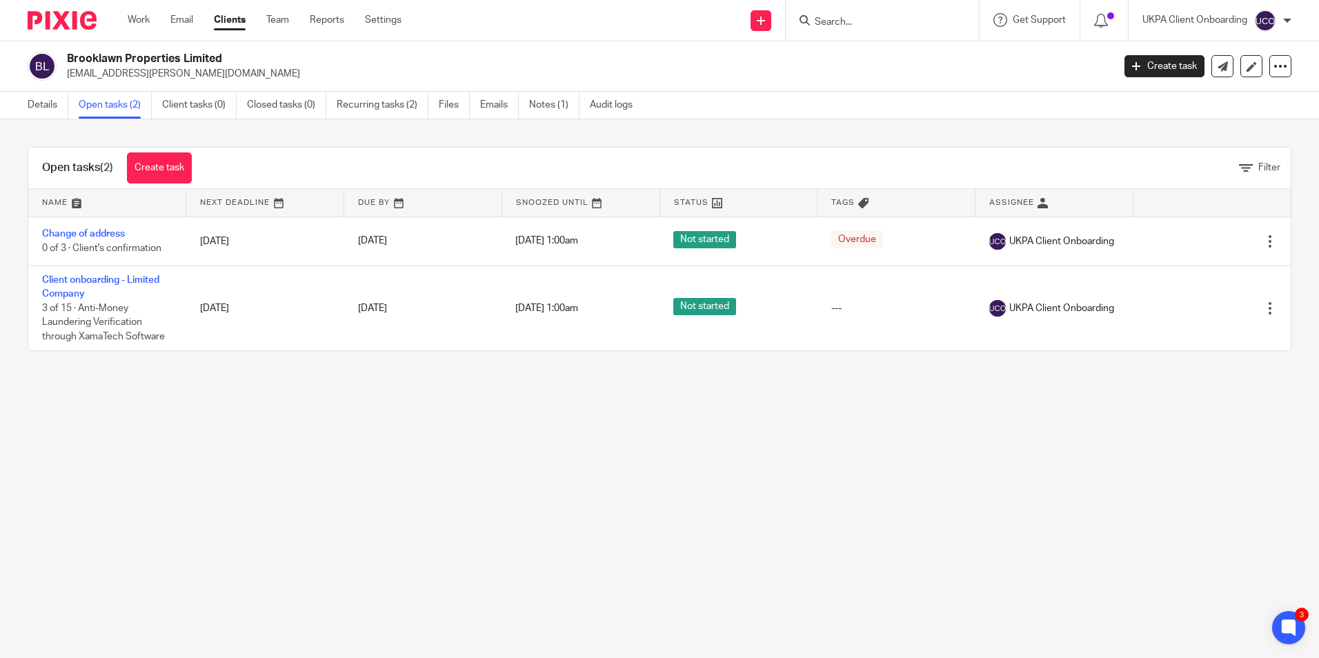
click at [850, 23] on input "Search" at bounding box center [875, 23] width 124 height 12
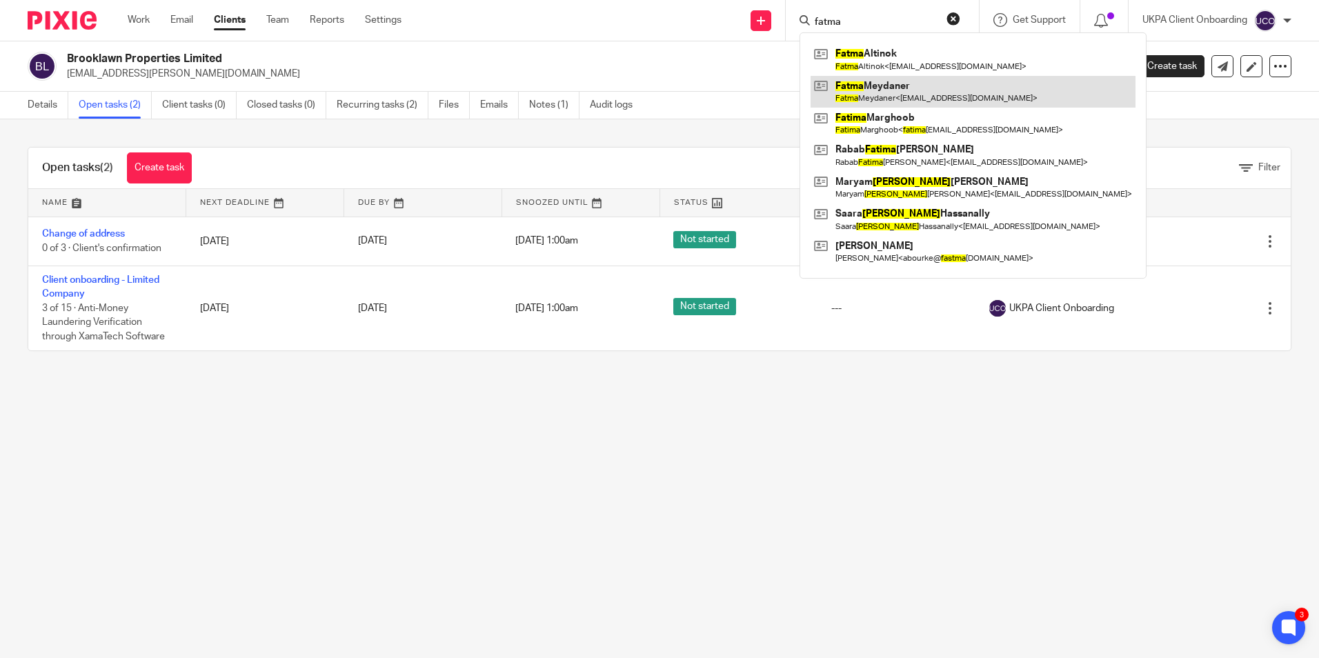
type input "fatma"
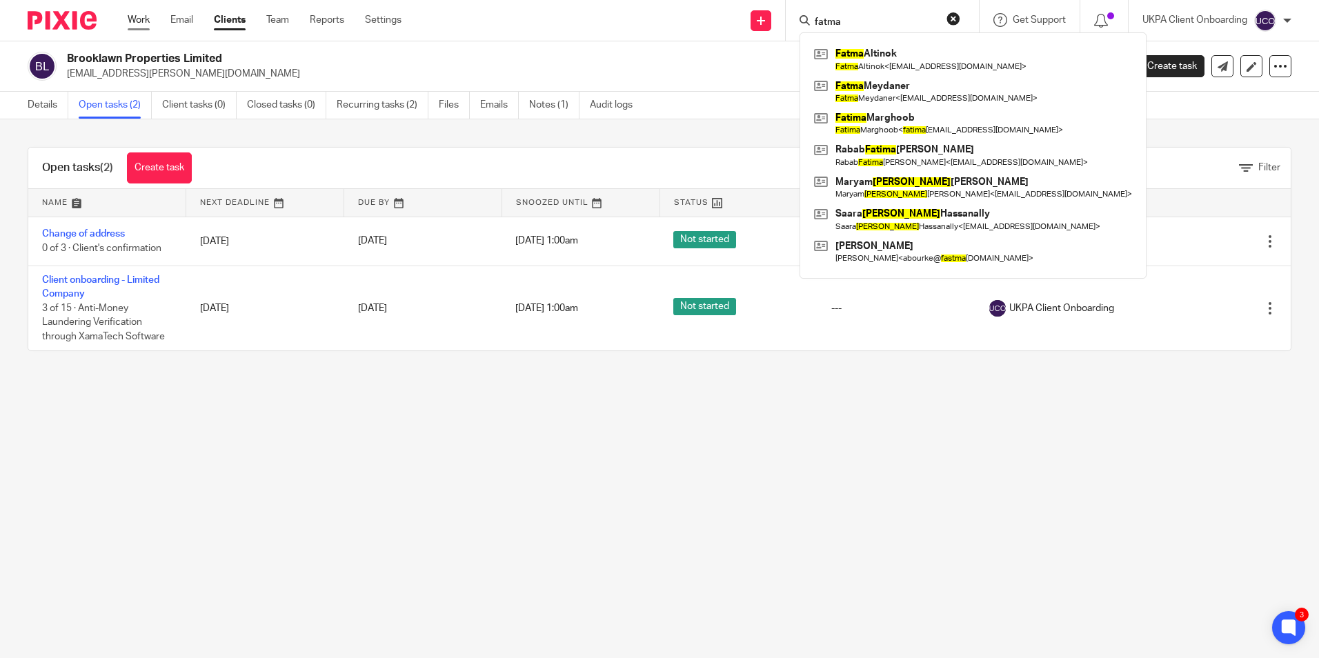
click at [129, 19] on link "Work" at bounding box center [139, 20] width 22 height 14
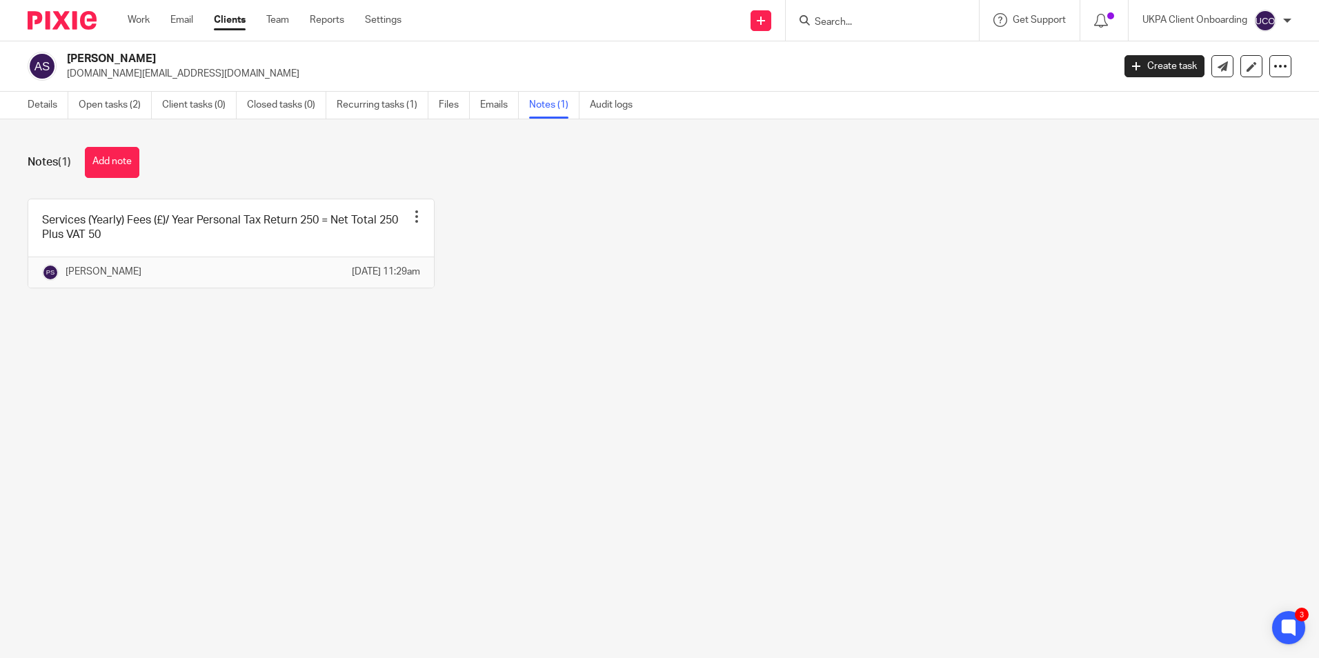
click at [839, 22] on input "Search" at bounding box center [875, 23] width 124 height 12
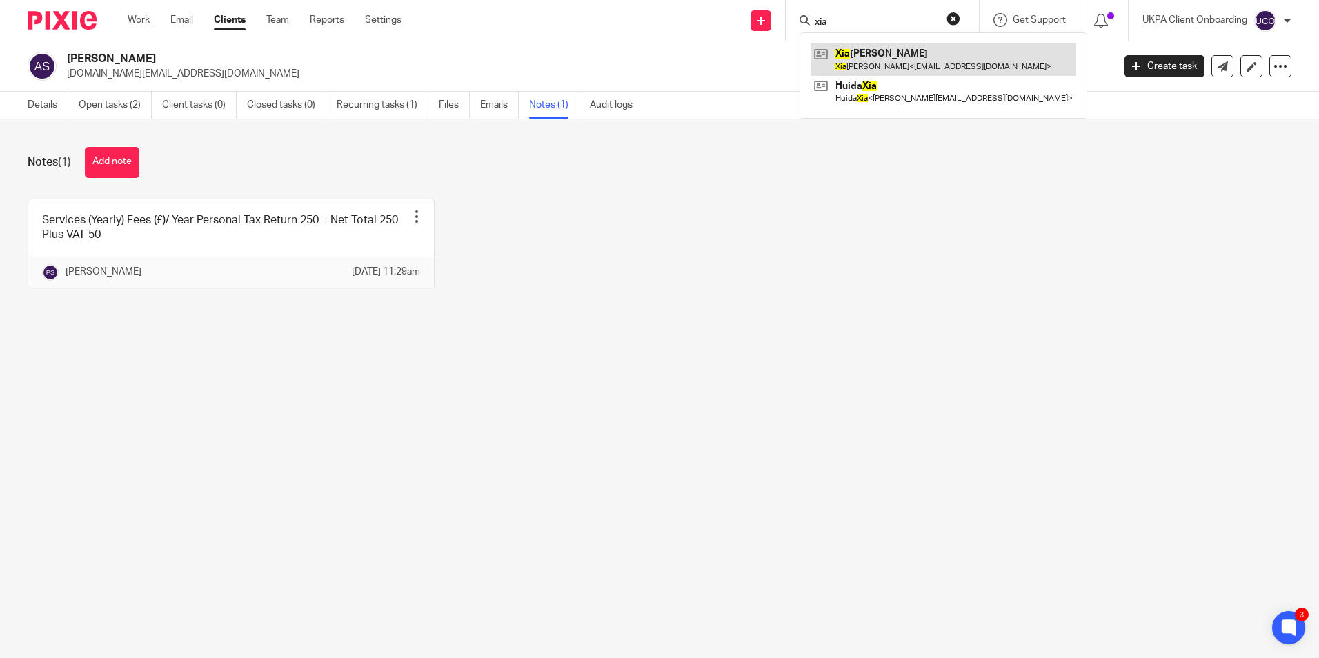
type input "xia"
click at [846, 56] on link at bounding box center [943, 59] width 266 height 32
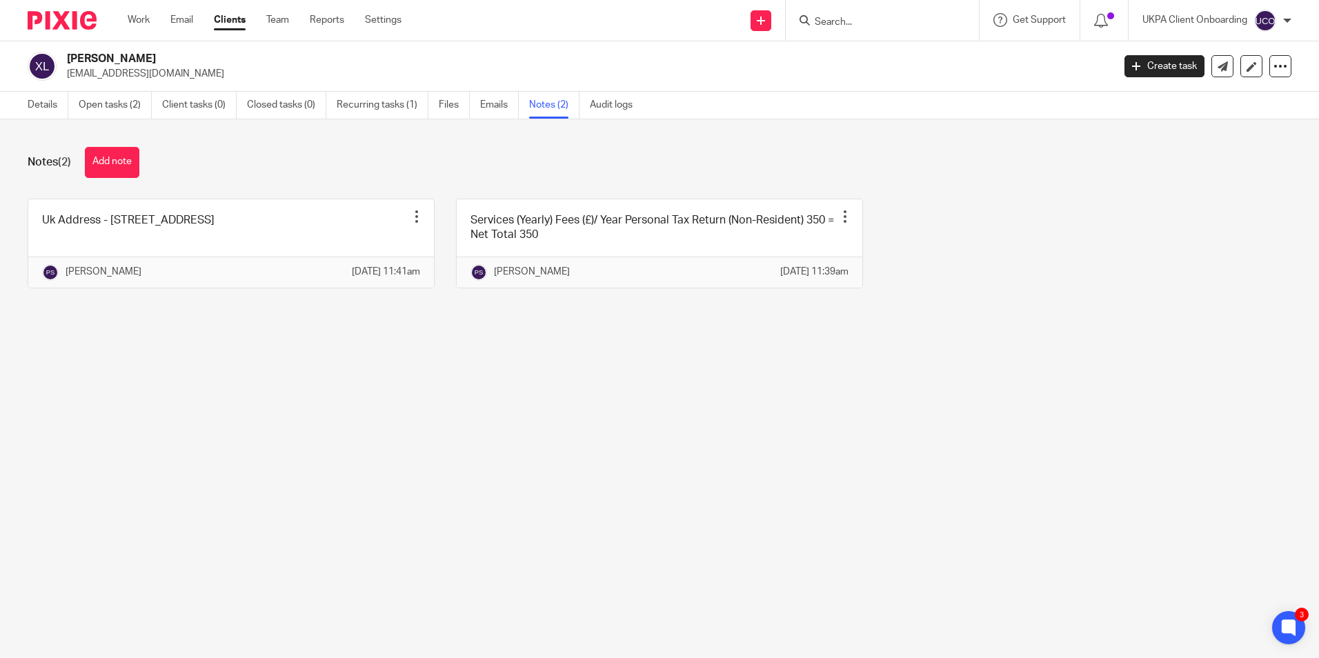
click at [839, 19] on input "Search" at bounding box center [875, 23] width 124 height 12
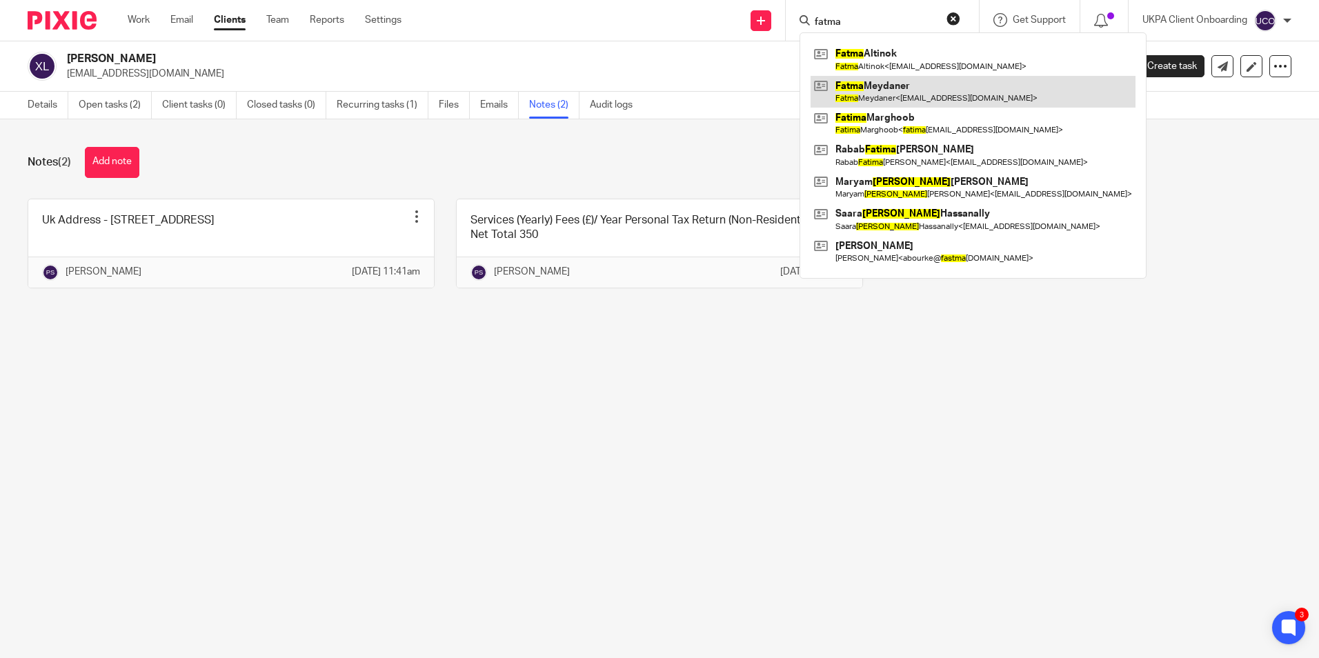
type input "fatma"
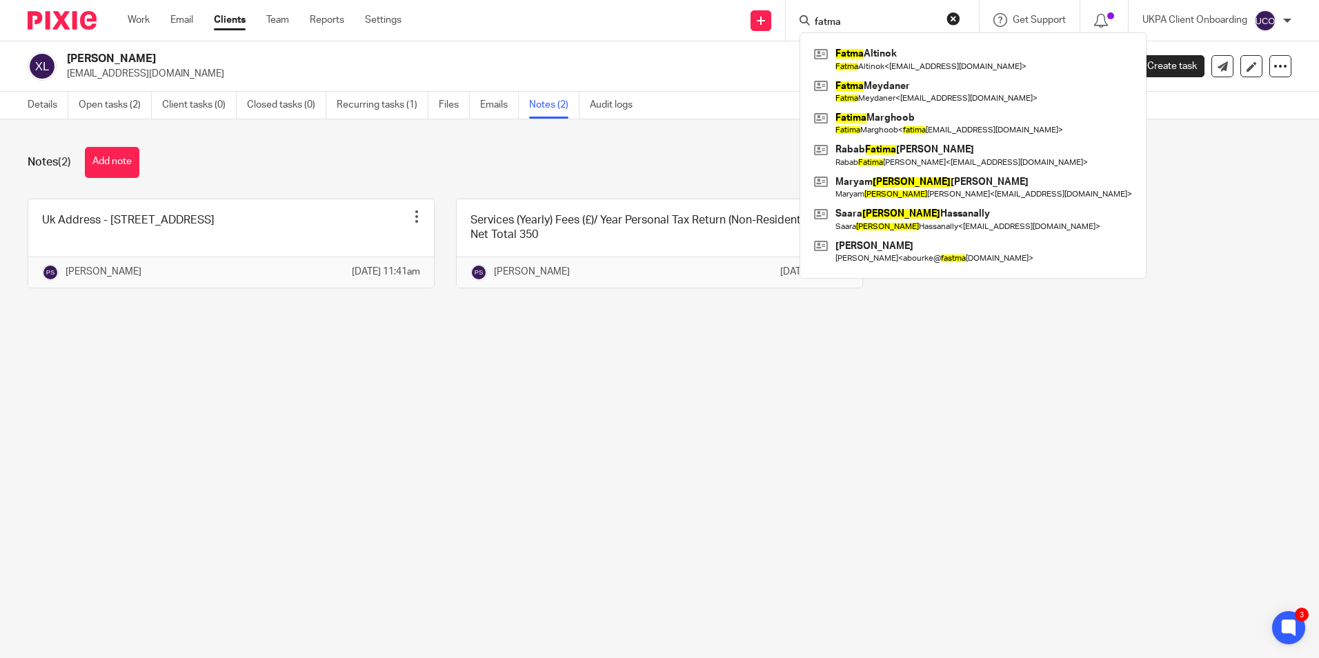
drag, startPoint x: 872, startPoint y: 95, endPoint x: 595, endPoint y: 0, distance: 292.5
click at [872, 95] on link at bounding box center [972, 92] width 325 height 32
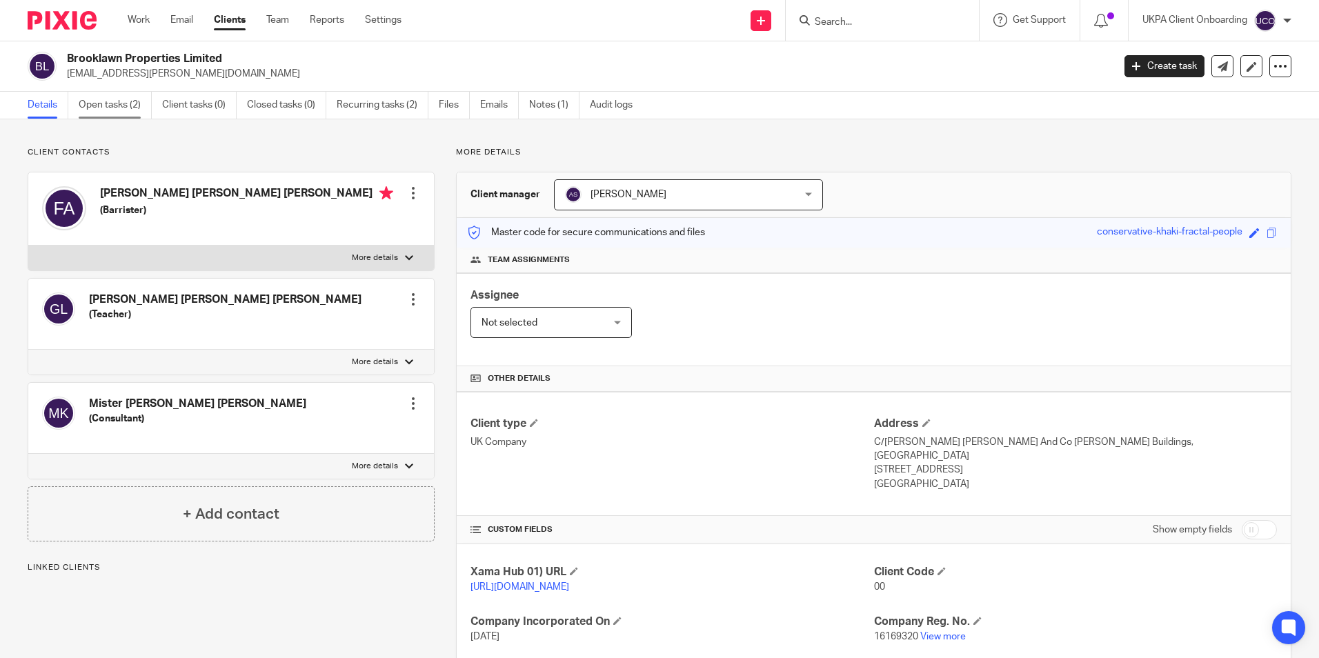
click at [141, 109] on link "Open tasks (2)" at bounding box center [115, 105] width 73 height 27
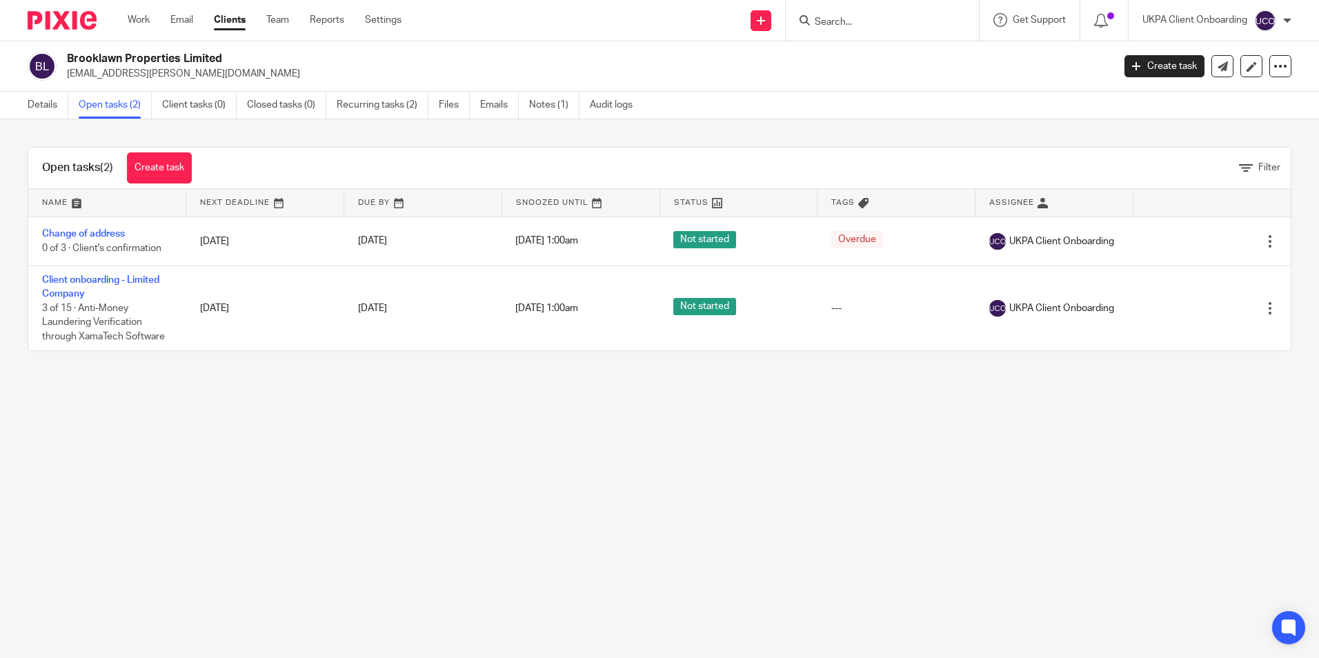
click at [114, 78] on p "[EMAIL_ADDRESS][PERSON_NAME][DOMAIN_NAME]" at bounding box center [585, 74] width 1037 height 14
drag, startPoint x: 0, startPoint y: 0, endPoint x: 114, endPoint y: 78, distance: 137.9
click at [114, 78] on p "[EMAIL_ADDRESS][PERSON_NAME][DOMAIN_NAME]" at bounding box center [585, 74] width 1037 height 14
copy main "[EMAIL_ADDRESS][PERSON_NAME][DOMAIN_NAME] Create task Update from Companies Hou…"
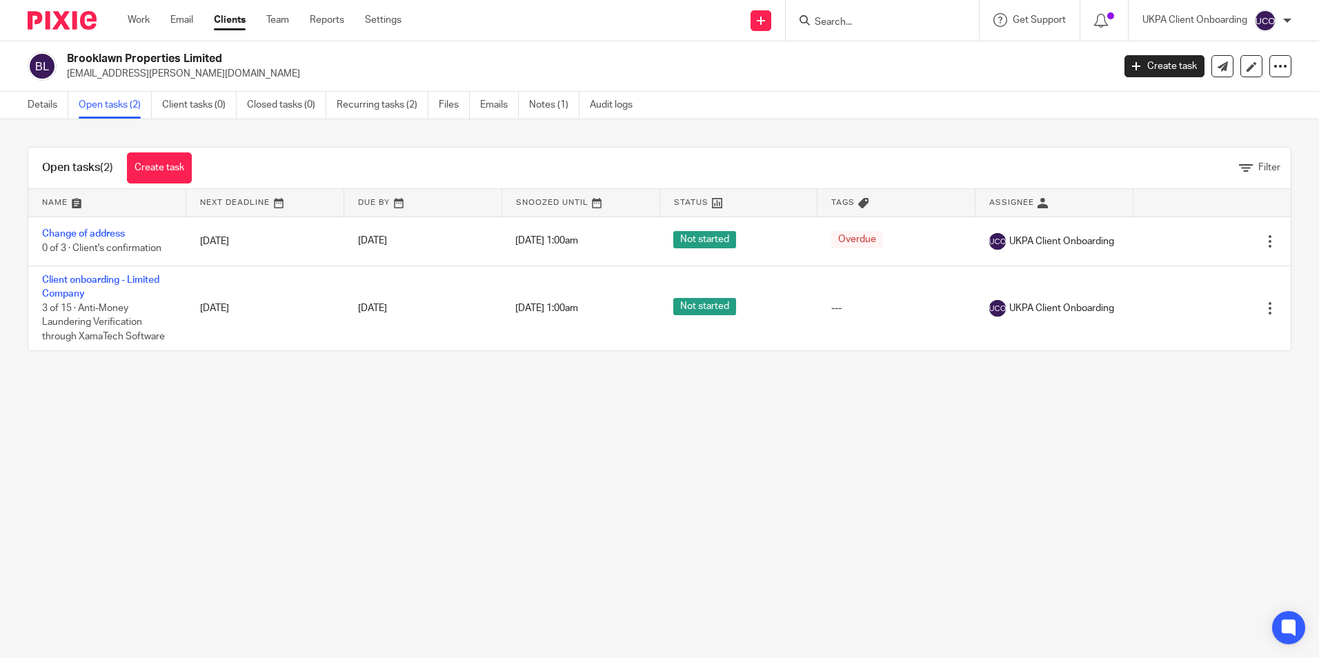
click at [839, 21] on input "Search" at bounding box center [875, 23] width 124 height 12
paste input "[EMAIL_ADDRESS][PERSON_NAME][DOMAIN_NAME]"
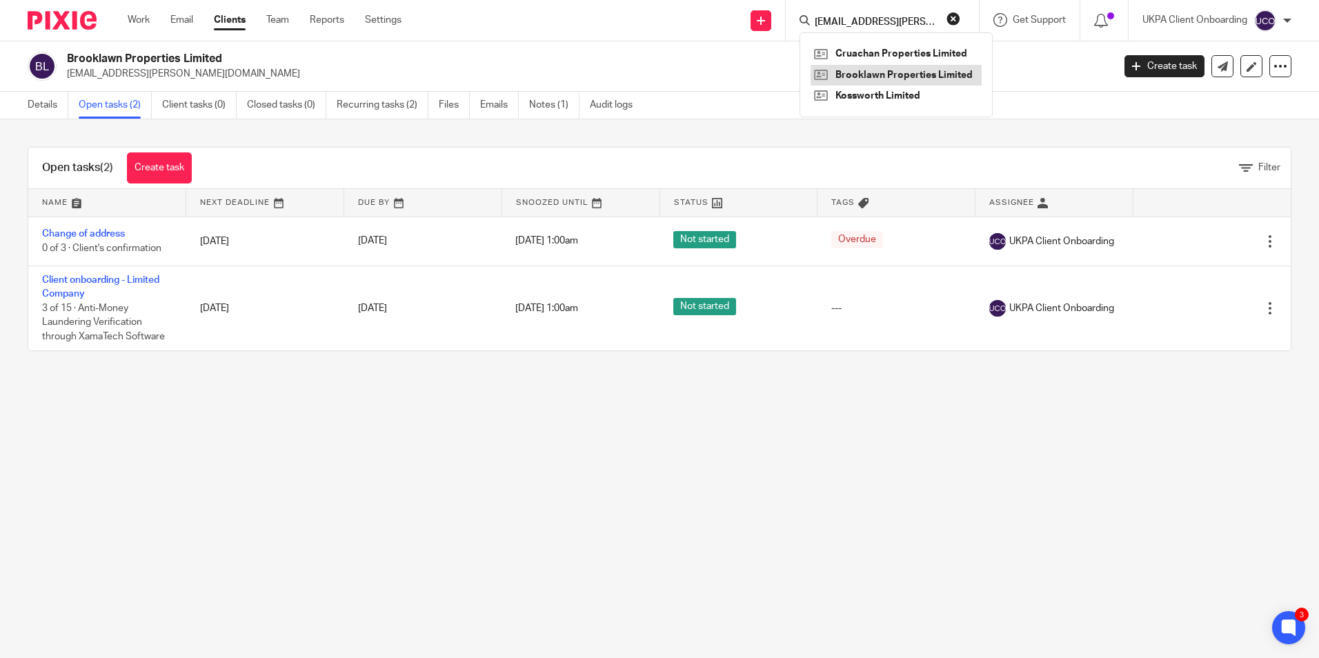
type input "[EMAIL_ADDRESS][PERSON_NAME][DOMAIN_NAME]"
drag, startPoint x: 859, startPoint y: 73, endPoint x: 852, endPoint y: 50, distance: 23.8
click at [854, 100] on link at bounding box center [895, 96] width 171 height 21
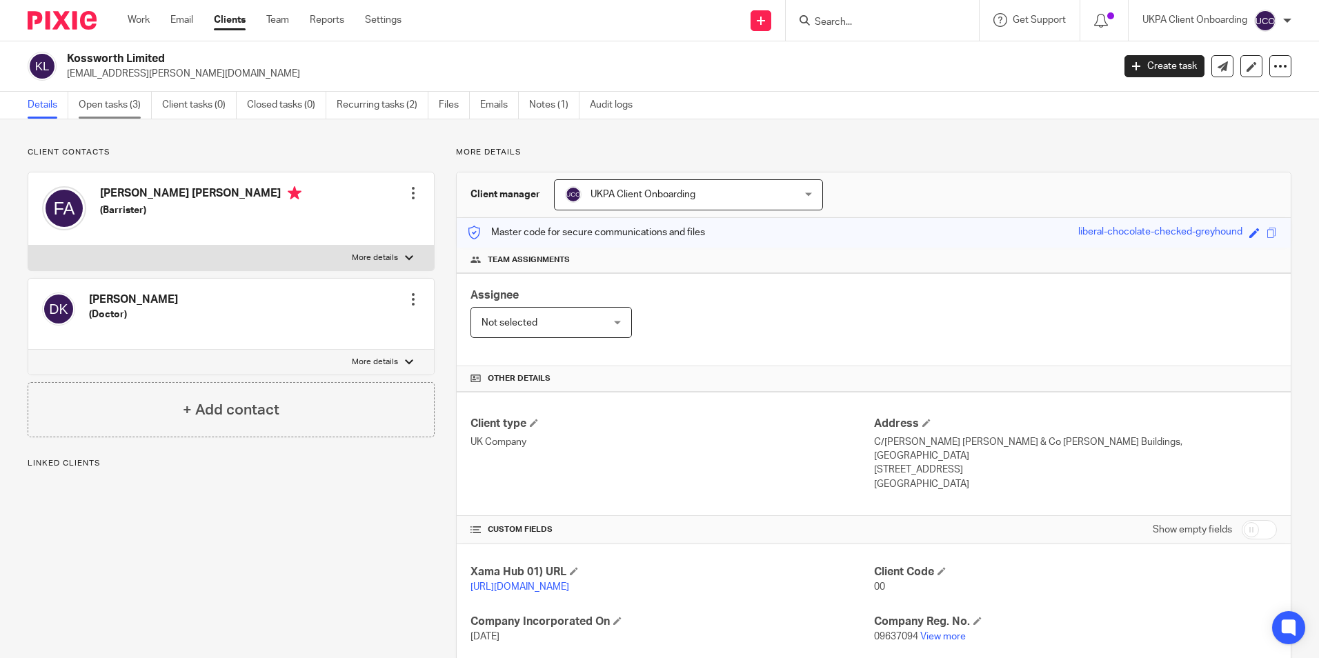
click at [117, 117] on link "Open tasks (3)" at bounding box center [115, 105] width 73 height 27
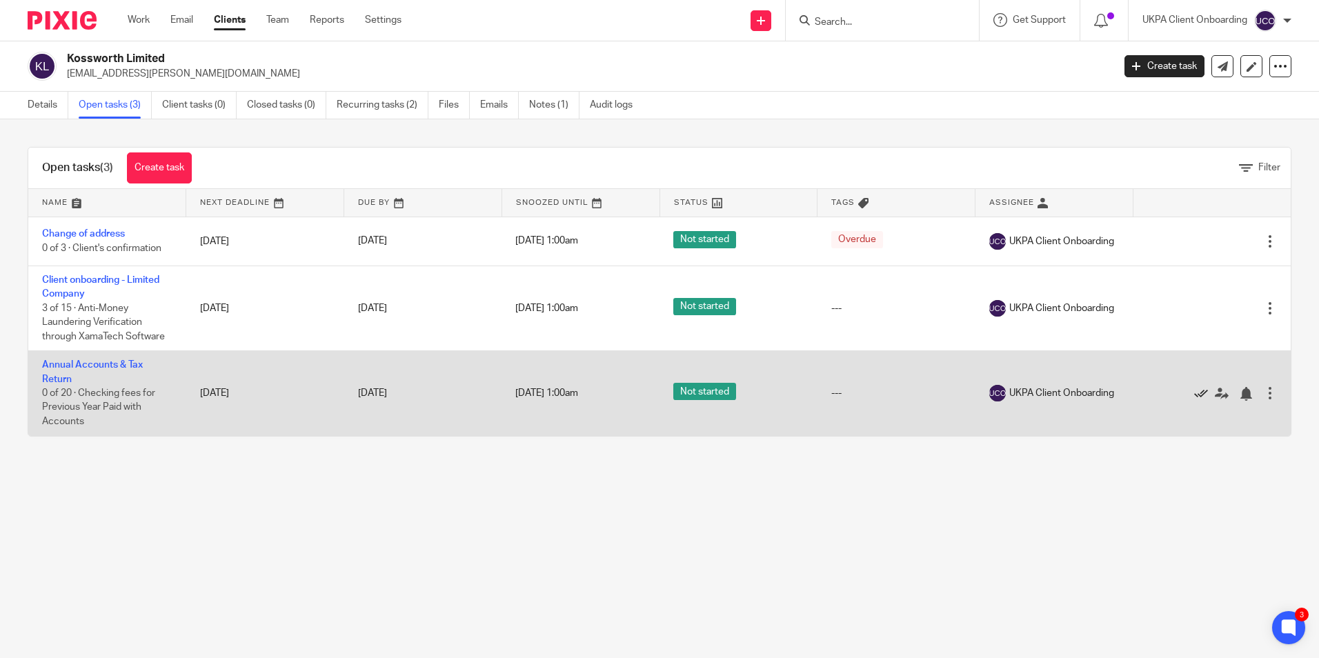
click at [1194, 390] on link at bounding box center [1204, 393] width 21 height 14
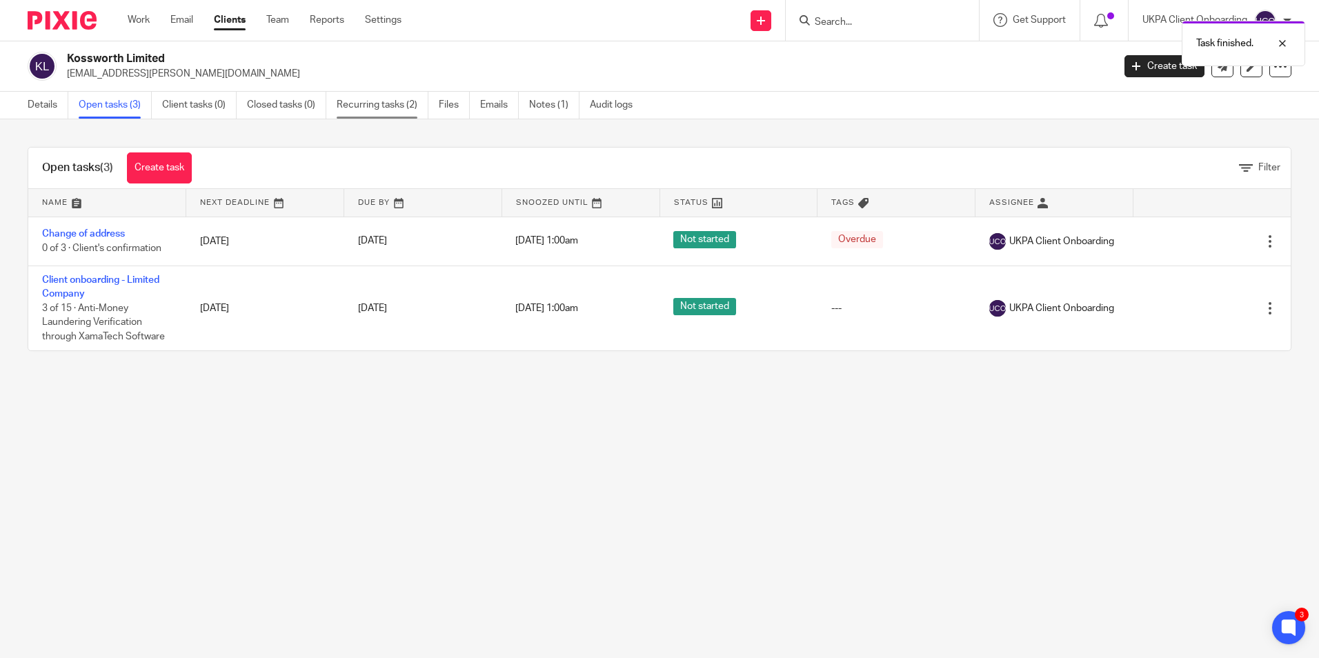
click at [361, 104] on link "Recurring tasks (2)" at bounding box center [383, 105] width 92 height 27
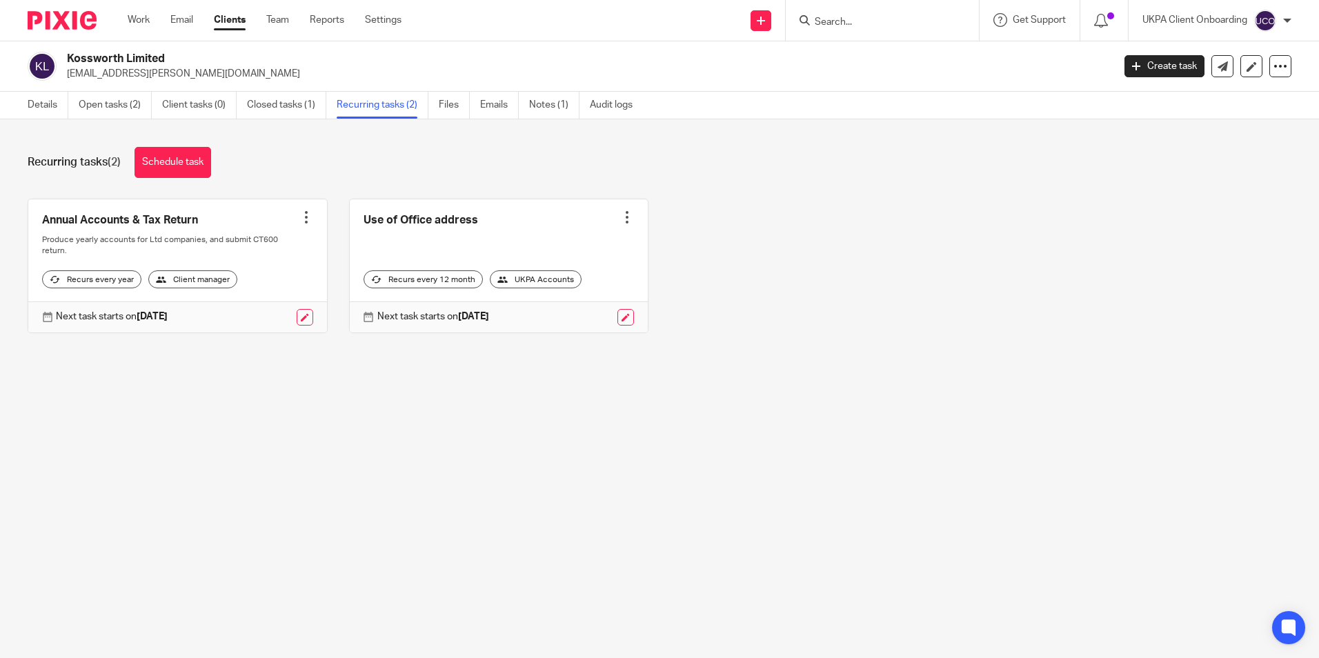
click at [277, 107] on link "Closed tasks (1)" at bounding box center [286, 105] width 79 height 27
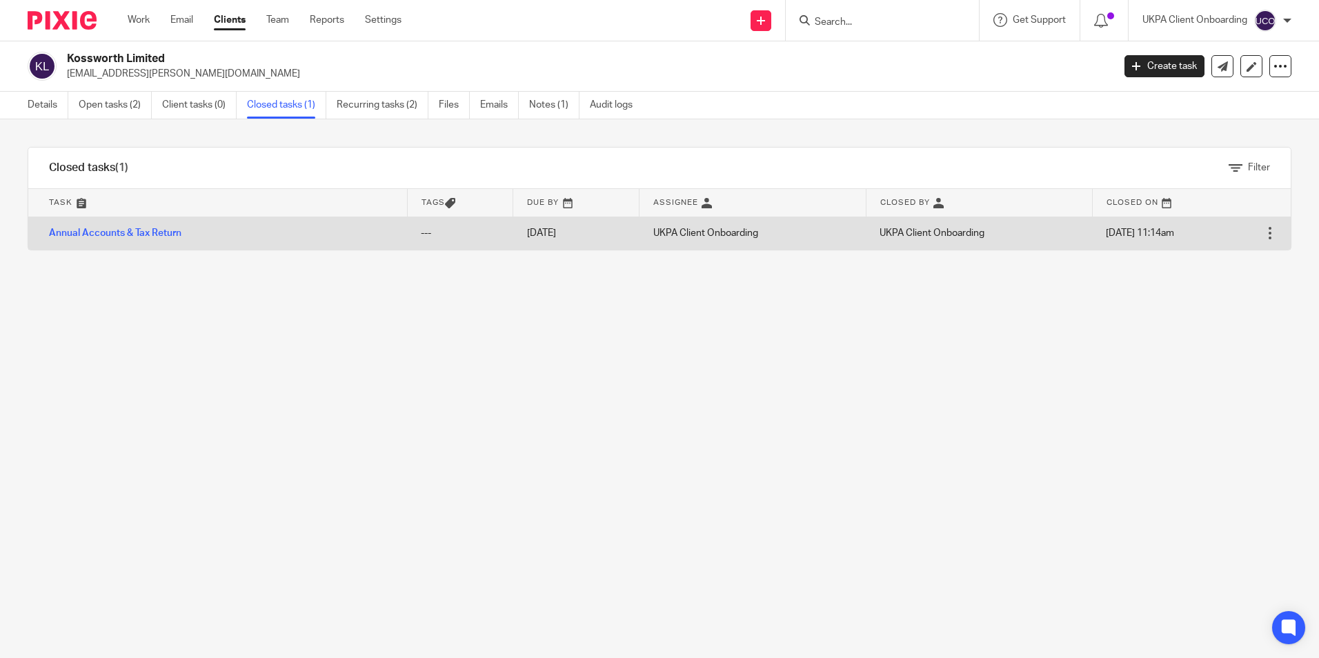
click at [1263, 234] on div at bounding box center [1270, 233] width 14 height 14
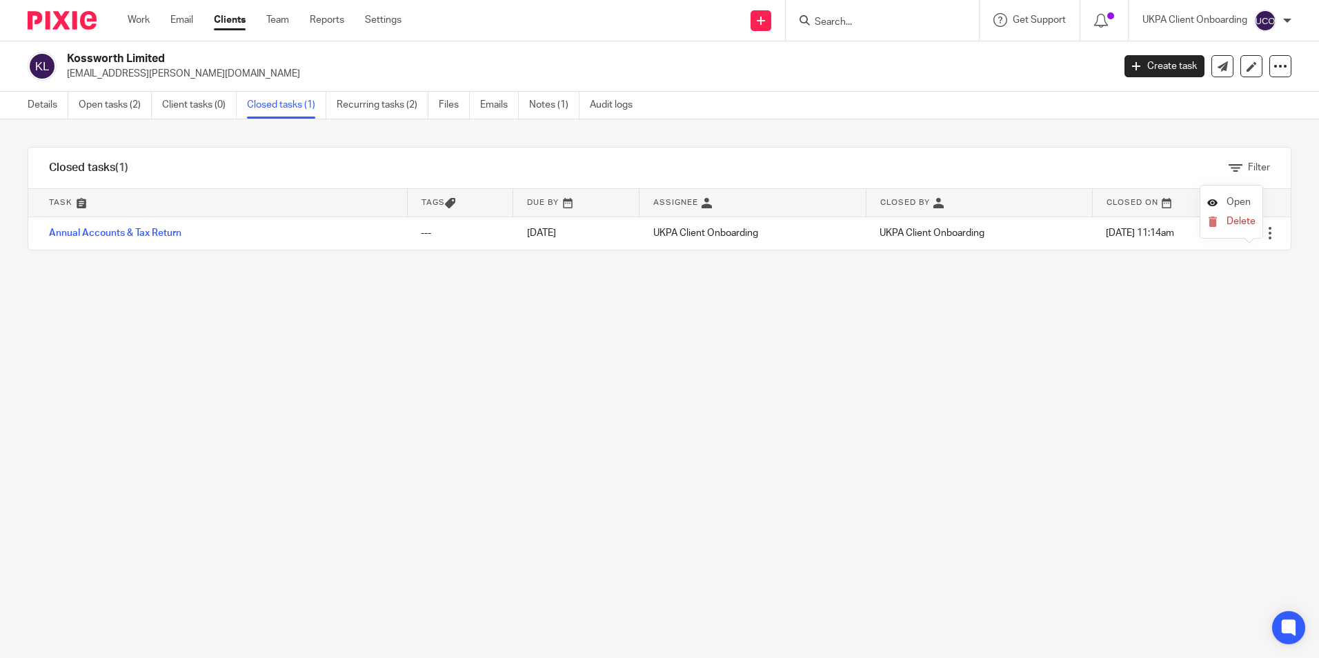
click at [1234, 203] on span "Open" at bounding box center [1238, 202] width 24 height 10
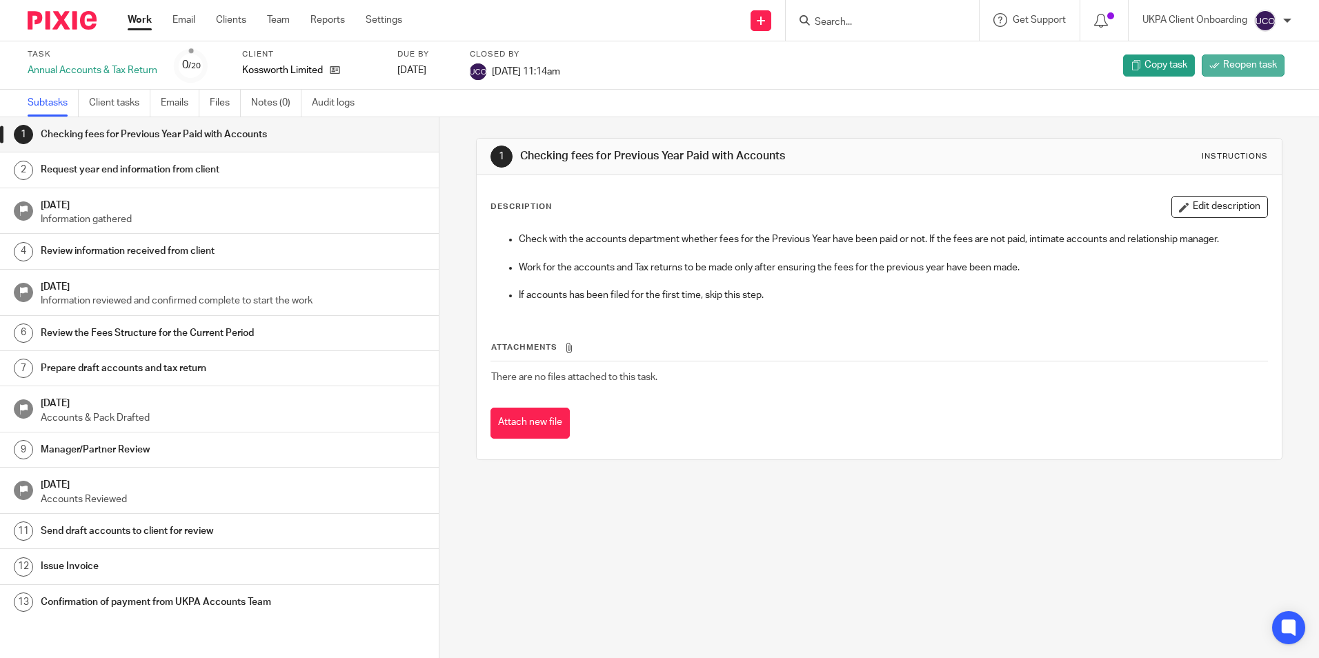
click at [1252, 62] on span "Reopen task" at bounding box center [1250, 65] width 54 height 14
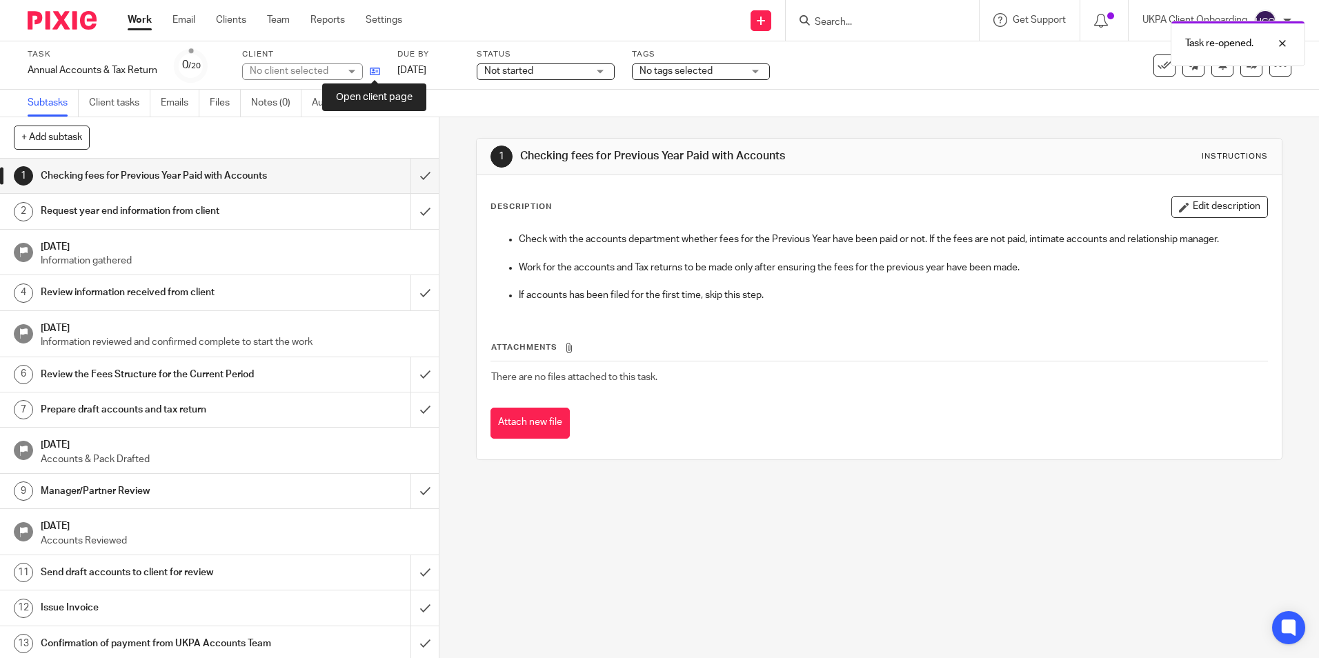
click at [374, 70] on icon at bounding box center [375, 71] width 10 height 10
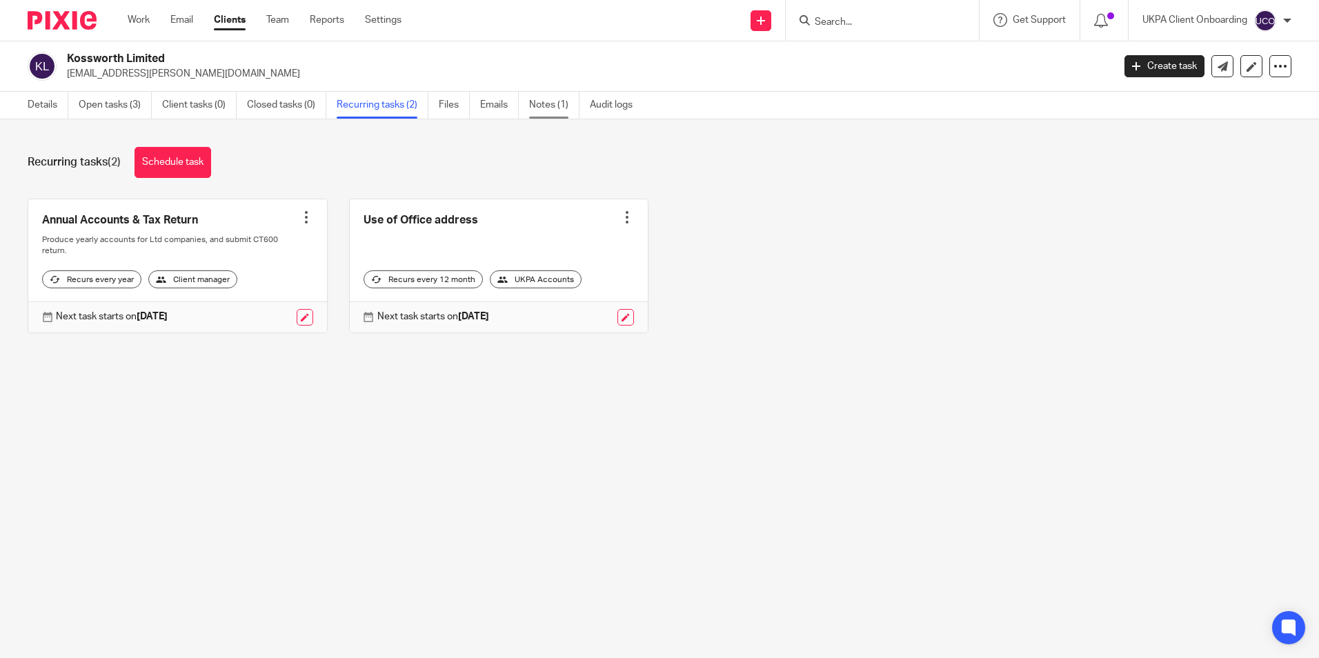
click at [566, 102] on link "Notes (1)" at bounding box center [554, 105] width 50 height 27
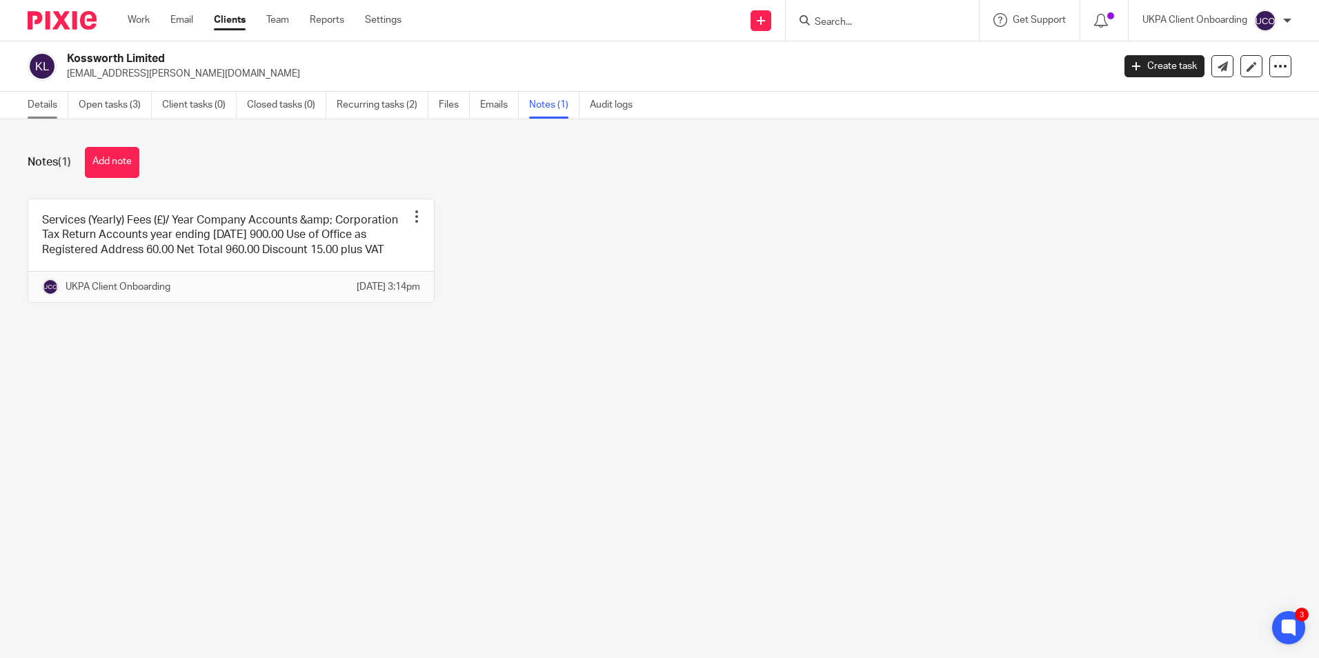
click at [49, 104] on link "Details" at bounding box center [48, 105] width 41 height 27
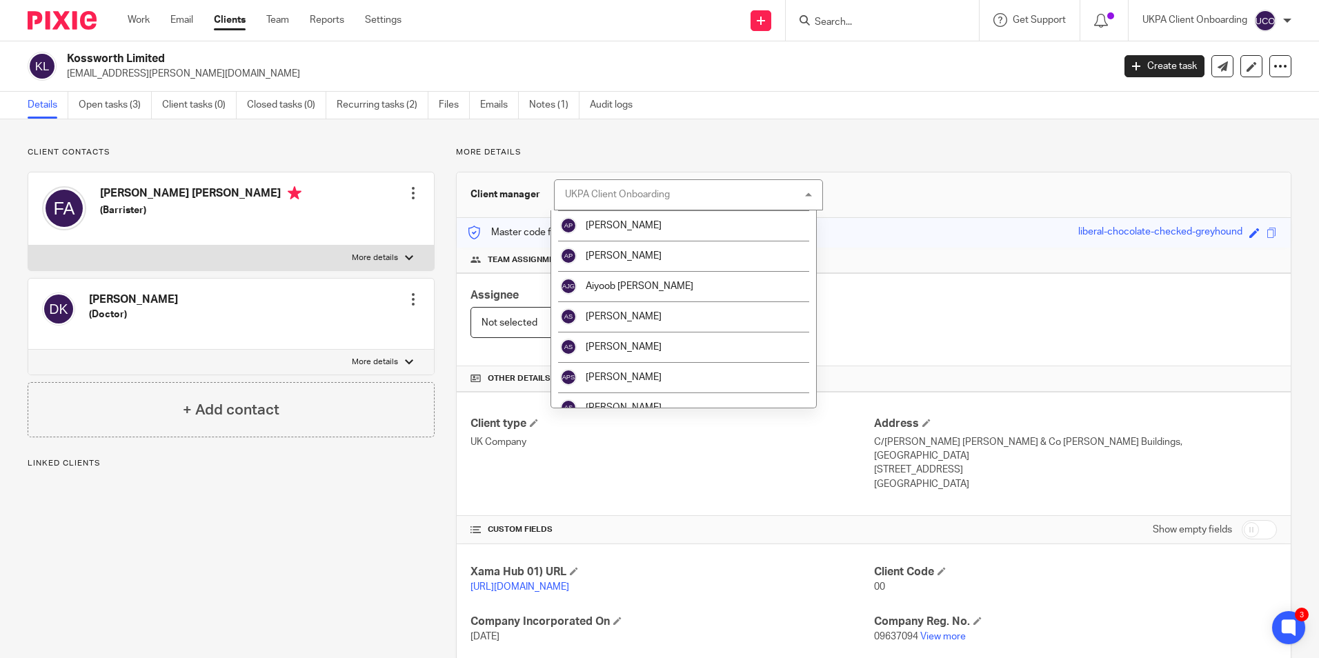
scroll to position [69, 0]
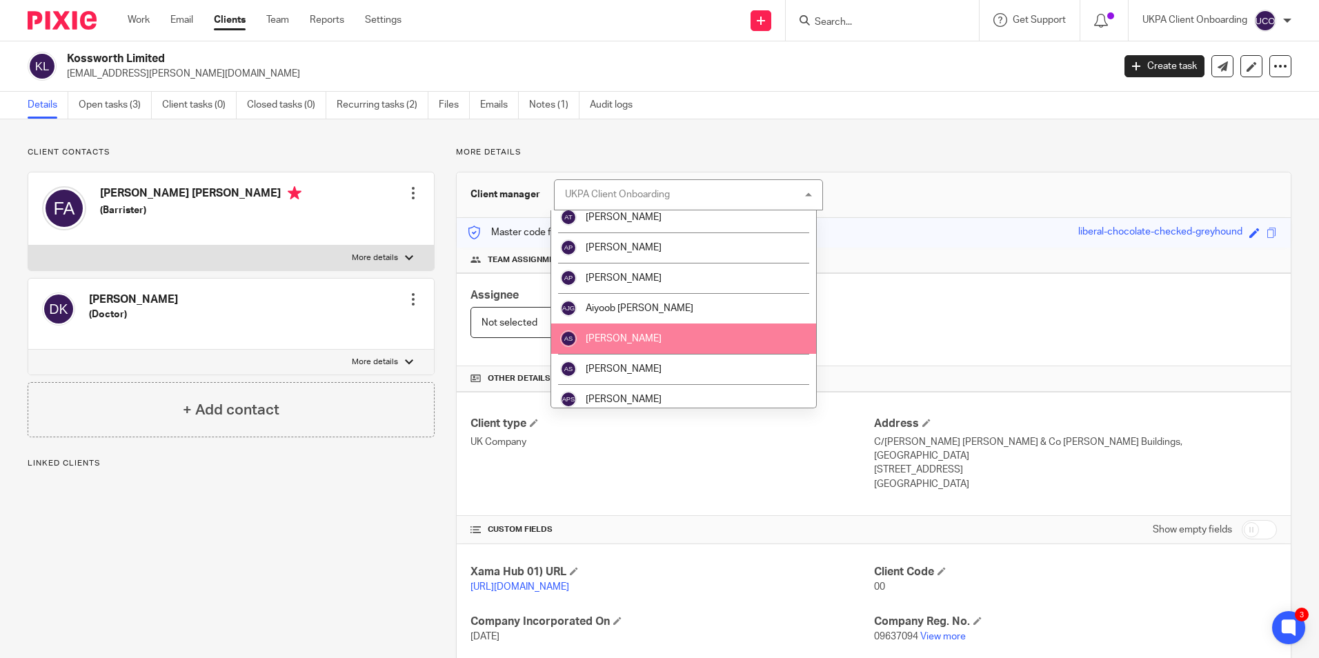
click at [630, 334] on span "[PERSON_NAME]" at bounding box center [624, 339] width 76 height 10
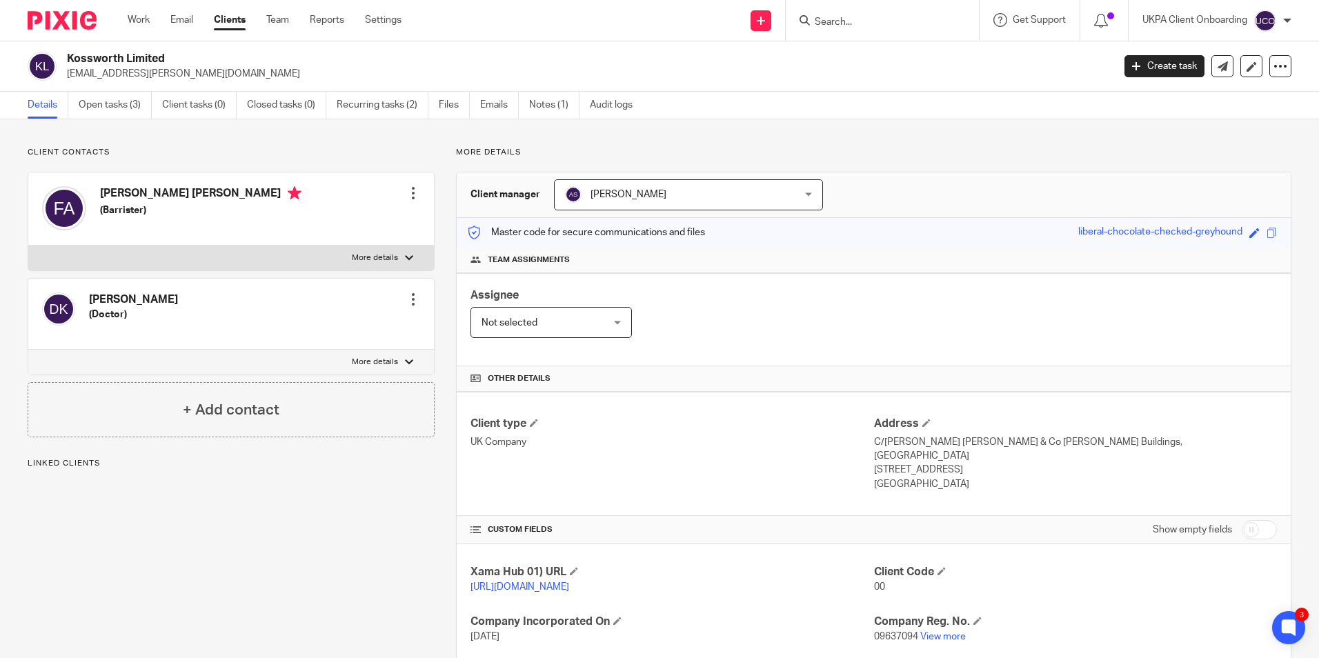
drag, startPoint x: 719, startPoint y: 201, endPoint x: 697, endPoint y: 254, distance: 56.9
click at [719, 201] on span "[PERSON_NAME]" at bounding box center [668, 194] width 206 height 29
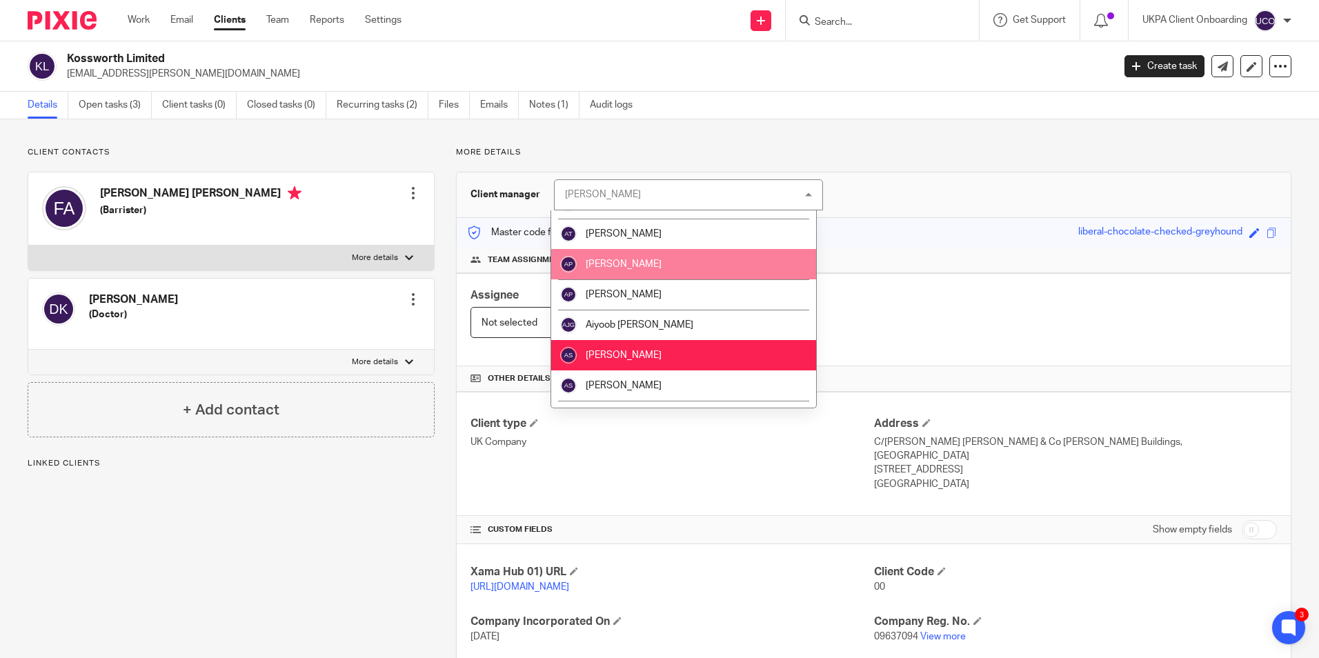
scroll to position [207, 0]
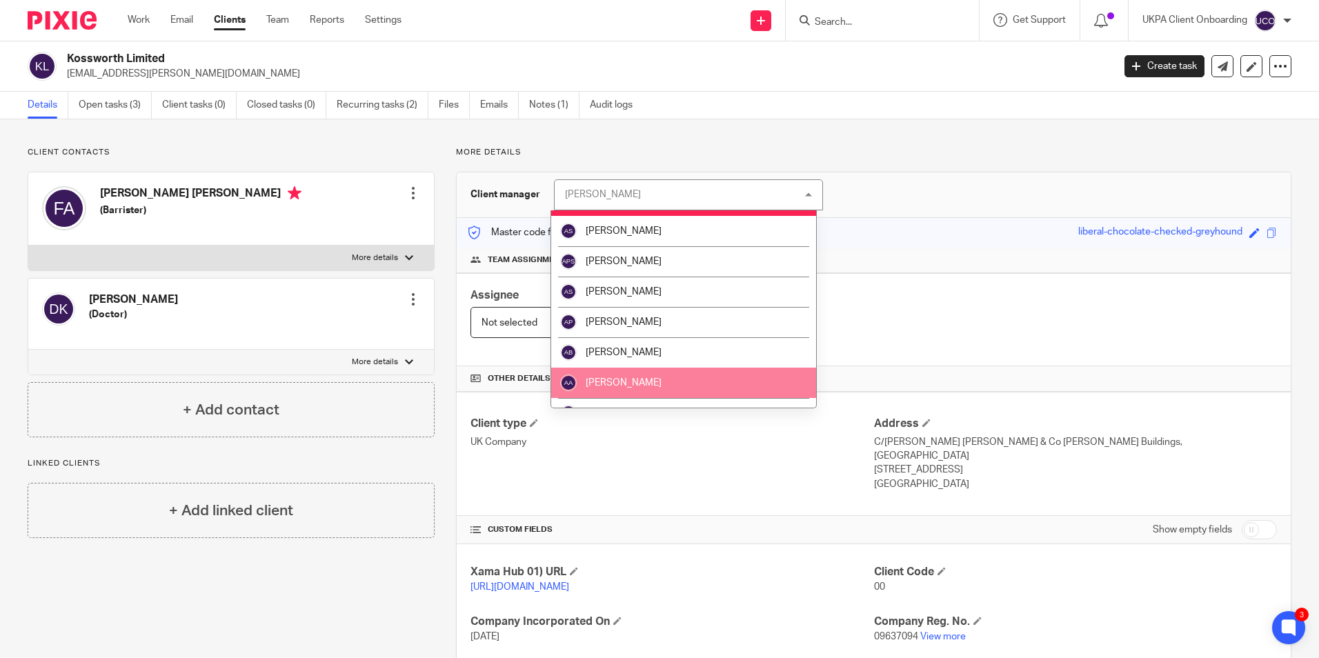
click at [636, 369] on li "[PERSON_NAME]" at bounding box center [683, 383] width 265 height 30
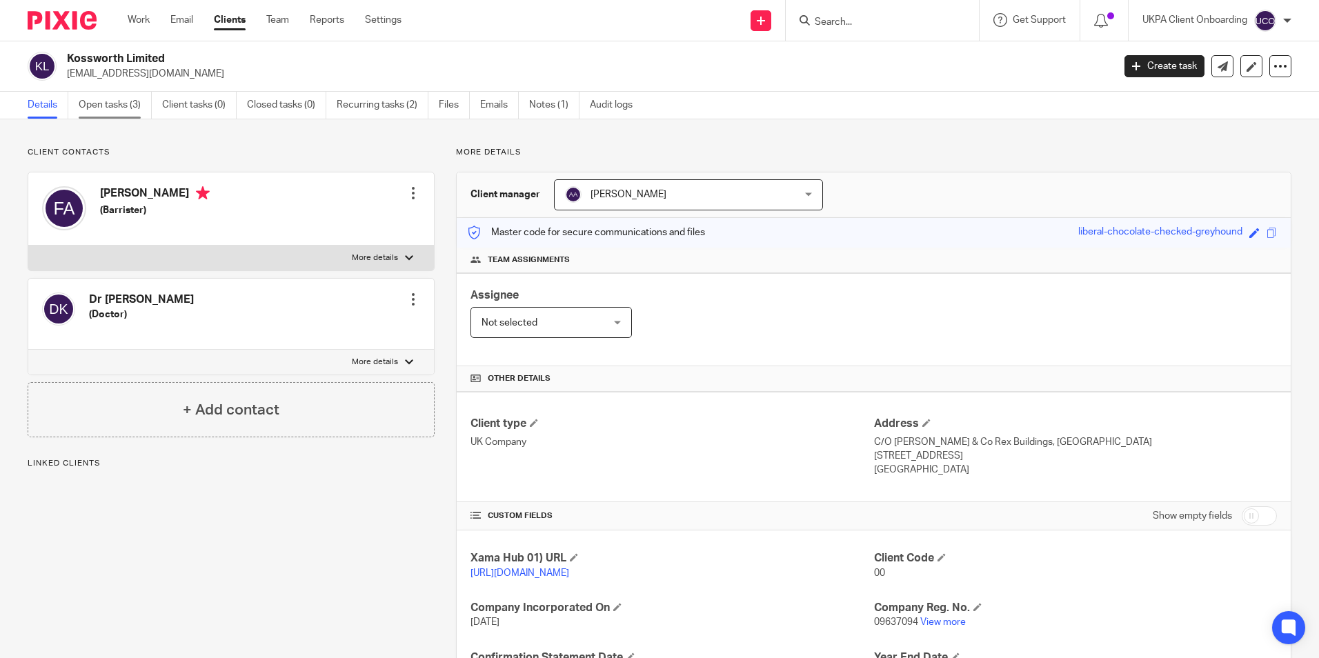
click at [117, 107] on link "Open tasks (3)" at bounding box center [115, 105] width 73 height 27
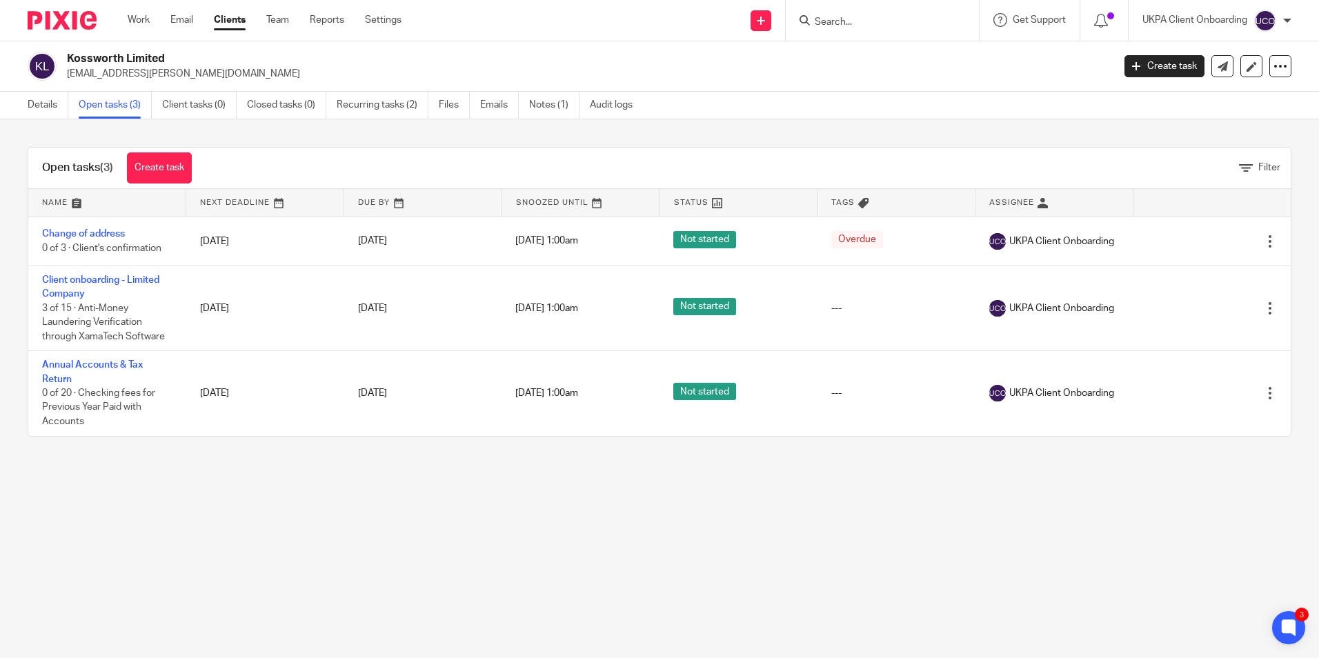
click at [138, 78] on p "[EMAIL_ADDRESS][PERSON_NAME][DOMAIN_NAME]" at bounding box center [585, 74] width 1037 height 14
copy main "fka.ashworth@gmail.com Create task Update from Companies House Export data Merg…"
click at [890, 21] on input "Search" at bounding box center [875, 23] width 124 height 12
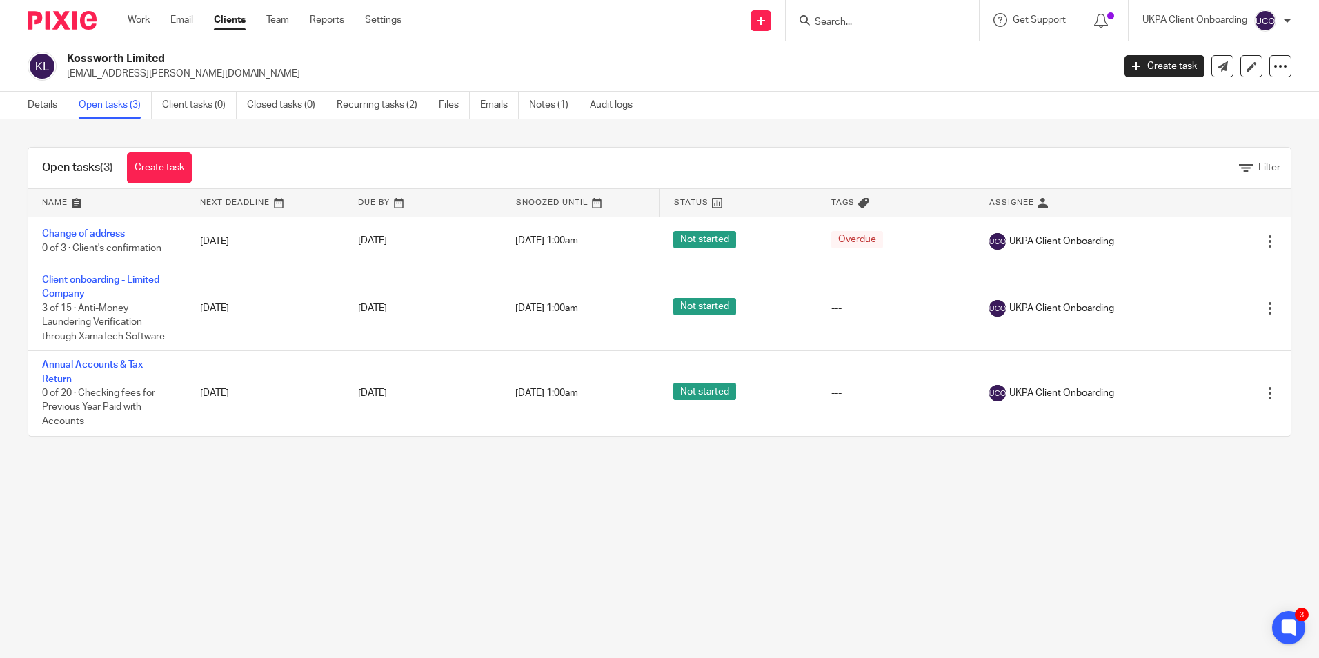
paste input "fka.ashworth@gmail.com"
type input "[EMAIL_ADDRESS][PERSON_NAME][DOMAIN_NAME]"
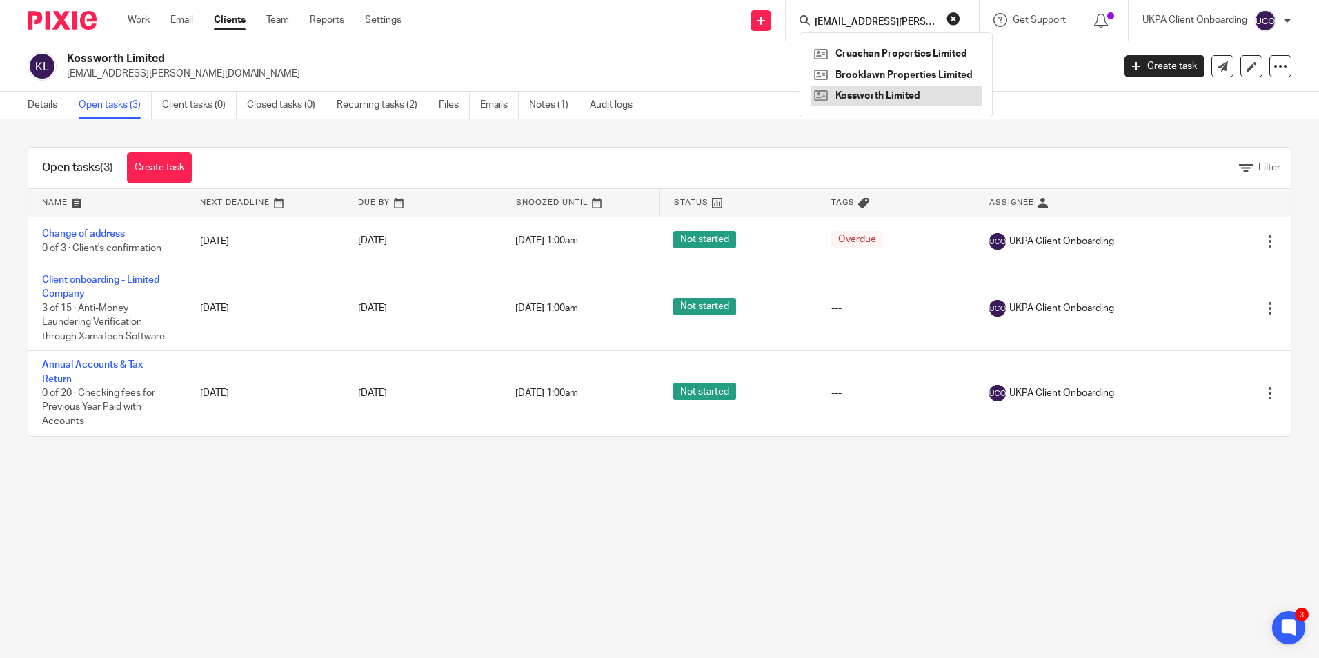
click at [879, 99] on link at bounding box center [895, 96] width 171 height 21
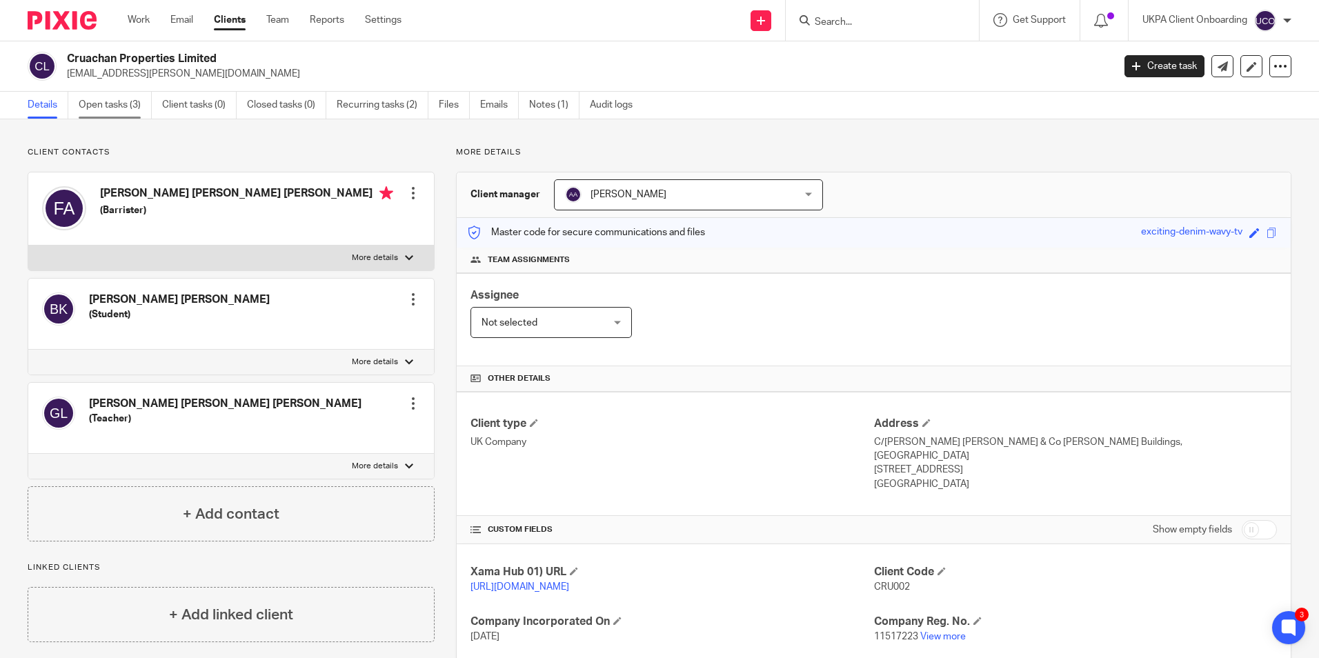
click at [137, 115] on link "Open tasks (3)" at bounding box center [115, 105] width 73 height 27
click at [647, 180] on span "[PERSON_NAME]" at bounding box center [668, 194] width 206 height 29
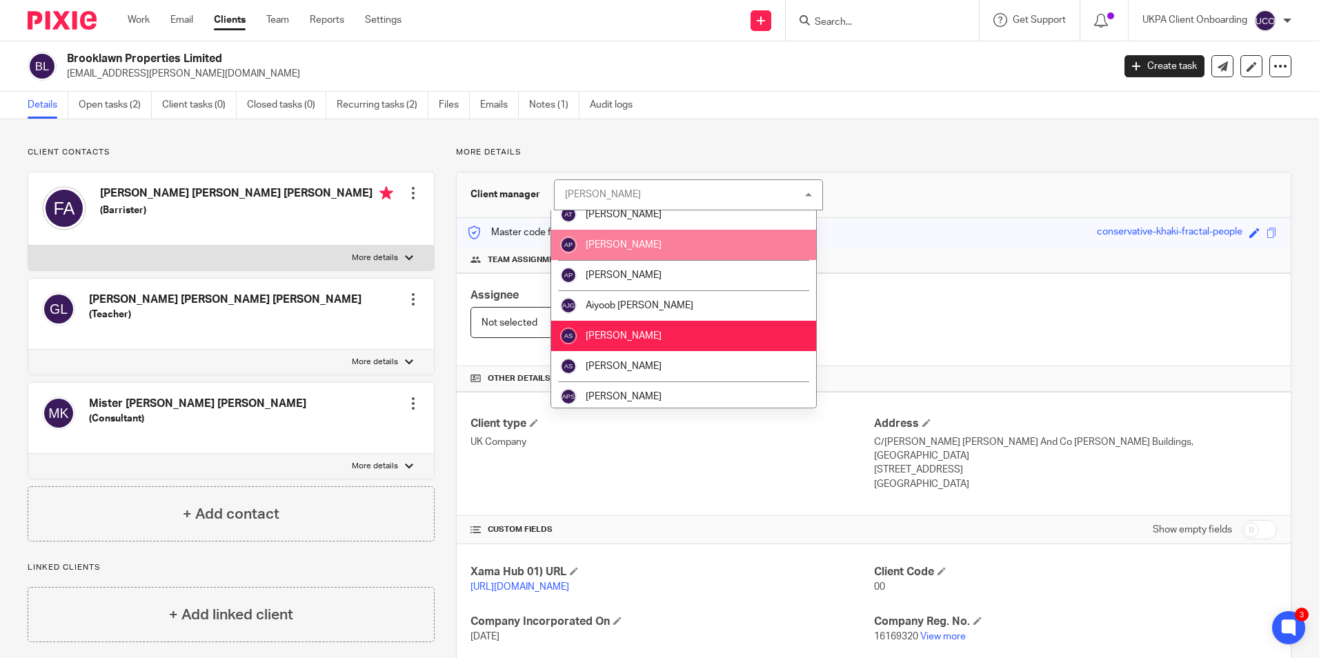
scroll to position [276, 0]
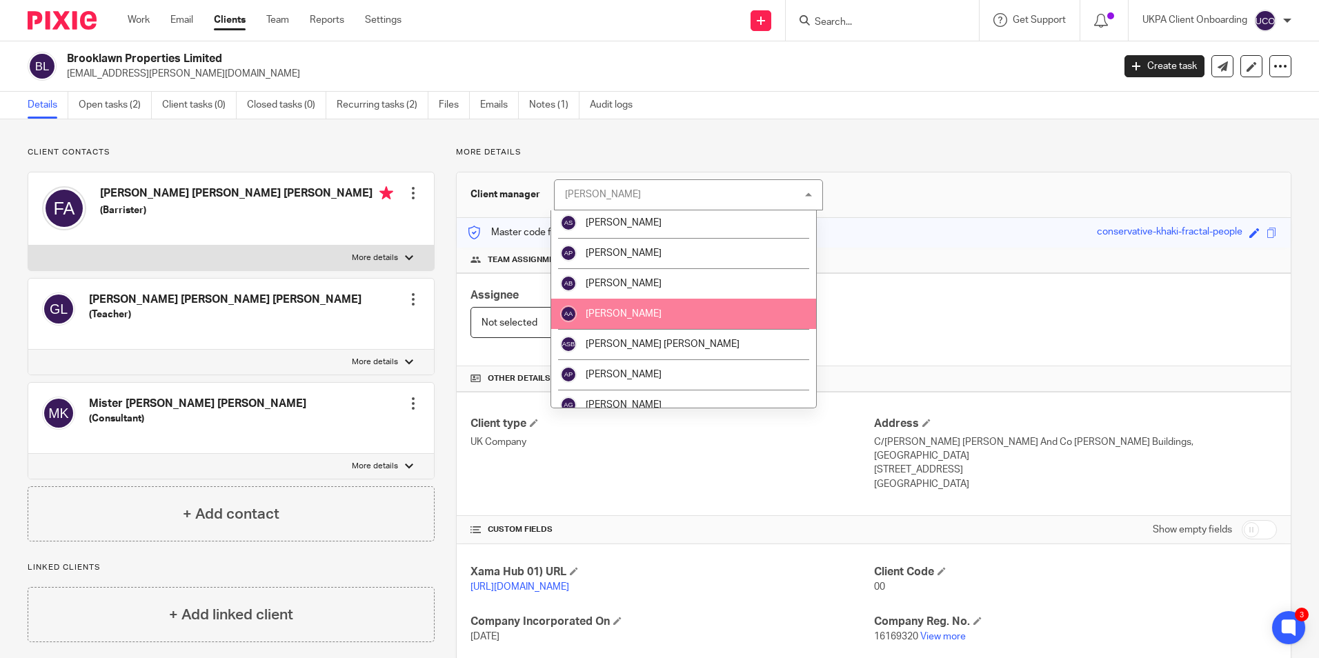
click at [637, 324] on li "Arpana Adhikari" at bounding box center [683, 314] width 265 height 30
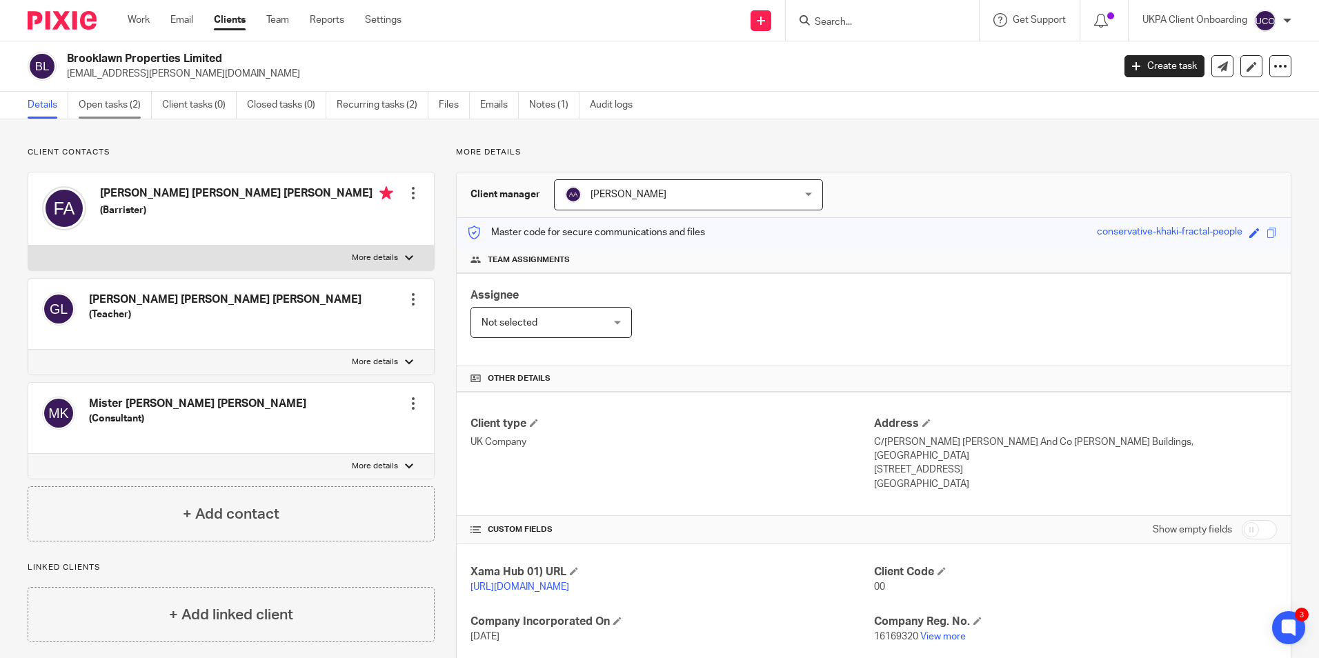
click at [129, 114] on link "Open tasks (2)" at bounding box center [115, 105] width 73 height 27
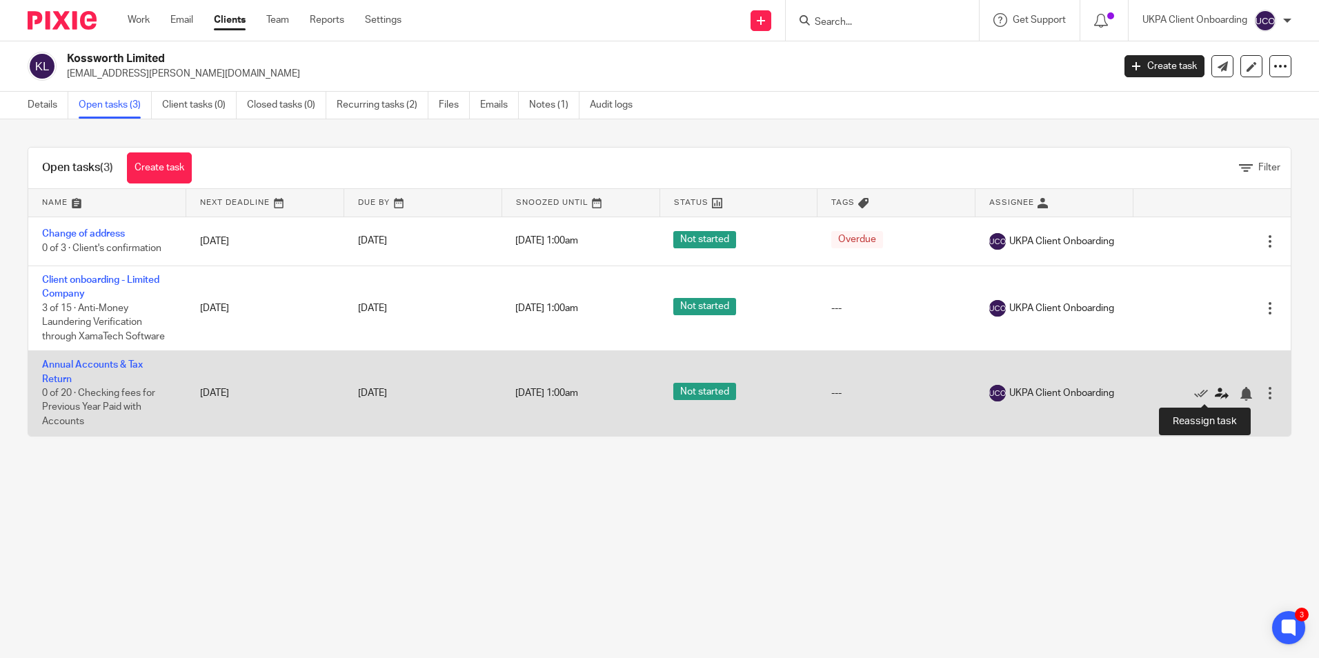
click at [1214, 393] on icon at bounding box center [1221, 394] width 14 height 14
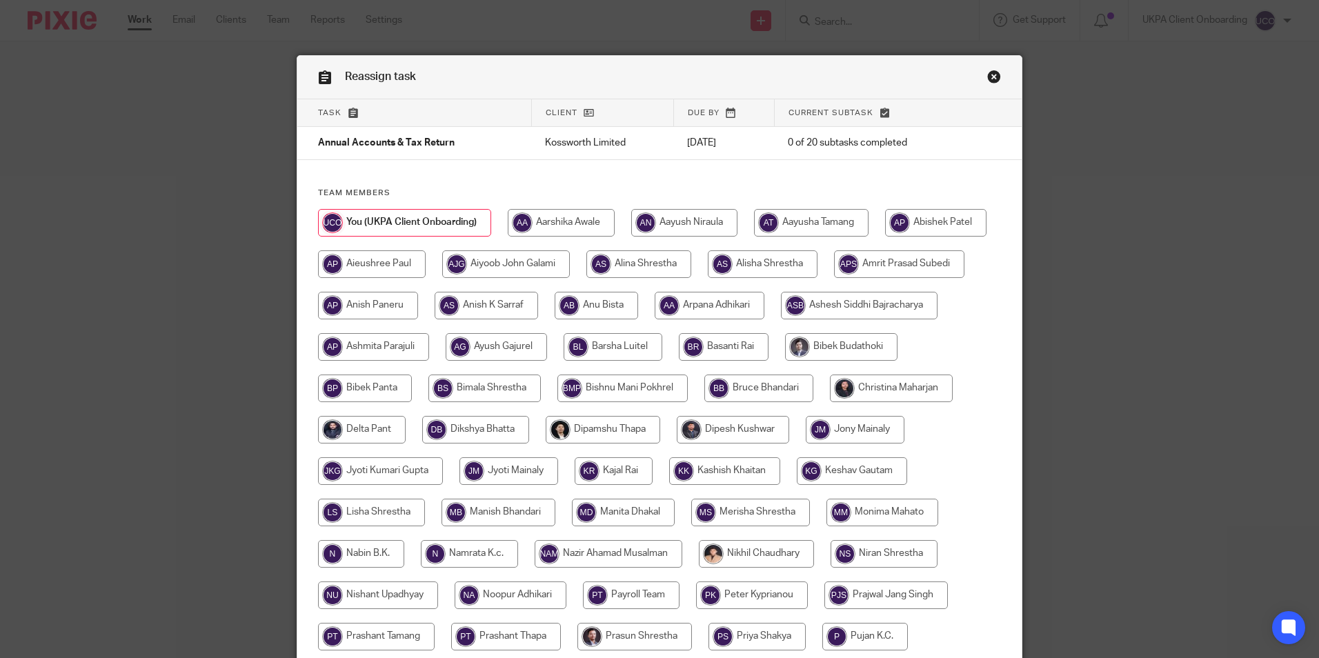
click at [764, 306] on input "radio" at bounding box center [709, 306] width 110 height 28
radio input "true"
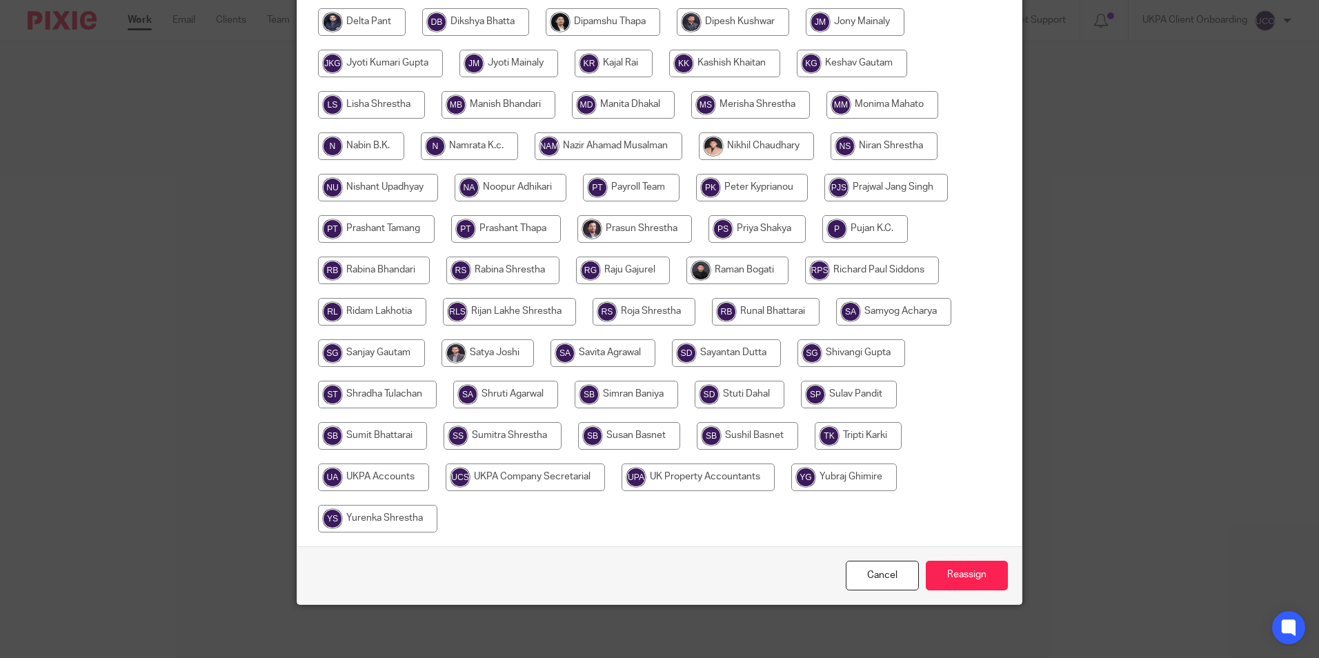
scroll to position [410, 0]
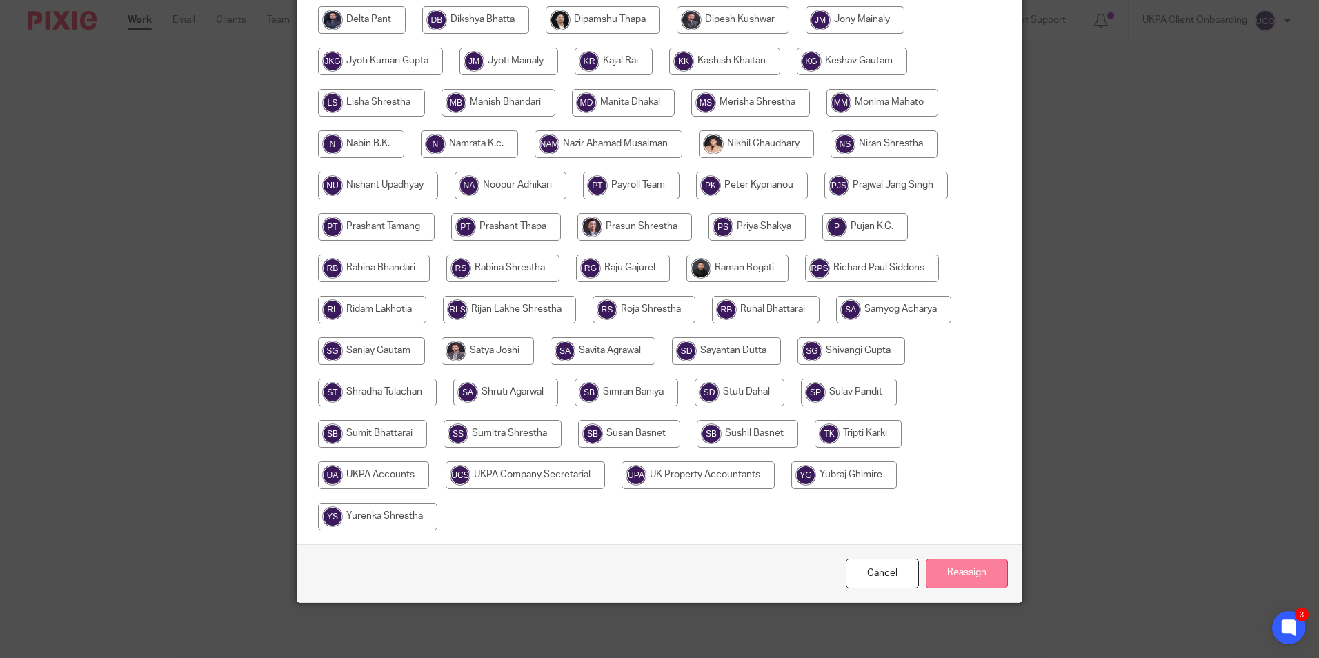
click at [977, 577] on input "Reassign" at bounding box center [967, 574] width 82 height 30
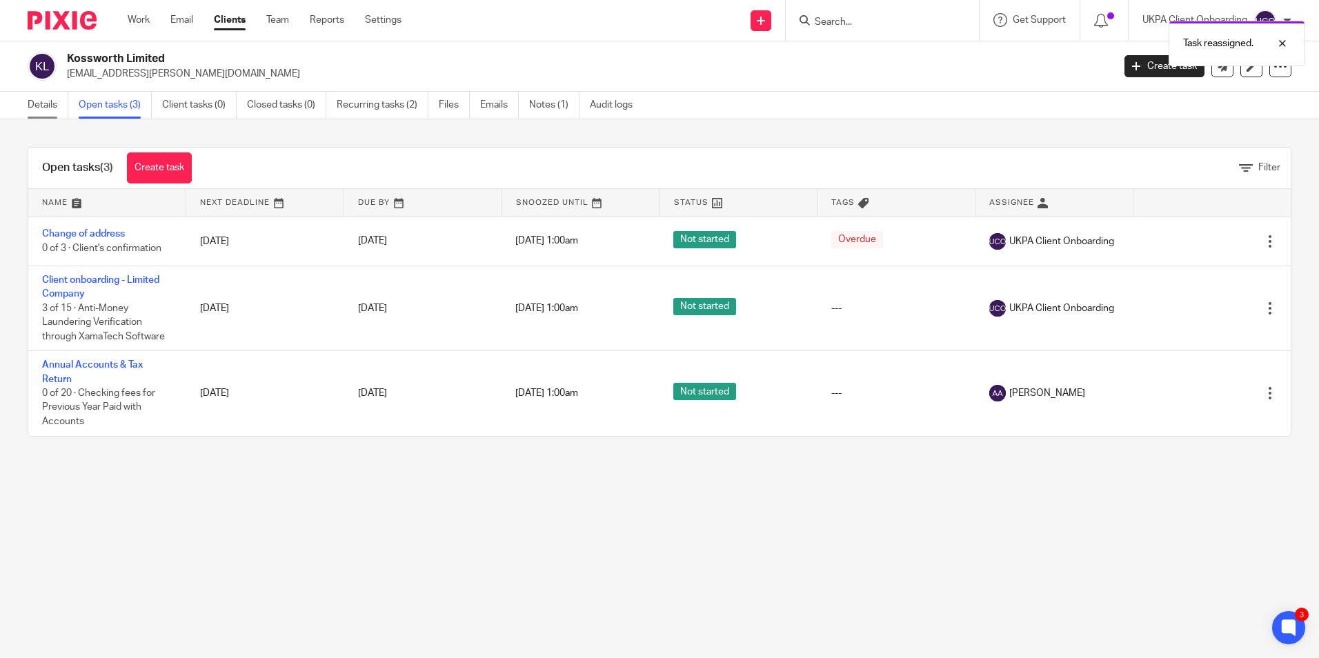
click at [37, 111] on link "Details" at bounding box center [48, 105] width 41 height 27
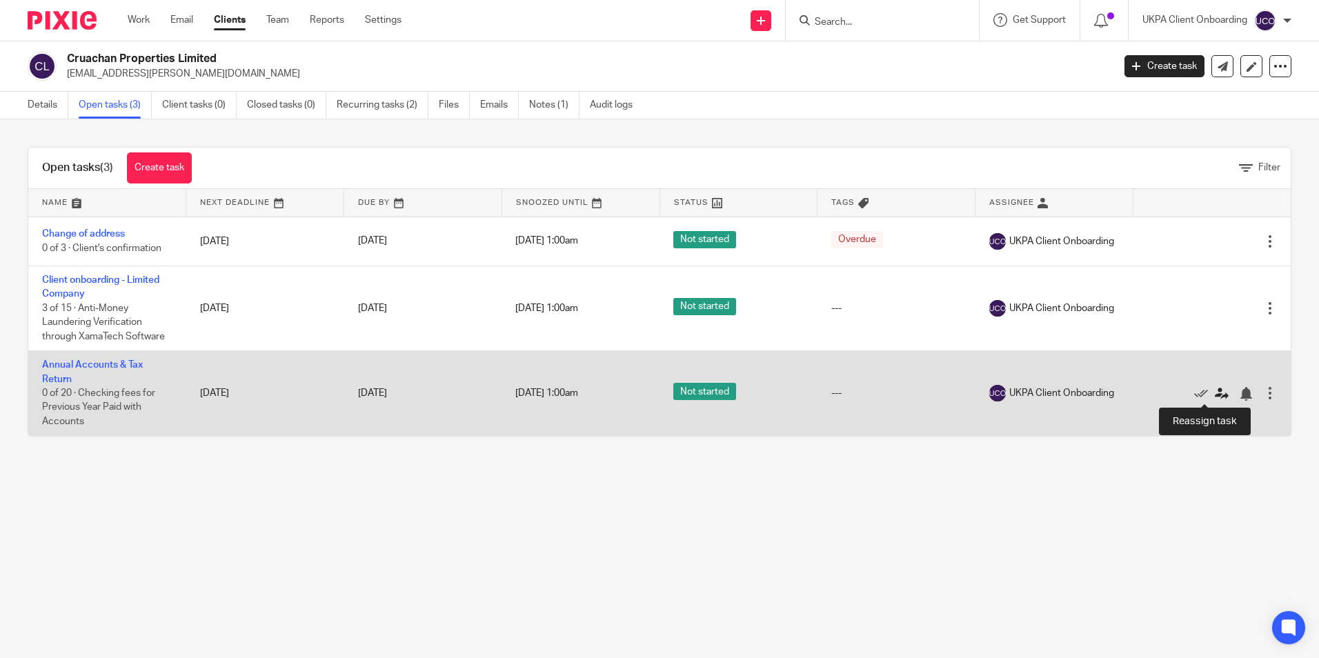
click at [1214, 394] on icon at bounding box center [1221, 394] width 14 height 14
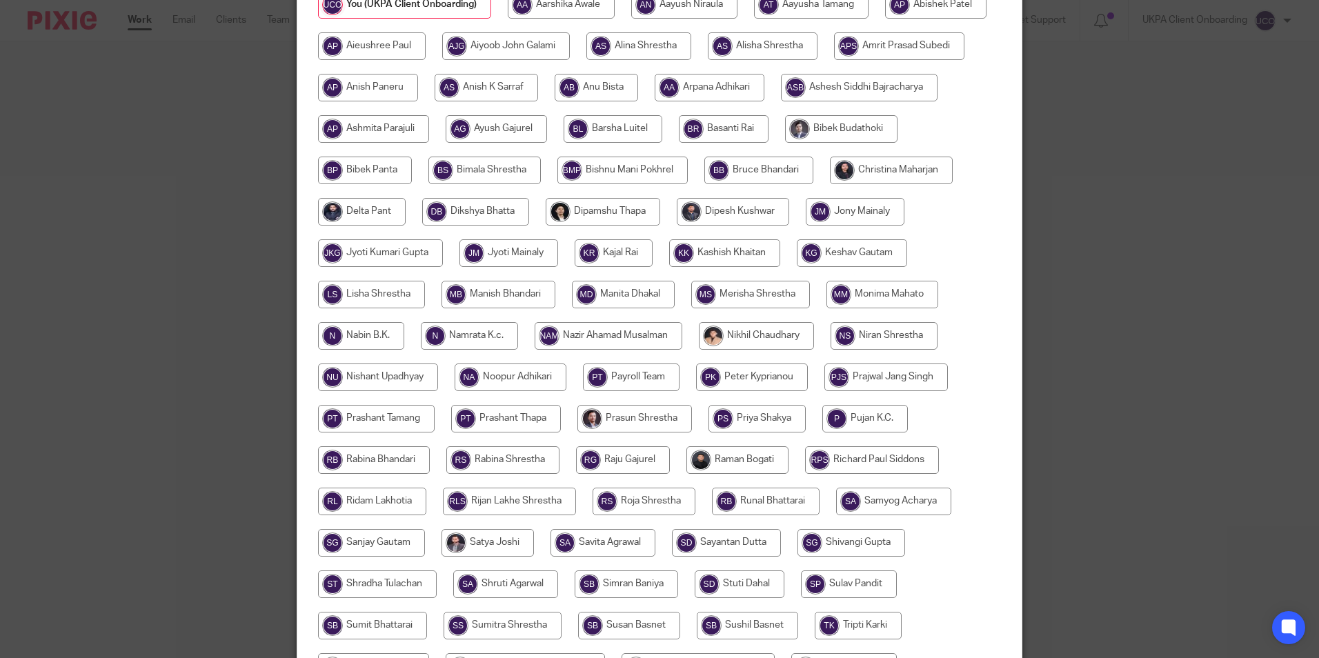
scroll to position [69, 0]
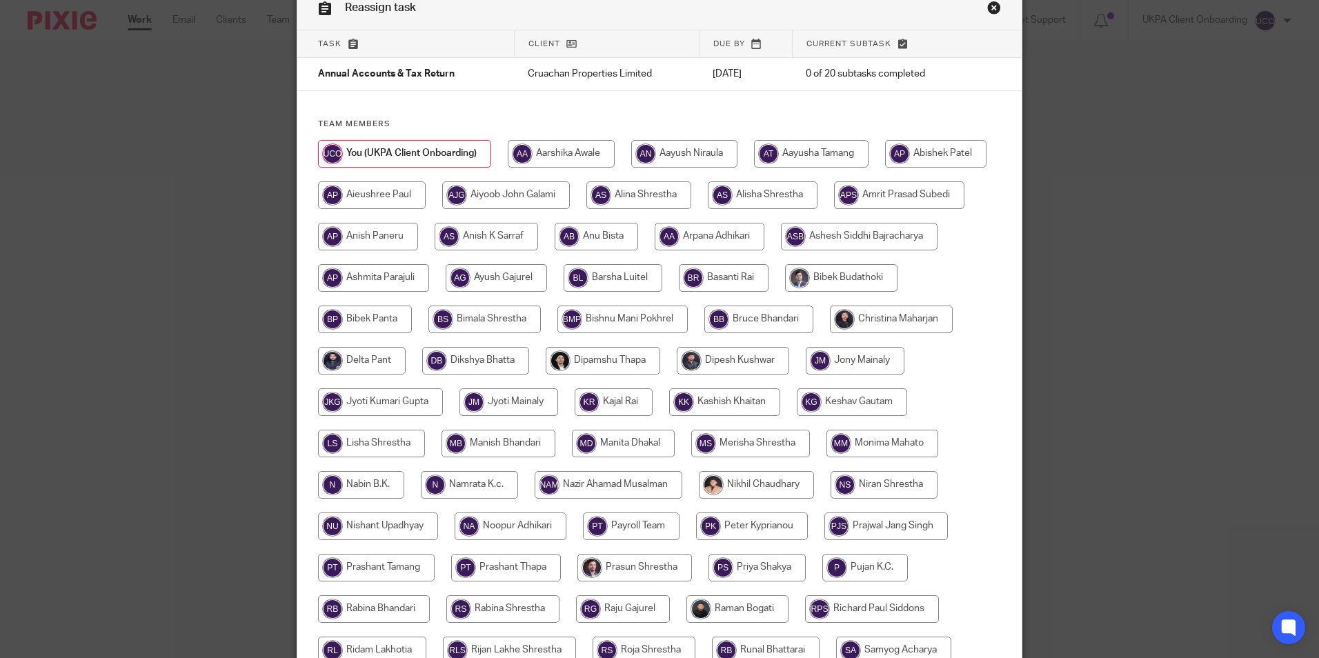
click at [764, 238] on input "radio" at bounding box center [709, 237] width 110 height 28
radio input "true"
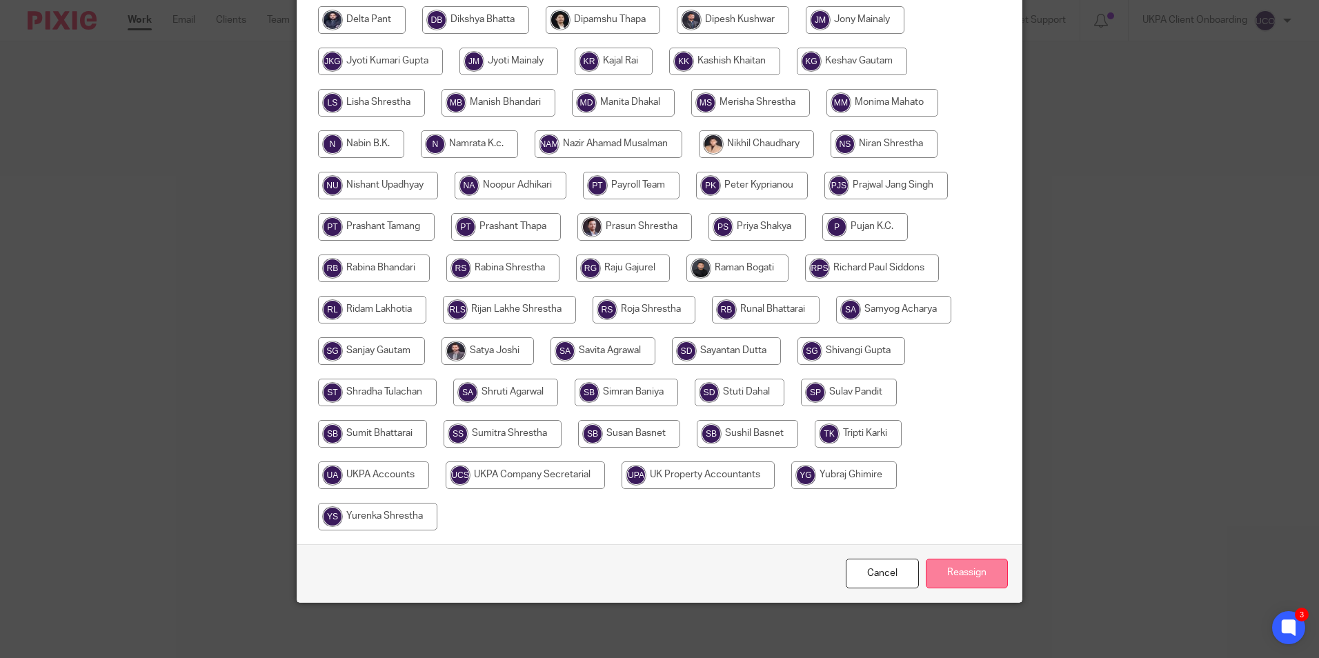
click at [974, 567] on input "Reassign" at bounding box center [967, 574] width 82 height 30
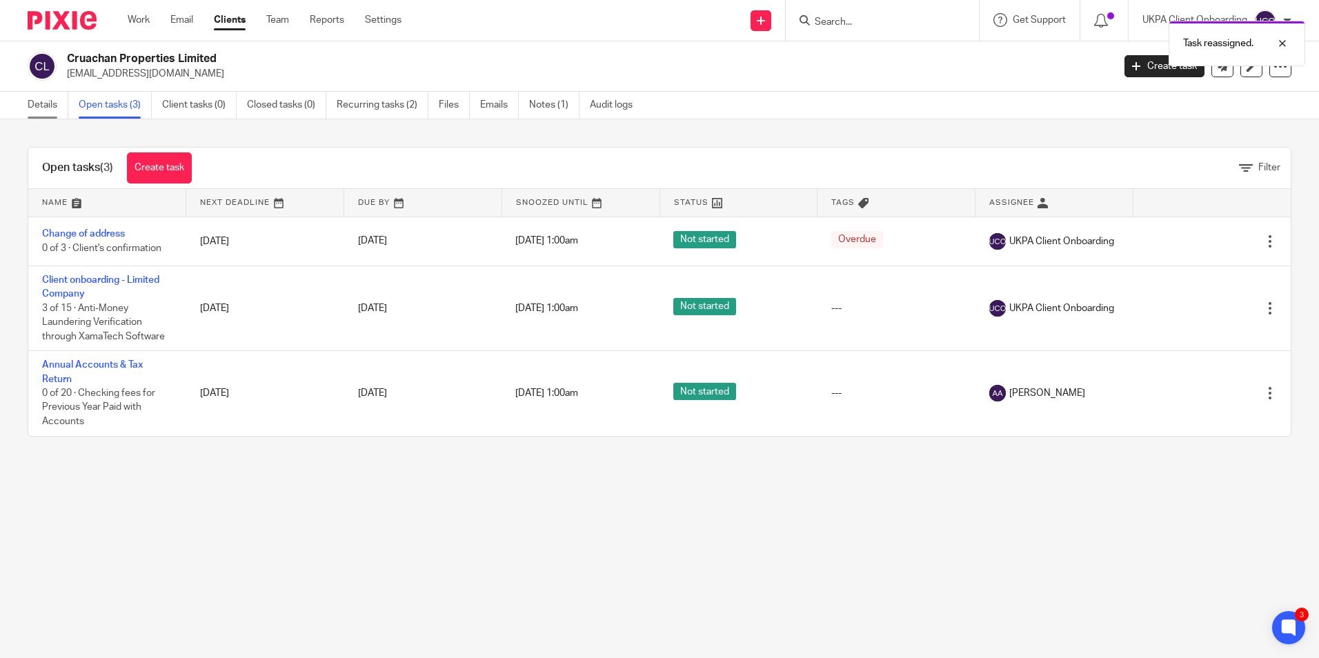
click at [50, 97] on link "Details" at bounding box center [48, 105] width 41 height 27
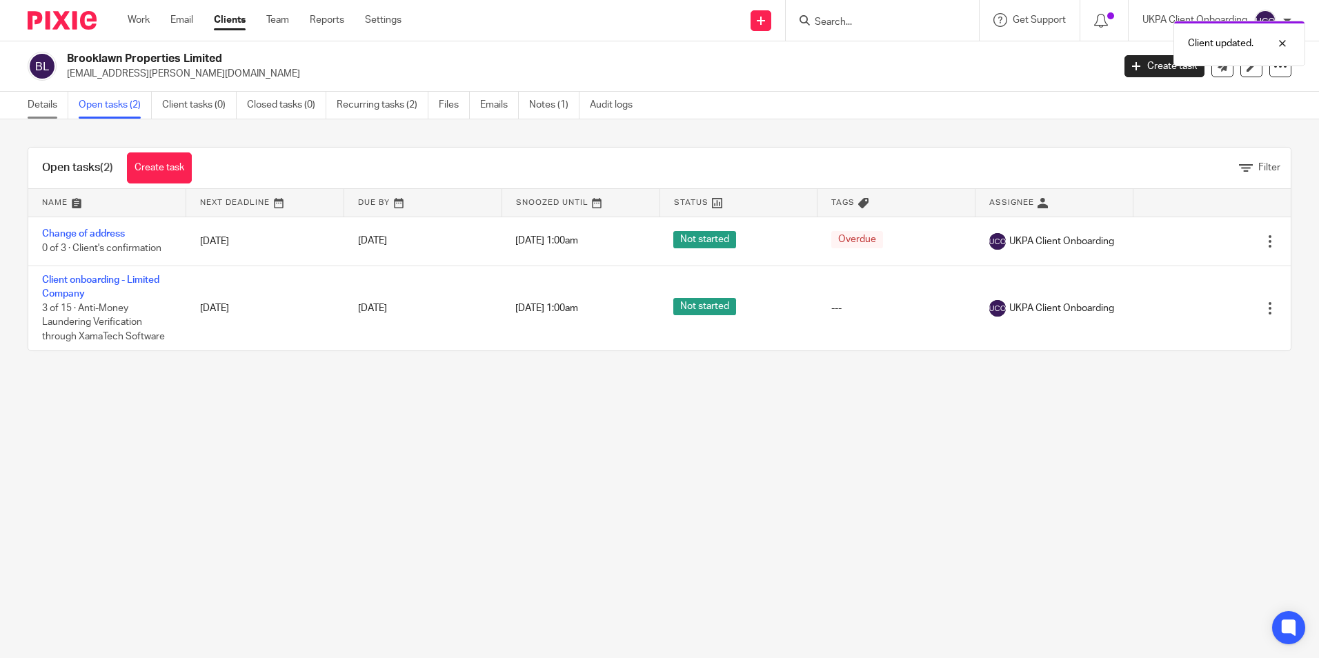
click at [32, 108] on link "Details" at bounding box center [48, 105] width 41 height 27
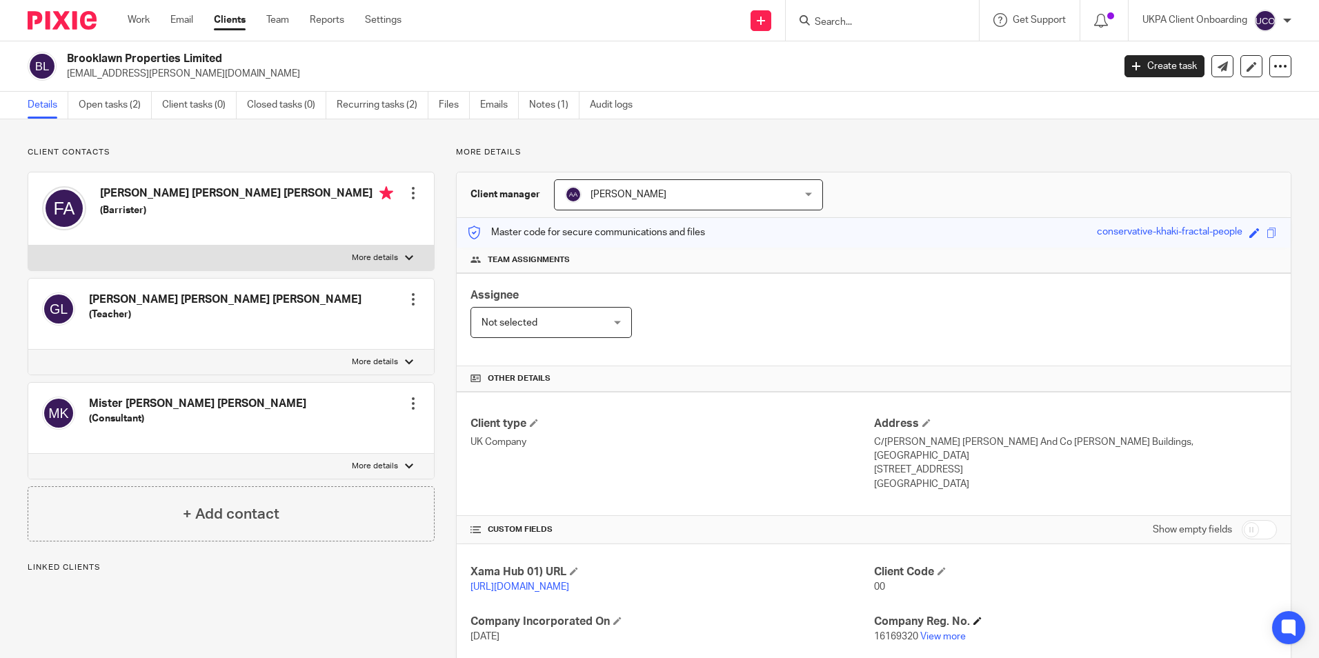
scroll to position [134, 0]
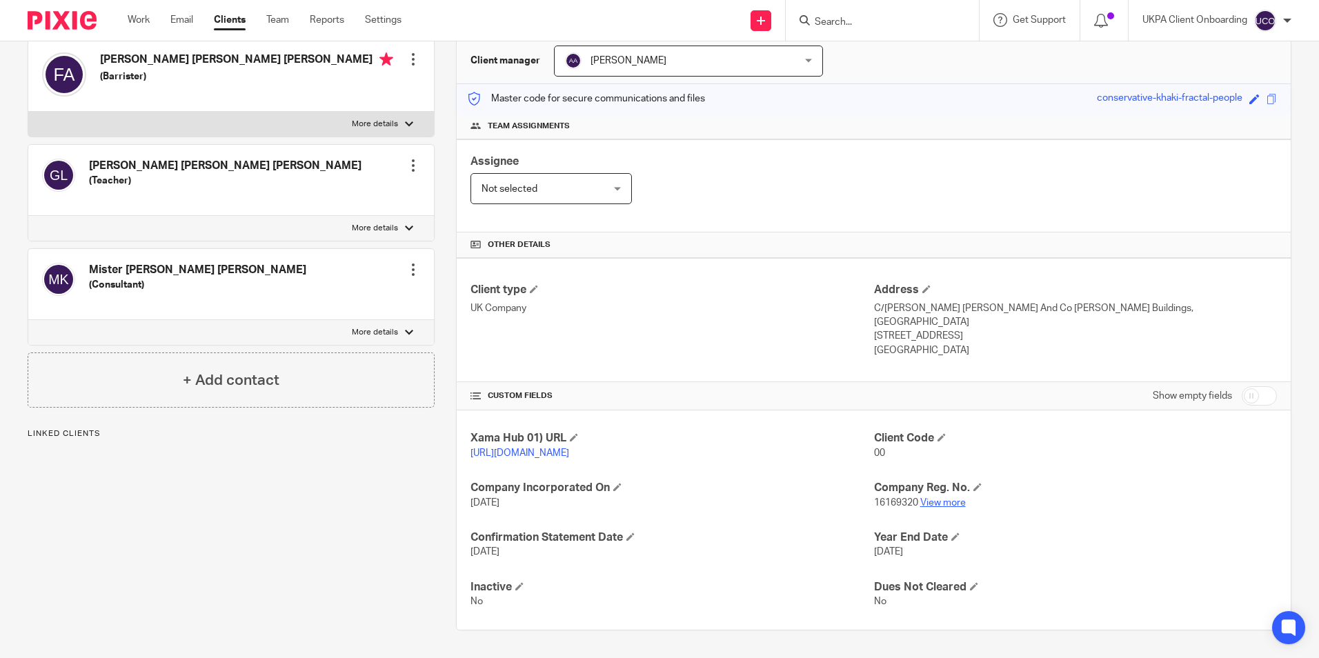
click at [943, 505] on link "View more" at bounding box center [943, 503] width 46 height 10
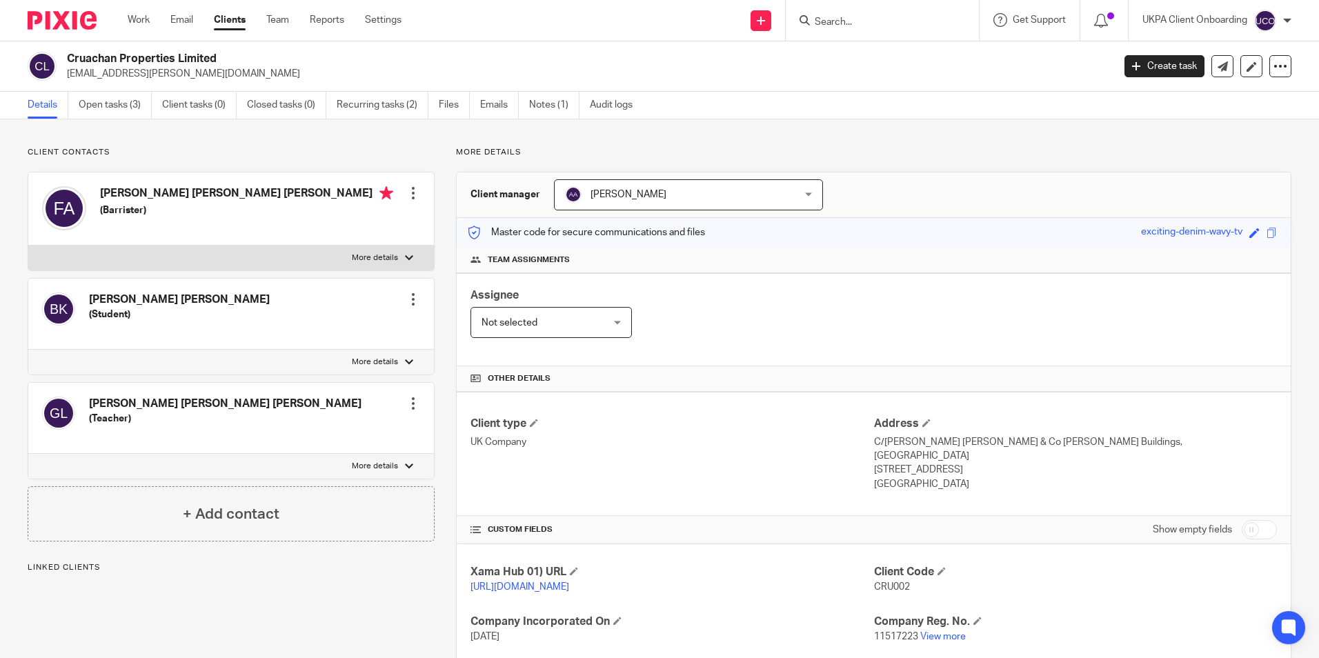
scroll to position [134, 0]
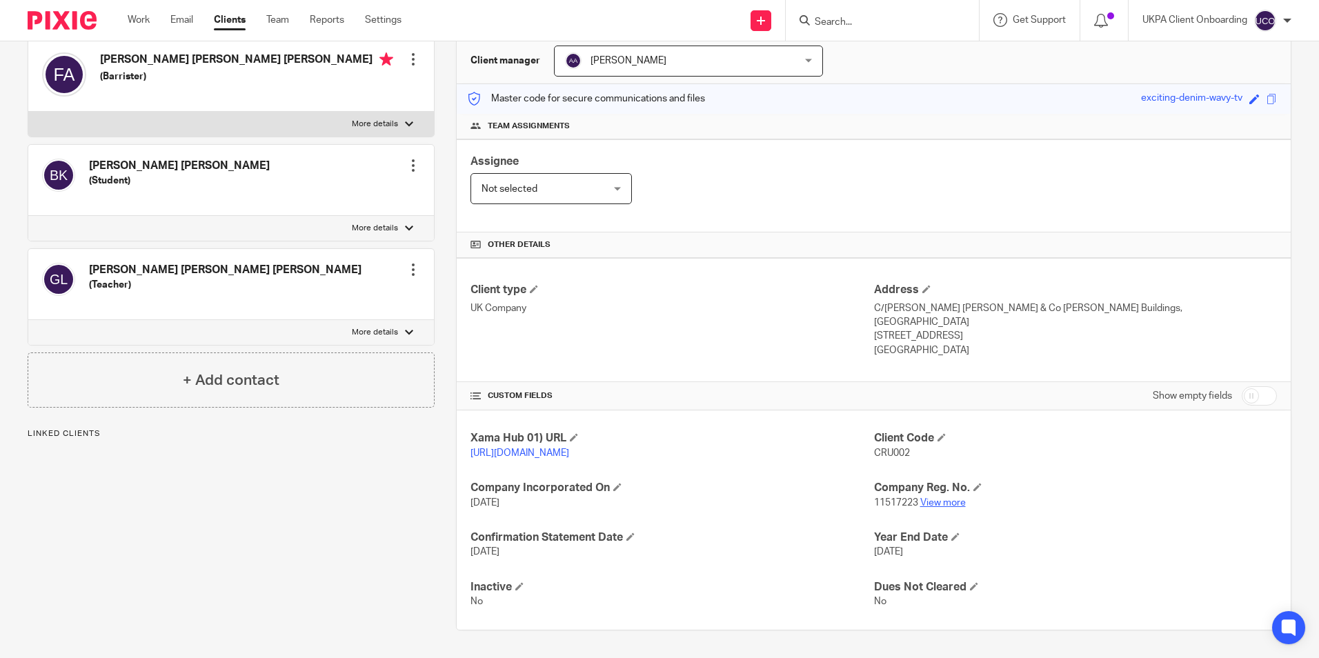
click at [939, 504] on link "View more" at bounding box center [943, 503] width 46 height 10
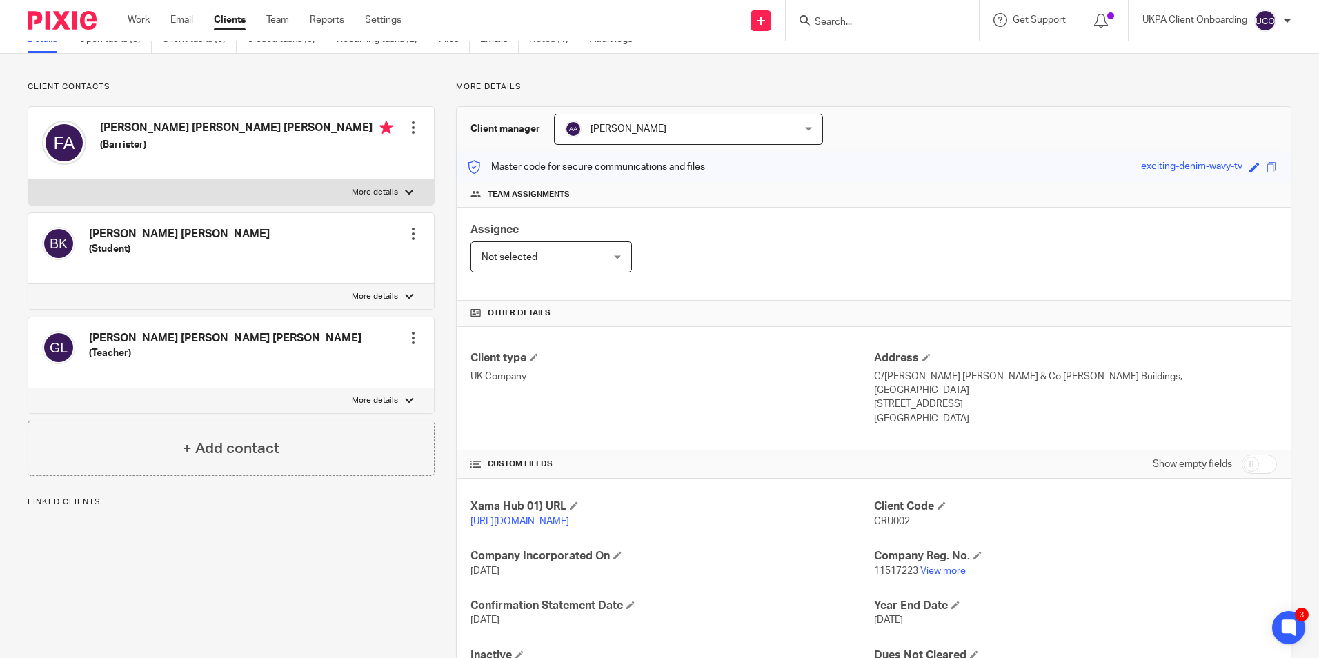
scroll to position [0, 0]
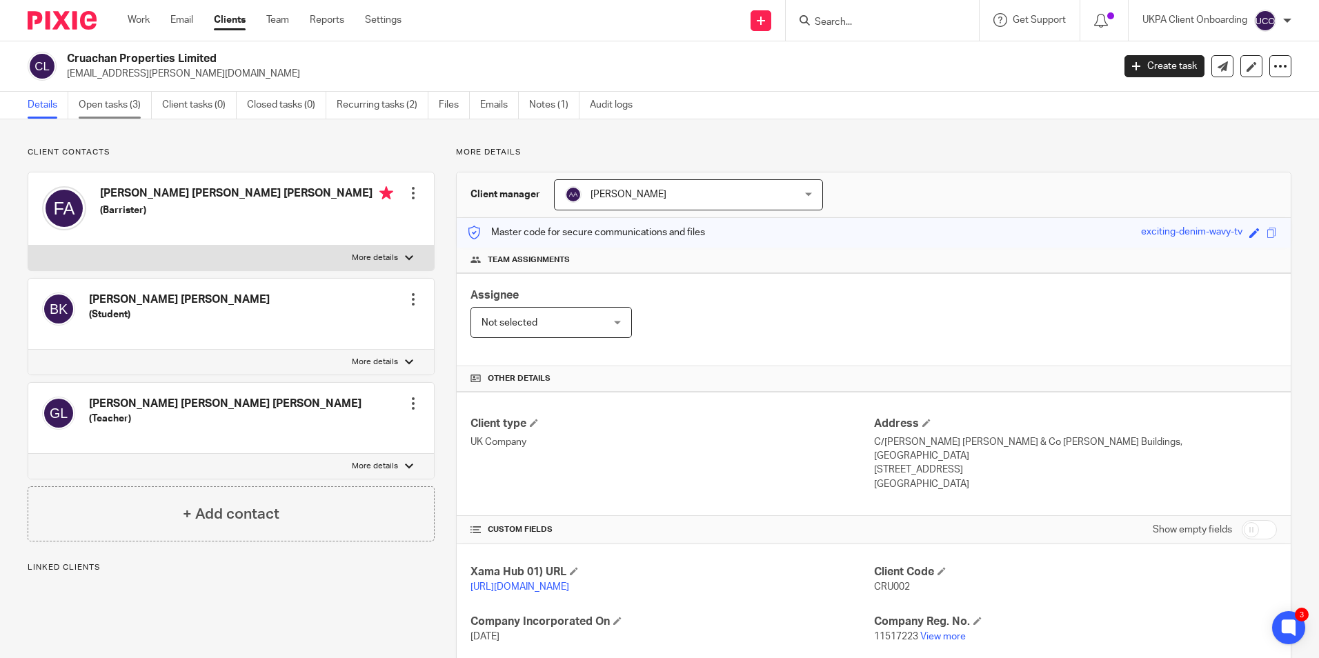
click at [120, 101] on link "Open tasks (3)" at bounding box center [115, 105] width 73 height 27
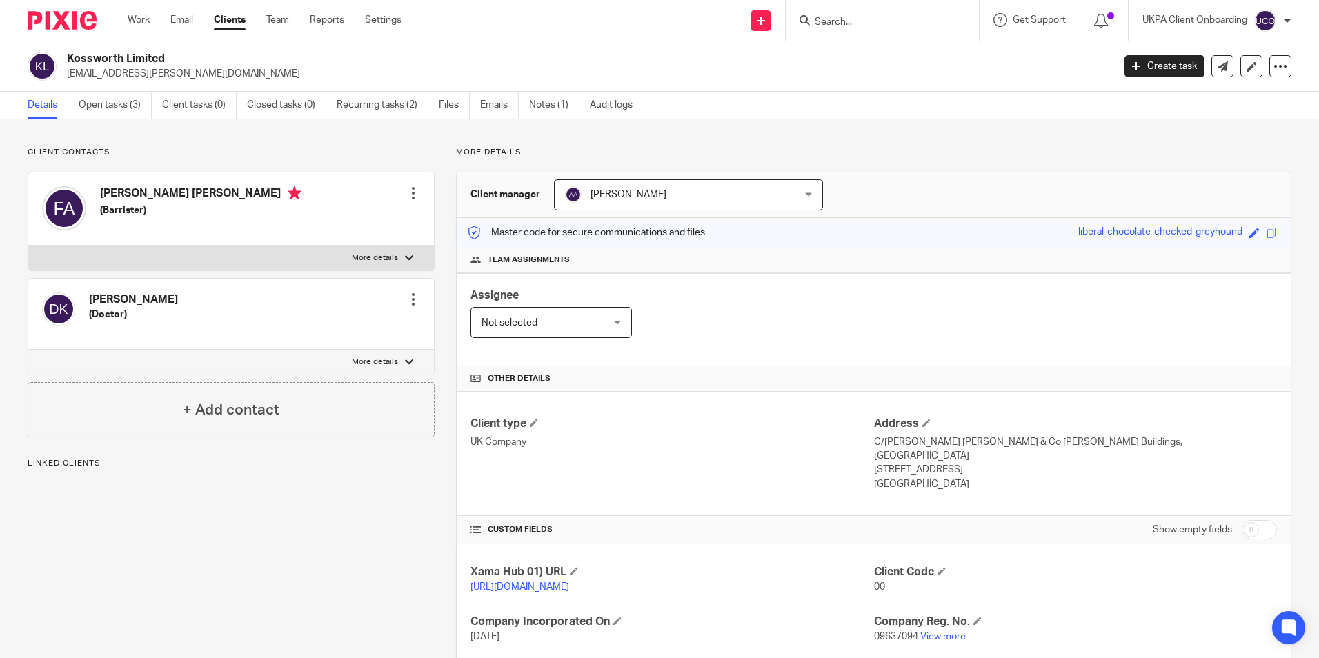
scroll to position [134, 0]
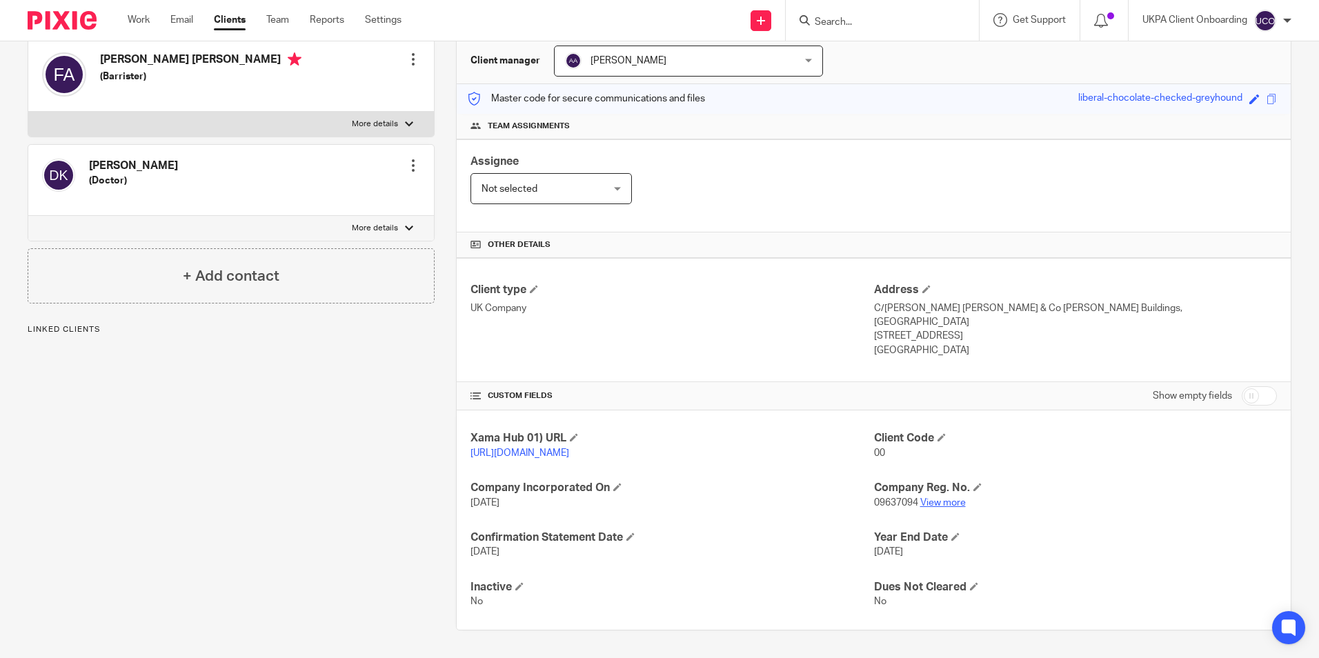
click at [954, 503] on link "View more" at bounding box center [943, 503] width 46 height 10
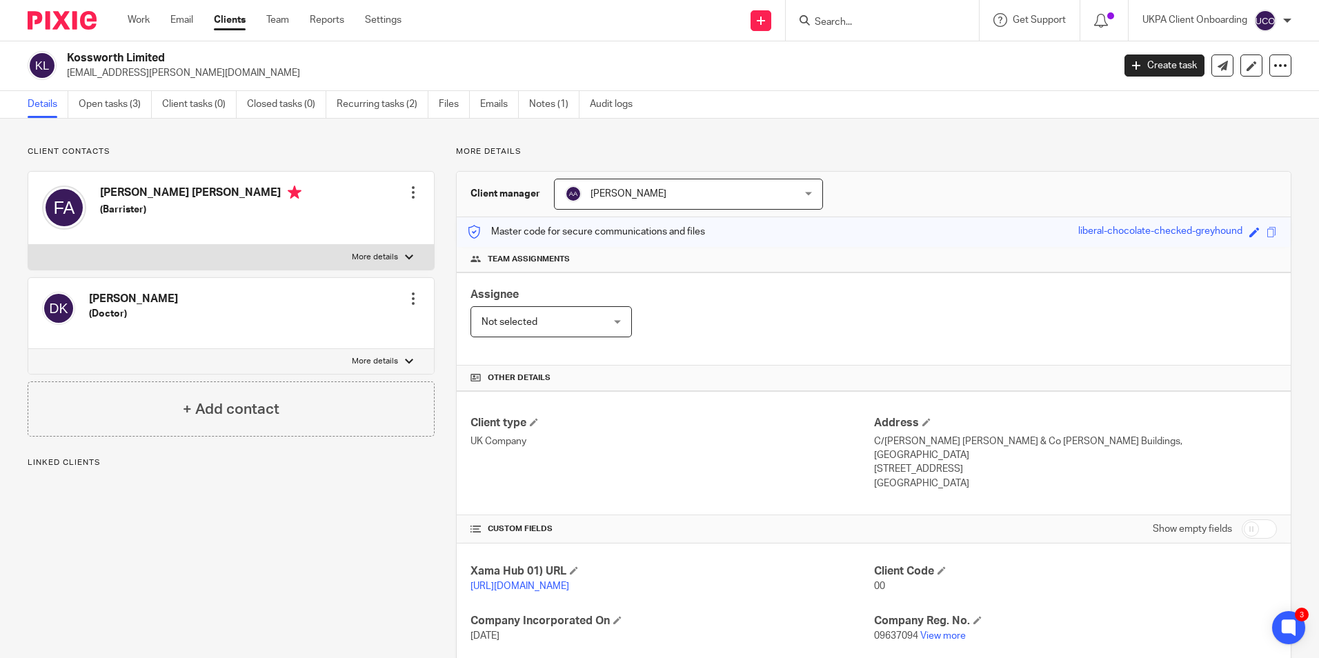
scroll to position [0, 0]
click at [866, 19] on input "Search" at bounding box center [875, 23] width 124 height 12
click at [863, 26] on input "Search" at bounding box center [875, 23] width 124 height 12
paste input "fka.ashworth@gmail.com"
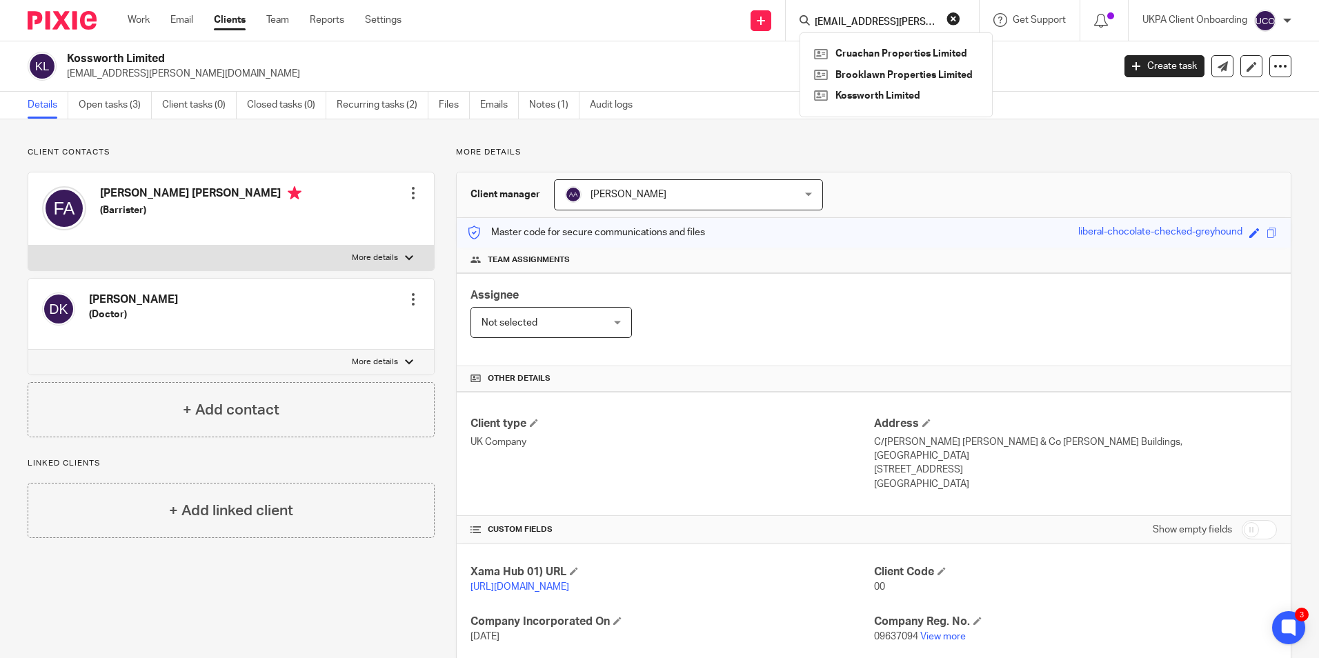
type input "fka.ashworth@gmail.com"
click at [581, 48] on div "Kossworth Limited fka.ashworth@gmail.com Create task Update from Companies Hous…" at bounding box center [659, 66] width 1319 height 50
click at [557, 112] on link "Notes (1)" at bounding box center [554, 105] width 50 height 27
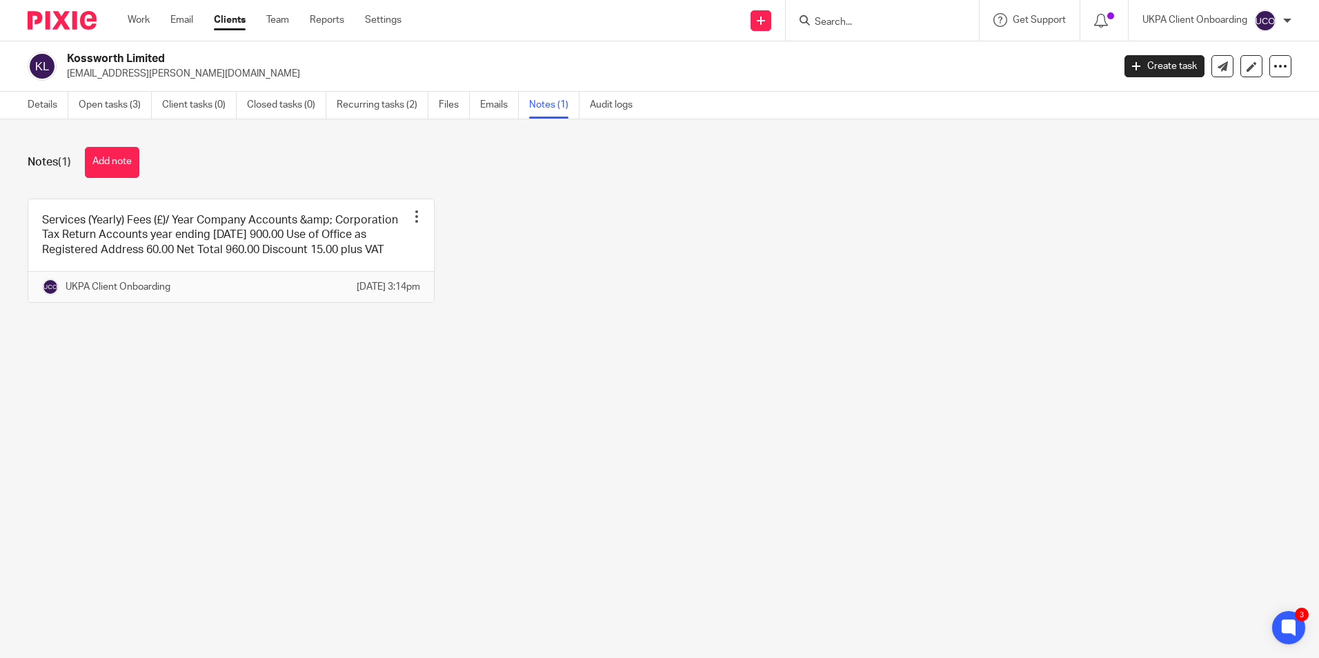
click at [132, 76] on p "[EMAIL_ADDRESS][PERSON_NAME][DOMAIN_NAME]" at bounding box center [585, 74] width 1037 height 14
copy main "[EMAIL_ADDRESS][PERSON_NAME][DOMAIN_NAME] Create task Update from Companies Hou…"
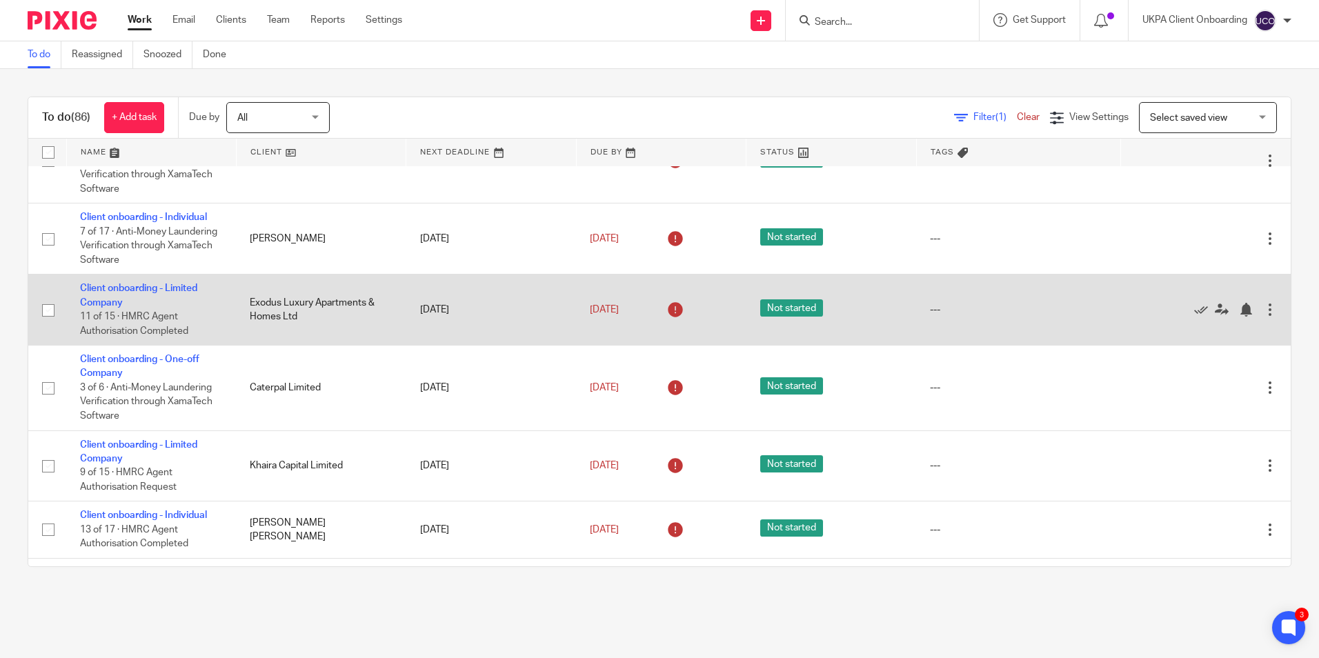
scroll to position [345, 0]
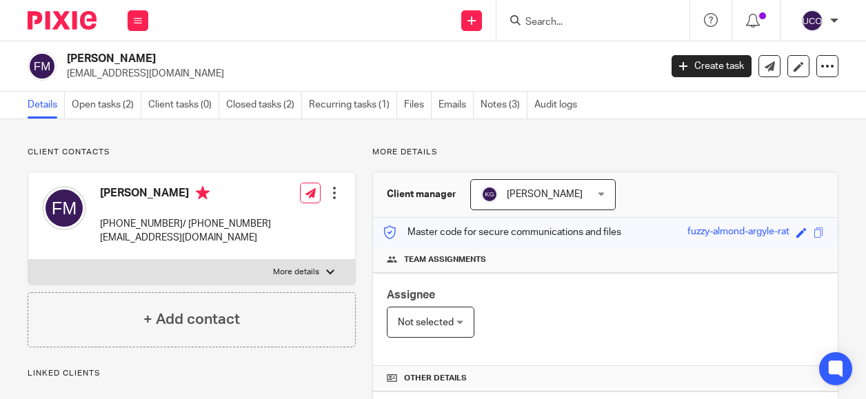
click at [123, 61] on h2 "[PERSON_NAME]" at bounding box center [301, 59] width 468 height 14
drag, startPoint x: 0, startPoint y: 0, endPoint x: 123, endPoint y: 61, distance: 137.9
click at [123, 61] on h2 "[PERSON_NAME]" at bounding box center [301, 59] width 468 height 14
copy div "[PERSON_NAME]"
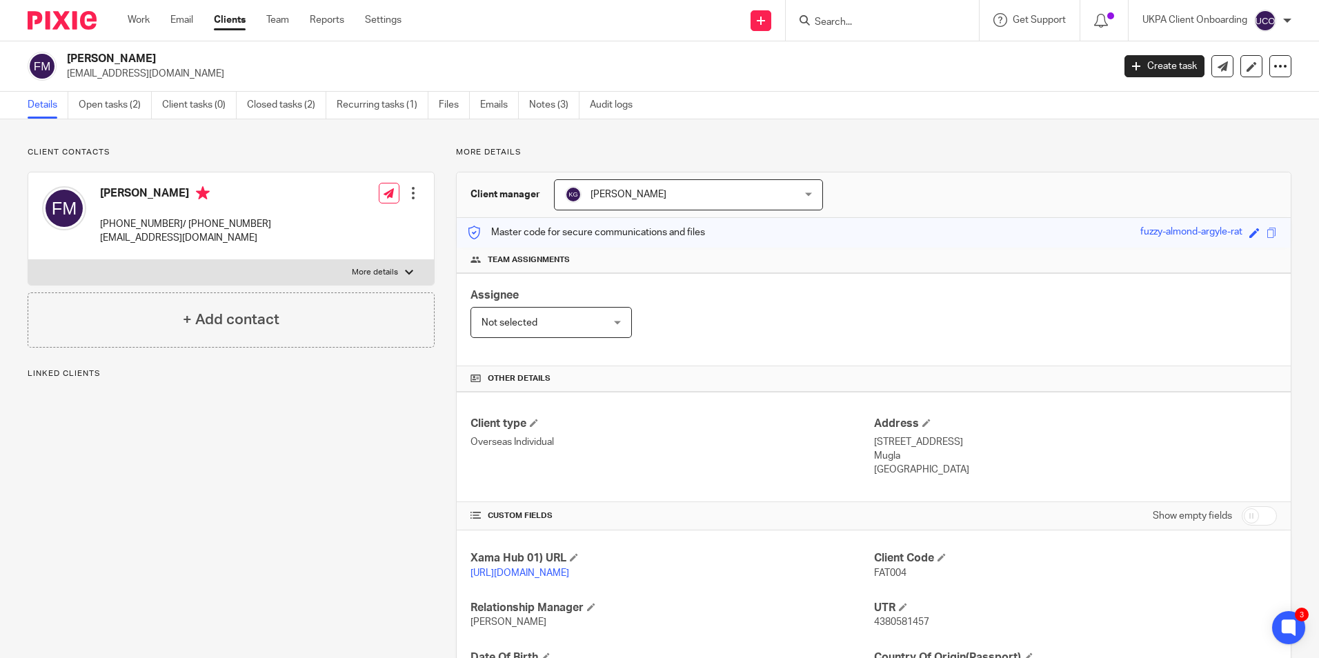
click at [866, 399] on p "4380581457" at bounding box center [1075, 622] width 403 height 14
copy span "4380581457"
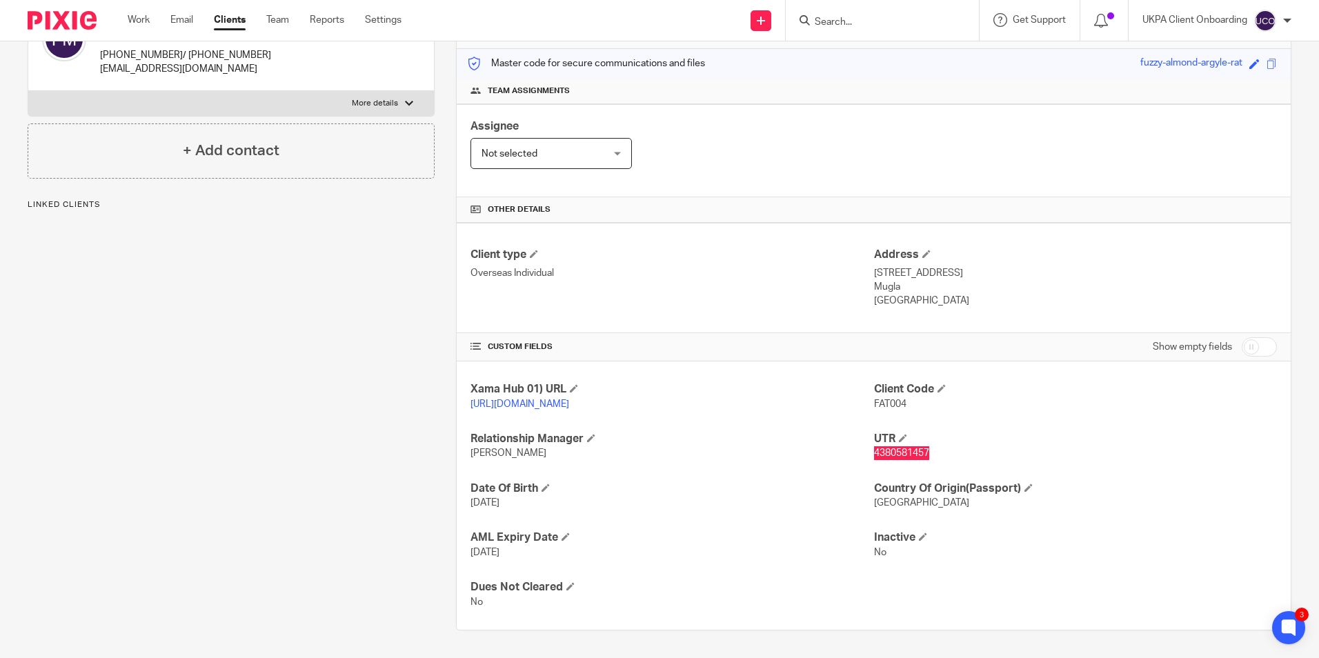
scroll to position [183, 0]
drag, startPoint x: 532, startPoint y: 502, endPoint x: 519, endPoint y: 490, distance: 18.1
click at [470, 399] on p "25 Apr 1959" at bounding box center [671, 503] width 403 height 14
copy span "5 Apr 1959"
click at [607, 399] on p "25 Apr 1959" at bounding box center [671, 503] width 403 height 14
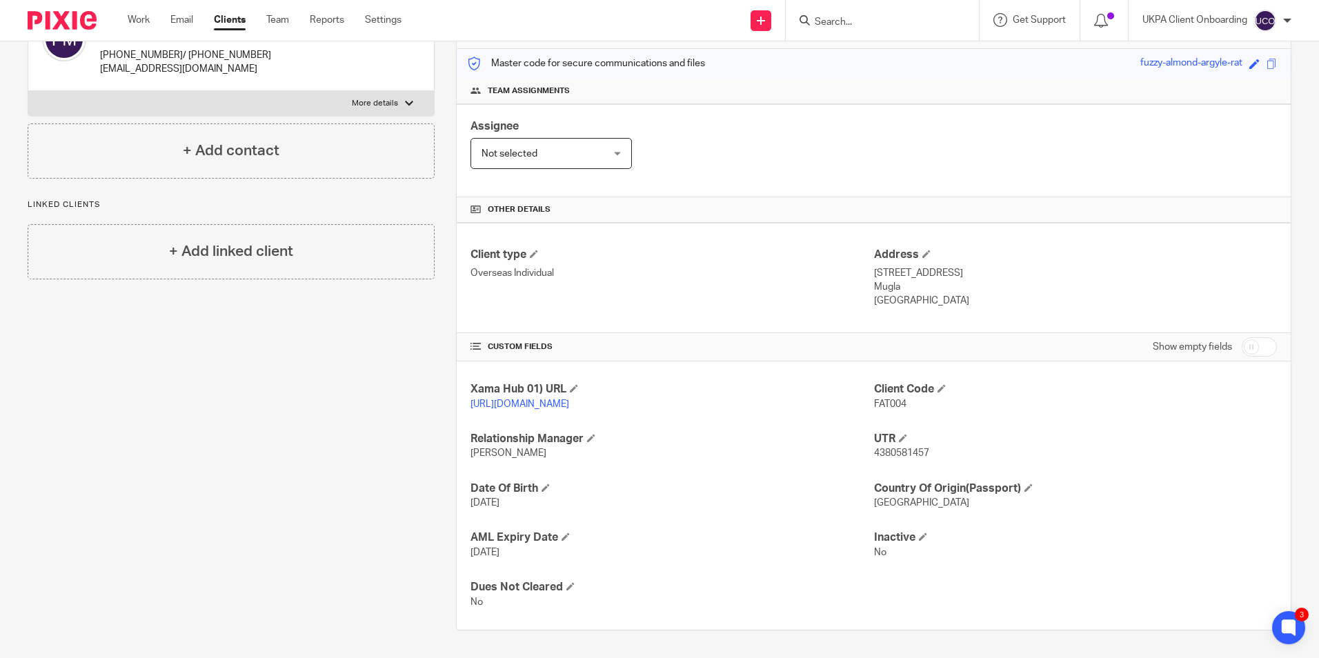
drag, startPoint x: 537, startPoint y: 500, endPoint x: 467, endPoint y: 502, distance: 69.7
click at [470, 399] on p "25 Apr 1959" at bounding box center [671, 503] width 403 height 14
copy span "25 Apr 1959"
drag, startPoint x: 866, startPoint y: 257, endPoint x: 882, endPoint y: 274, distance: 23.4
click at [866, 274] on div "Client type Overseas Individual Address Bahcelievler Mah 7125, Sokak Sea You Si…" at bounding box center [874, 278] width 834 height 110
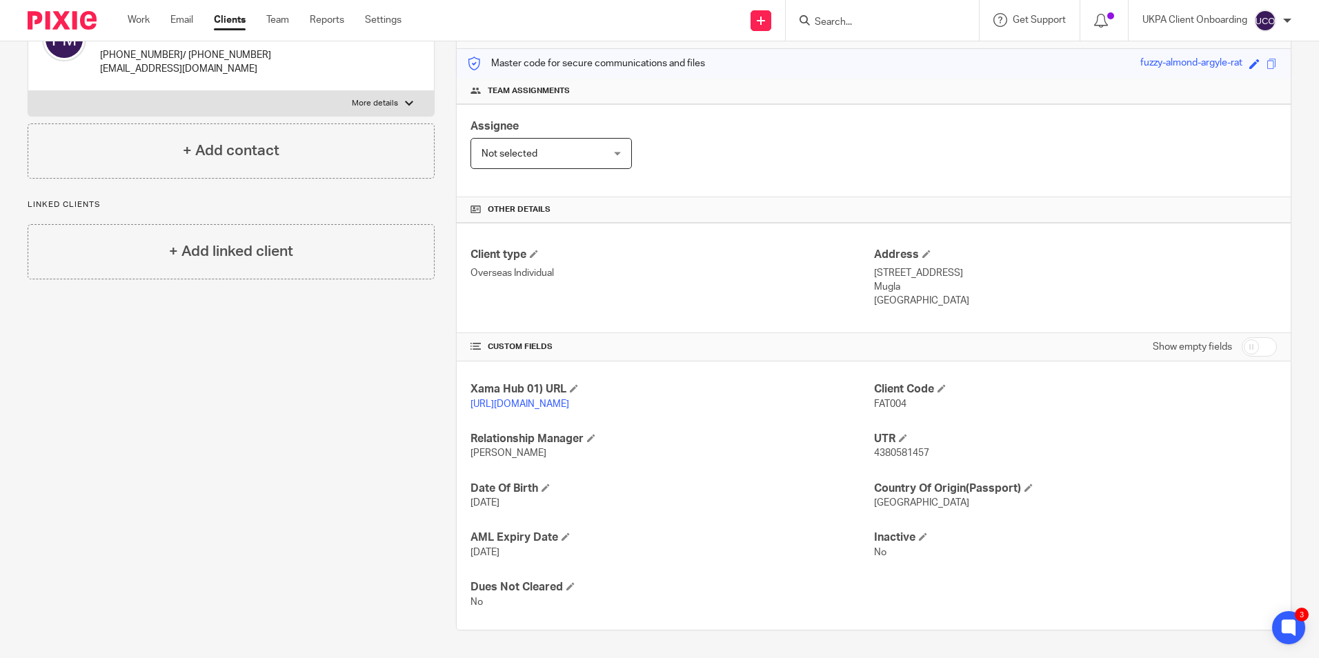
drag, startPoint x: 882, startPoint y: 274, endPoint x: 912, endPoint y: 295, distance: 37.1
click at [866, 294] on div "Client type Overseas Individual Address Bahcelievler Mah 7125, Sokak Sea You Si…" at bounding box center [874, 278] width 834 height 110
drag, startPoint x: 905, startPoint y: 292, endPoint x: 869, endPoint y: 256, distance: 50.7
click at [866, 256] on div "Address Bahcelievler Mah 7125, Sokak Sea You Sitesi, E1 48400 Bodrum Mugla Turk…" at bounding box center [1075, 278] width 403 height 61
copy div "Bahcelievler Mah 7125, Sokak Sea You Sitesi, E1 48400 Bodrum Mugla Turkey"
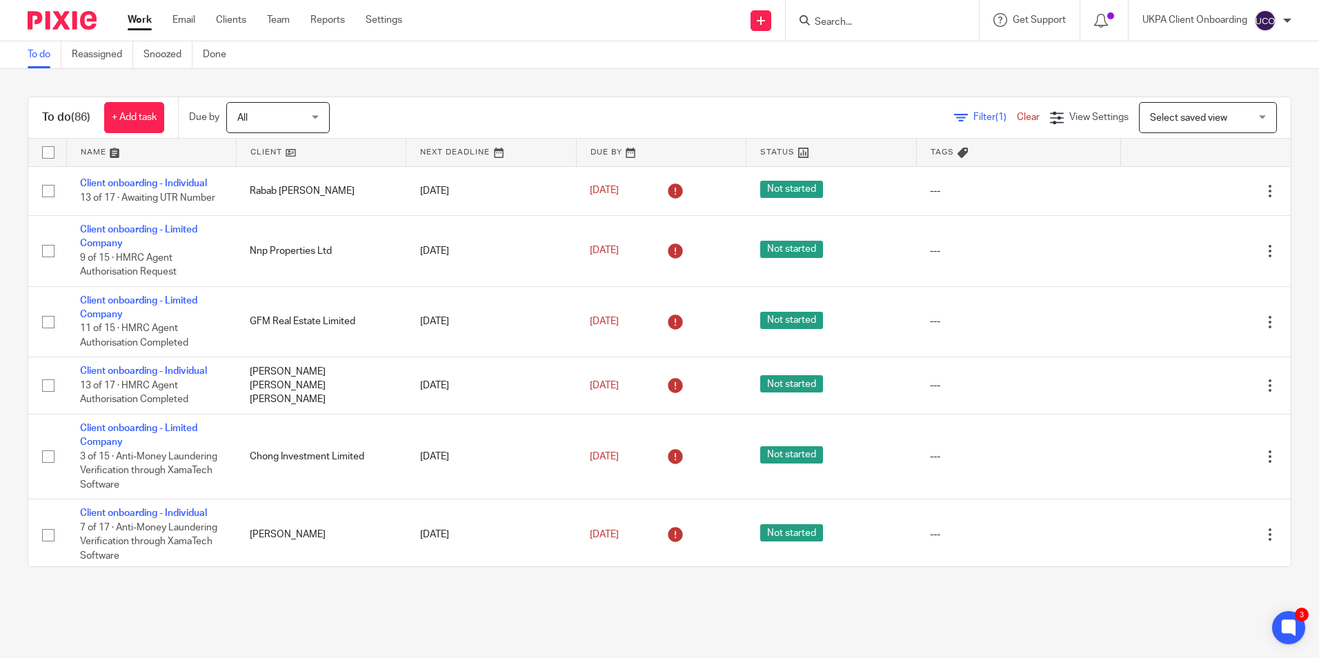
click at [881, 23] on input "Search" at bounding box center [875, 23] width 124 height 12
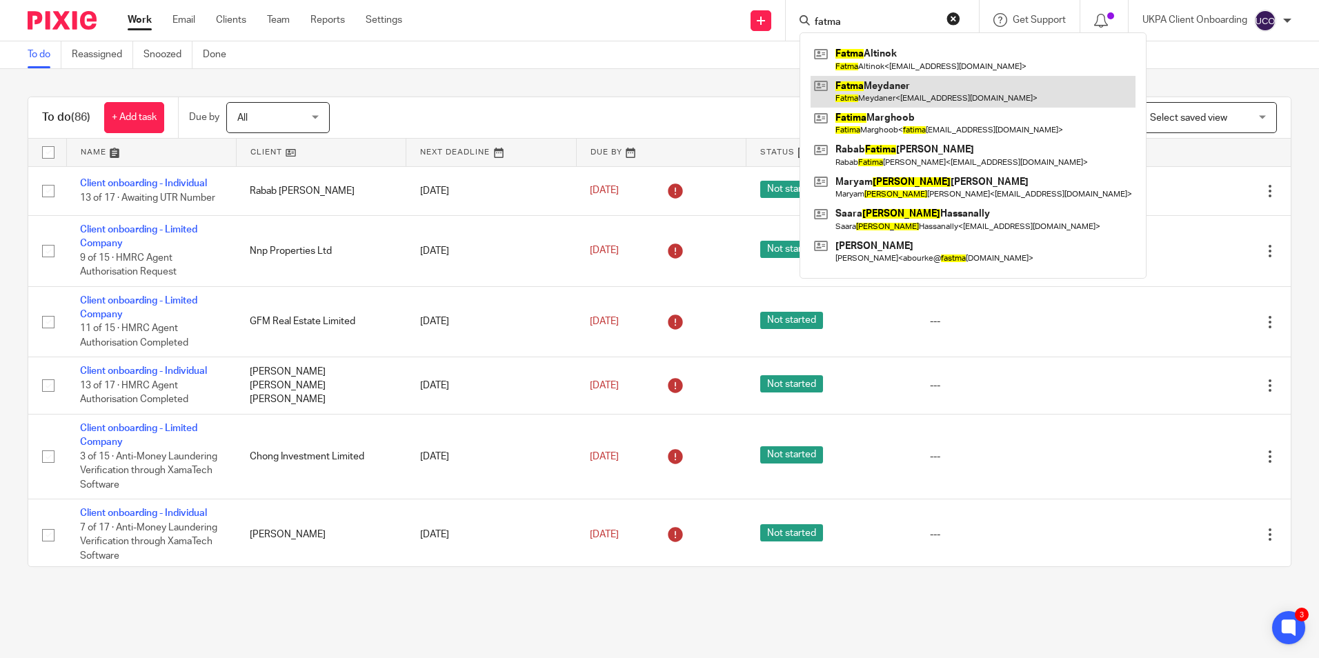
type input "fatma"
click at [880, 82] on link at bounding box center [972, 92] width 325 height 32
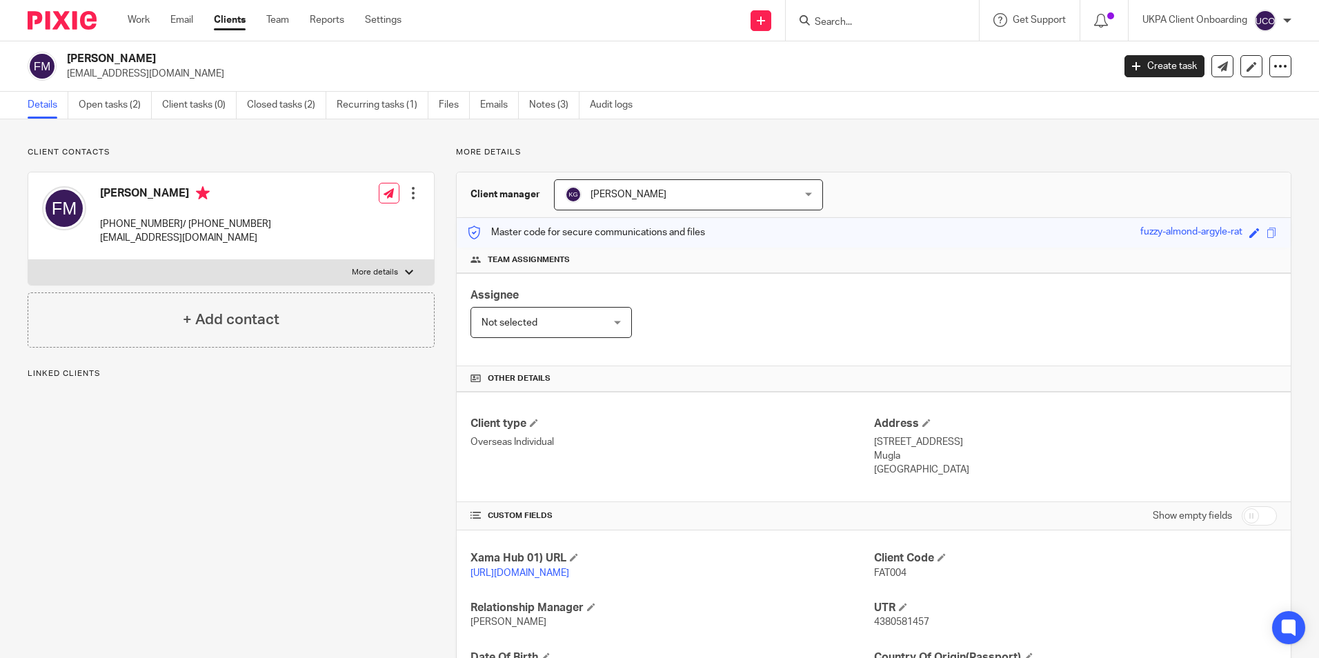
scroll to position [183, 0]
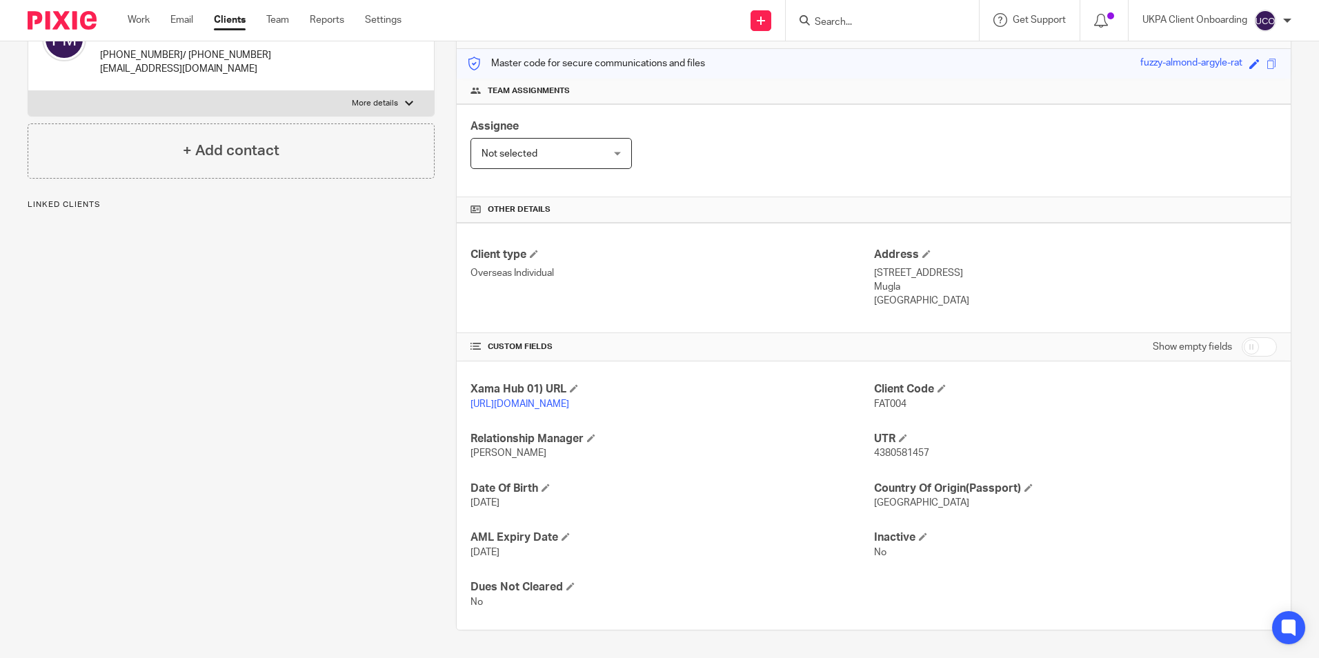
click at [894, 454] on span "4380581457" at bounding box center [901, 453] width 55 height 10
copy span "4380581457"
click at [878, 454] on span "4380581457" at bounding box center [901, 453] width 55 height 10
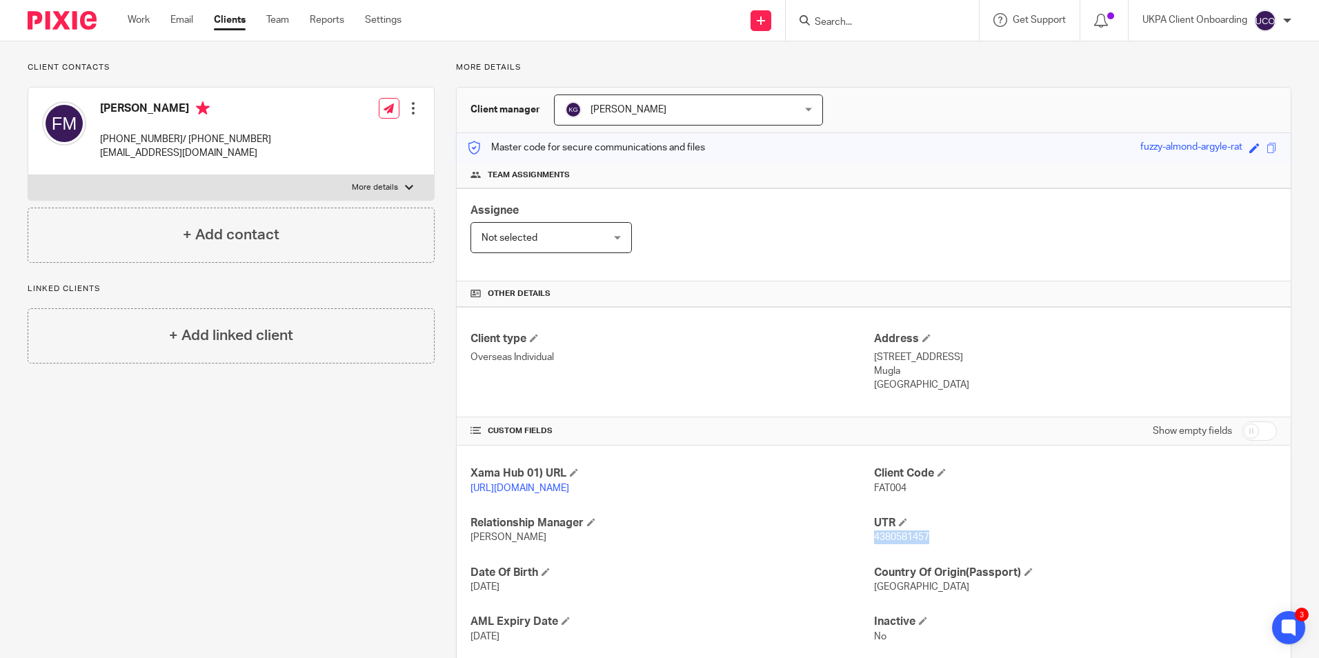
scroll to position [0, 0]
